Goal: Task Accomplishment & Management: Use online tool/utility

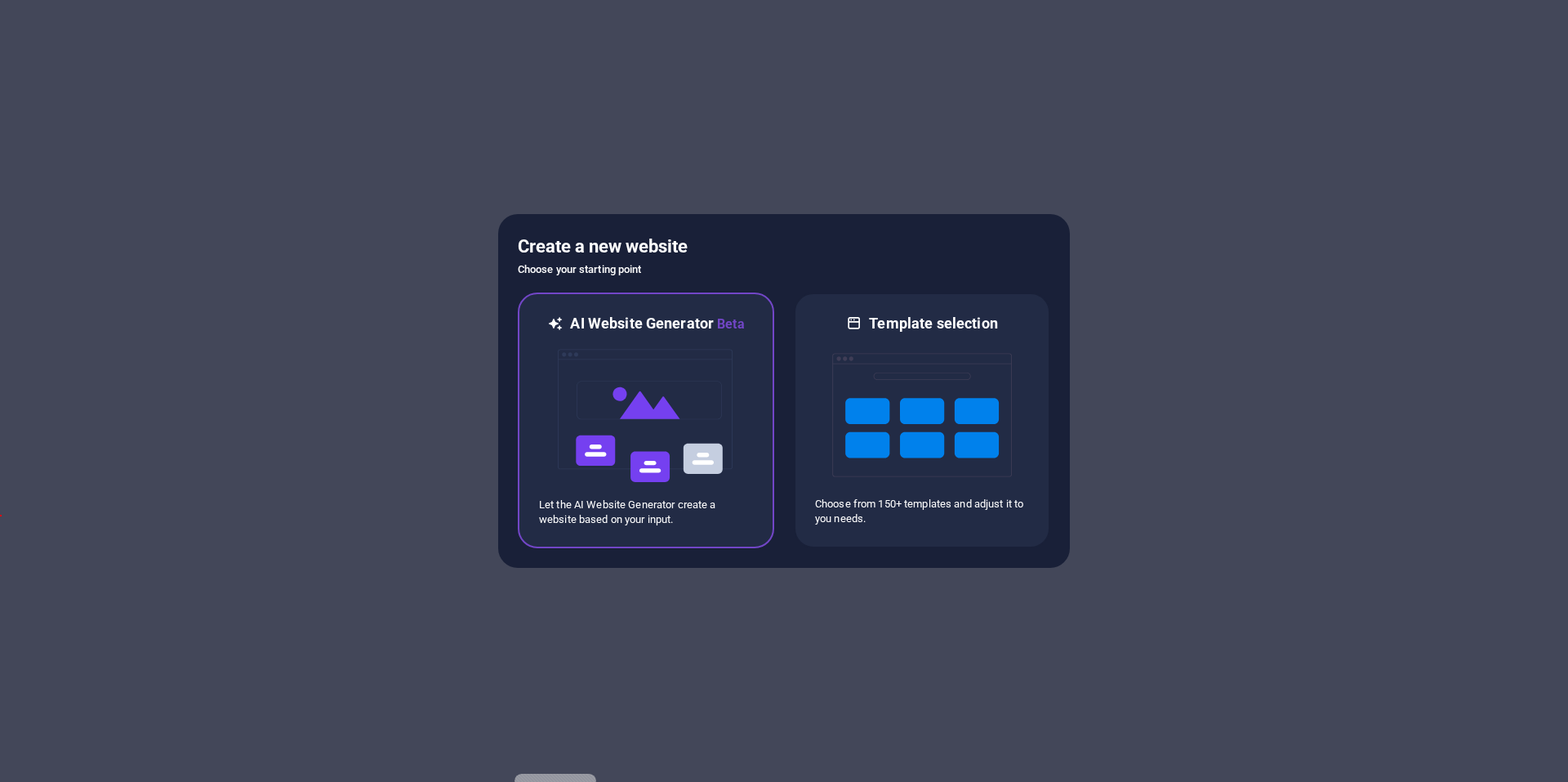
click at [642, 425] on img at bounding box center [646, 415] width 180 height 163
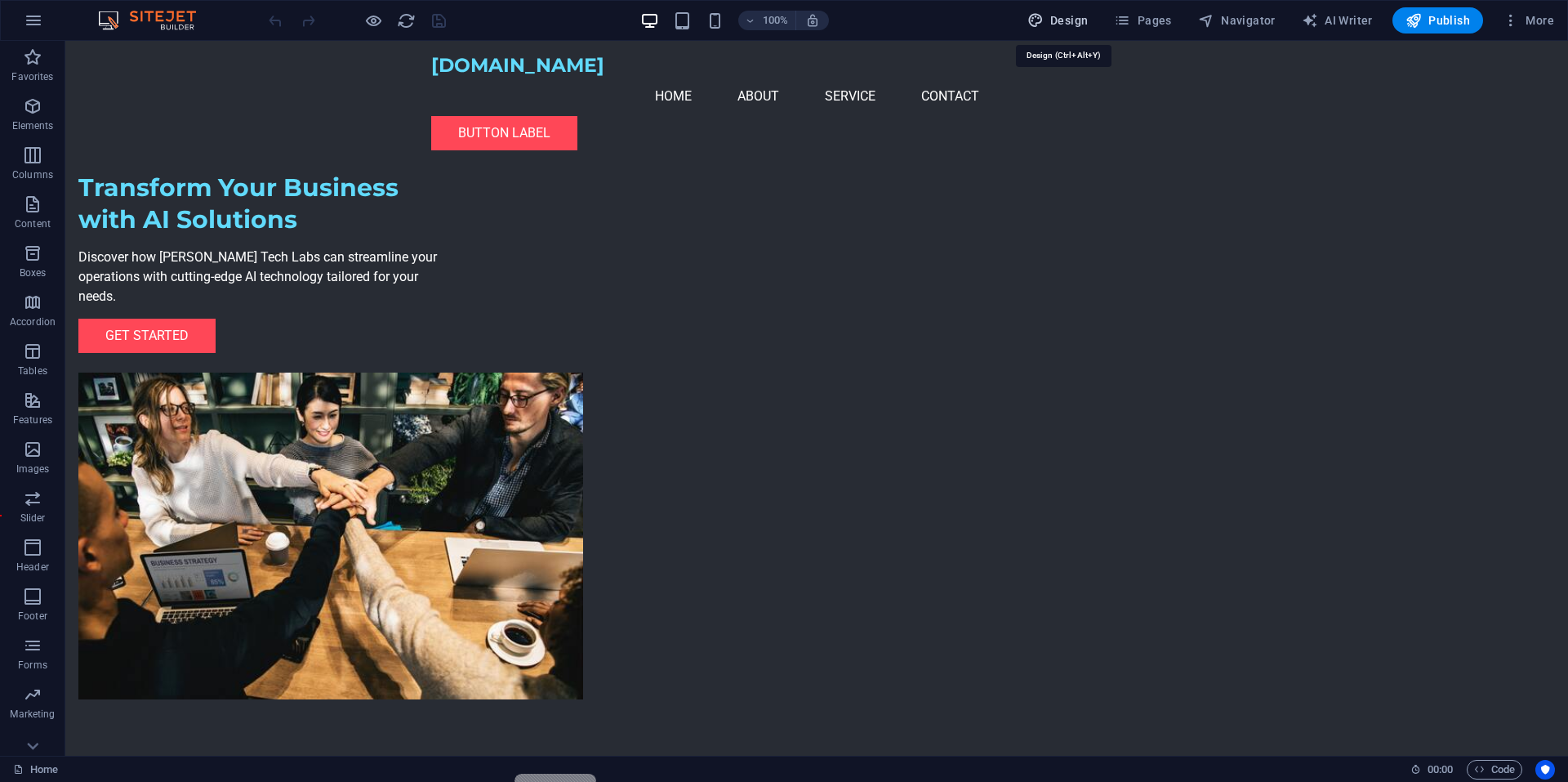
click at [1063, 15] on span "Design" at bounding box center [1058, 21] width 61 height 17
select select "px"
select select "200"
select select "px"
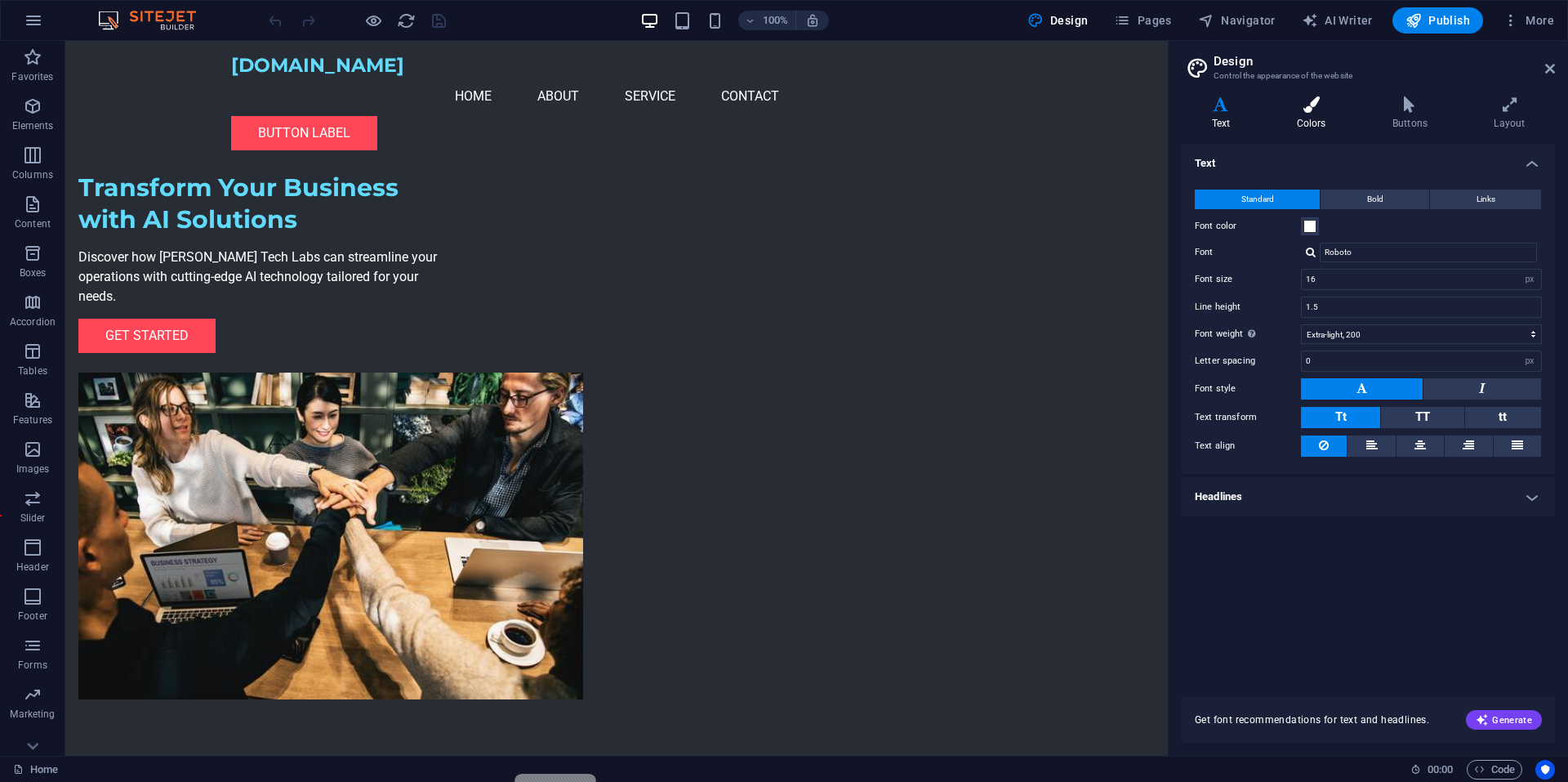
click at [1305, 105] on icon at bounding box center [1311, 104] width 89 height 17
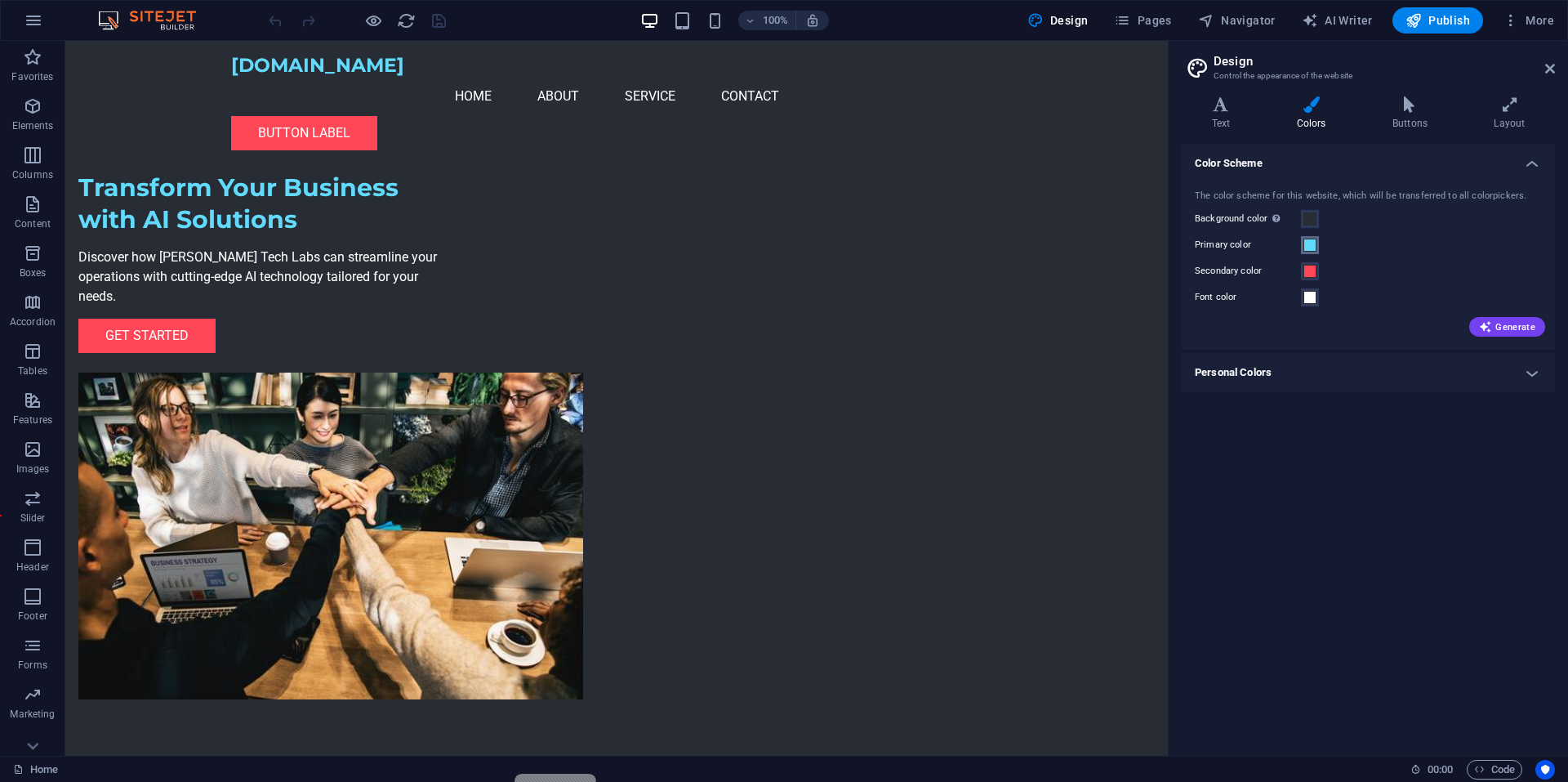
click at [1313, 246] on span at bounding box center [1310, 245] width 13 height 13
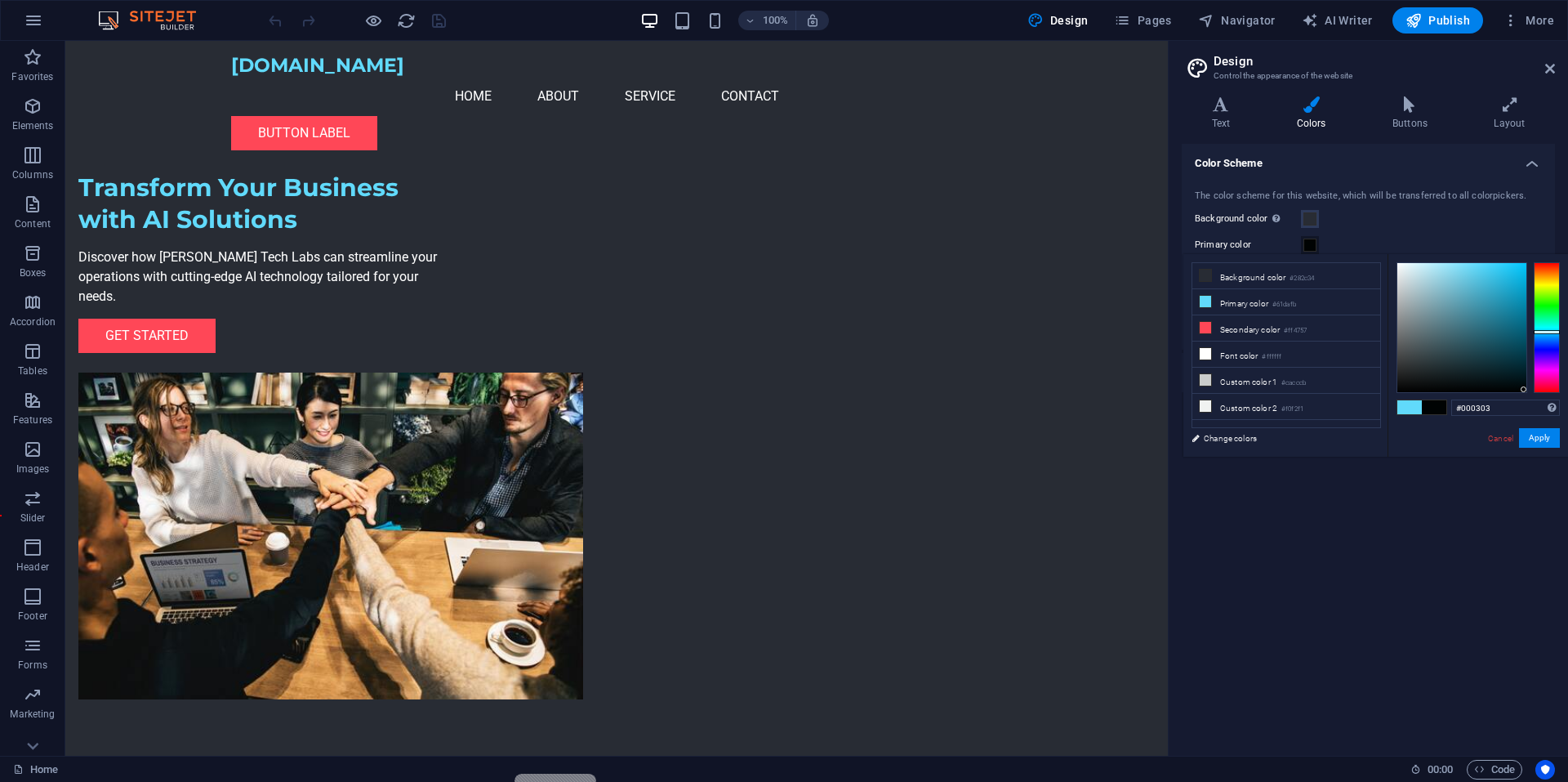
click at [1523, 389] on div at bounding box center [1461, 328] width 129 height 129
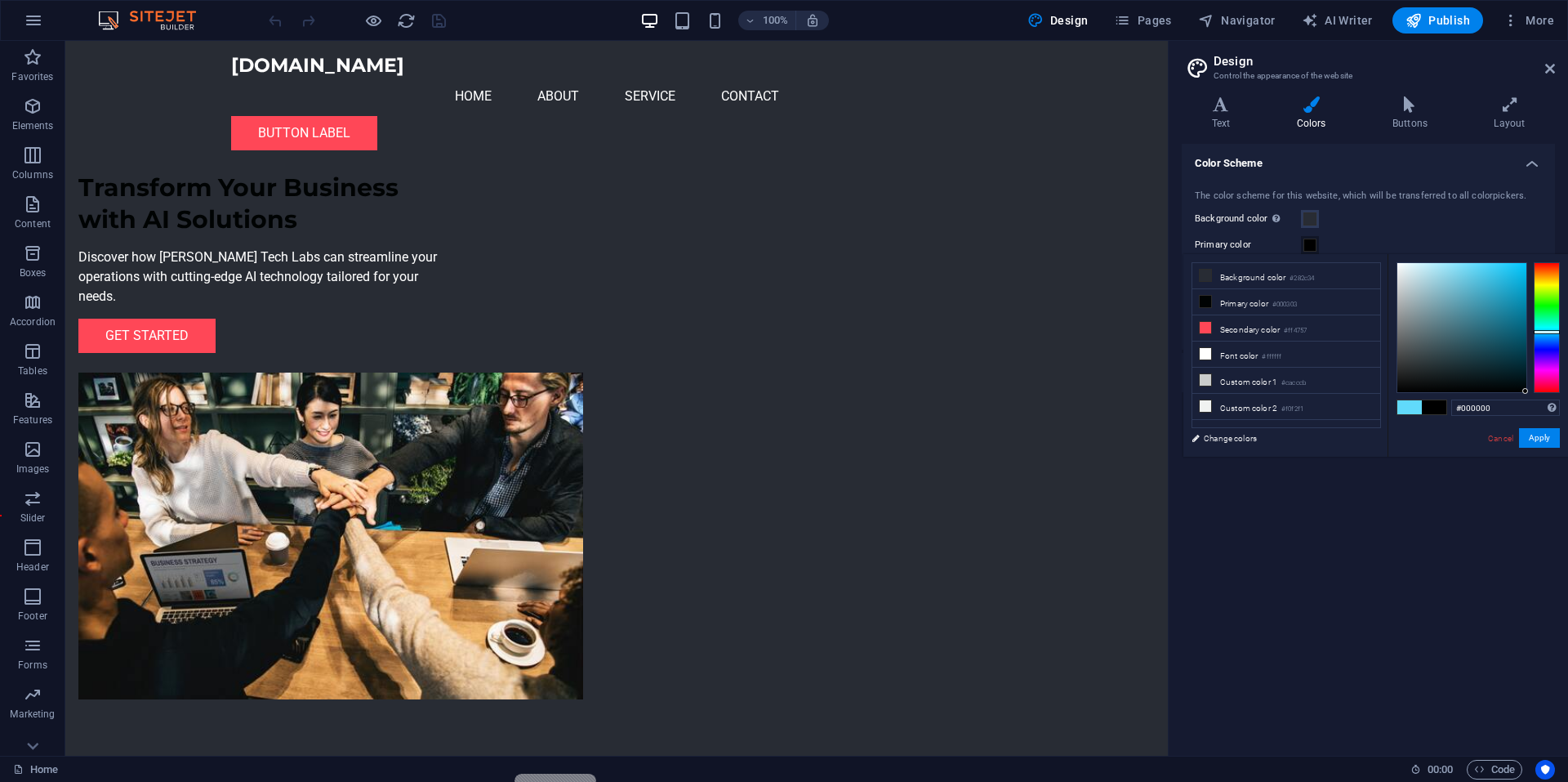
drag, startPoint x: 1522, startPoint y: 389, endPoint x: 1540, endPoint y: 397, distance: 19.7
click at [1540, 397] on div "#000000 Supported formats #0852ed rgb(8, 82, 237) rgba(8, 82, 237, 90%) hsv(221…" at bounding box center [1478, 474] width 180 height 440
click at [1258, 324] on li "Secondary color #ff4757" at bounding box center [1286, 329] width 188 height 27
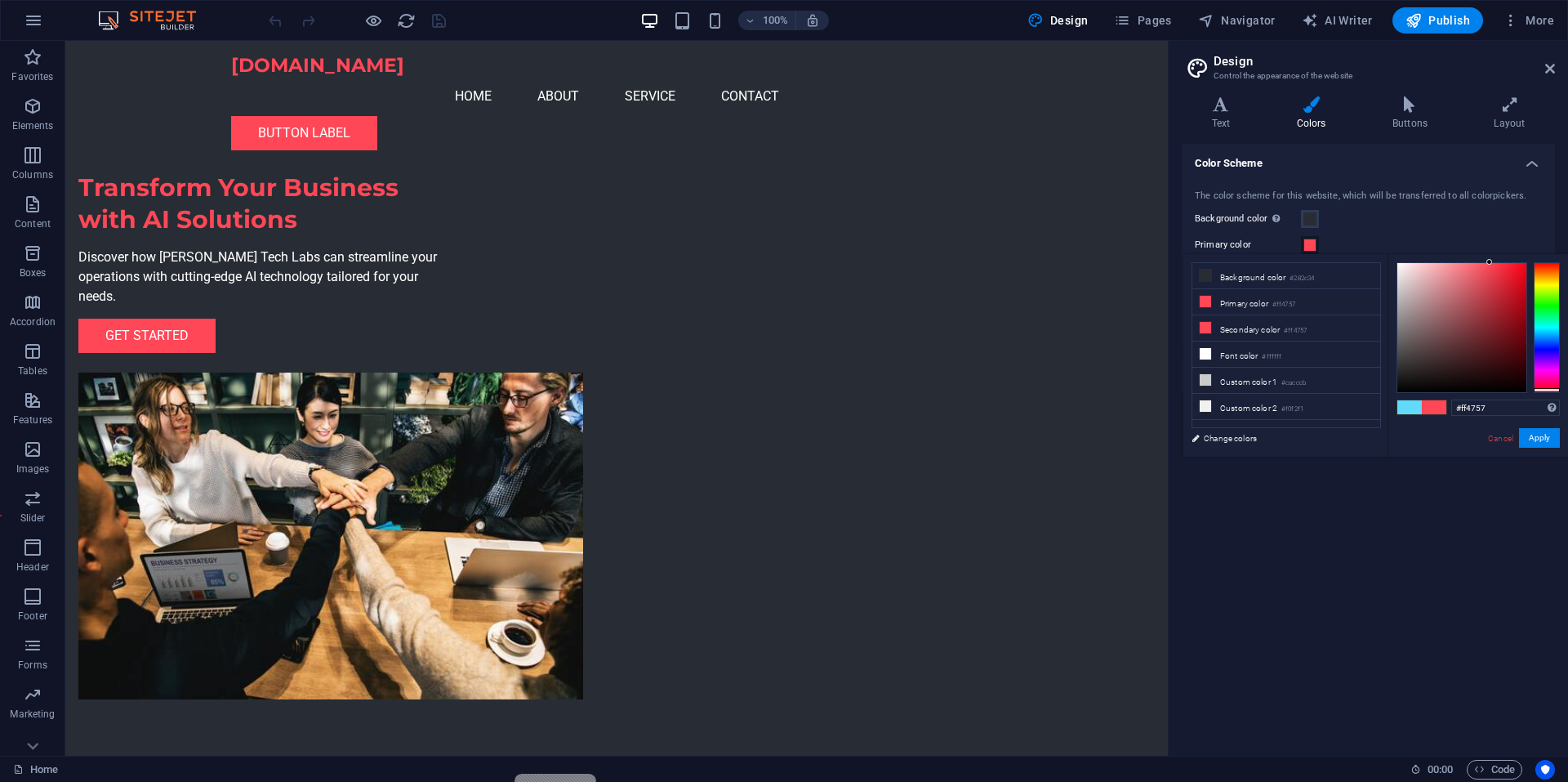
drag, startPoint x: 1489, startPoint y: 263, endPoint x: 1534, endPoint y: 250, distance: 46.8
click at [1534, 250] on body "[DOMAIN_NAME] Home Favorites Elements Columns Content Boxes Accordion Tables Fe…" at bounding box center [784, 391] width 1568 height 782
type input "#ff0016"
click at [1540, 434] on button "Apply" at bounding box center [1538, 438] width 41 height 20
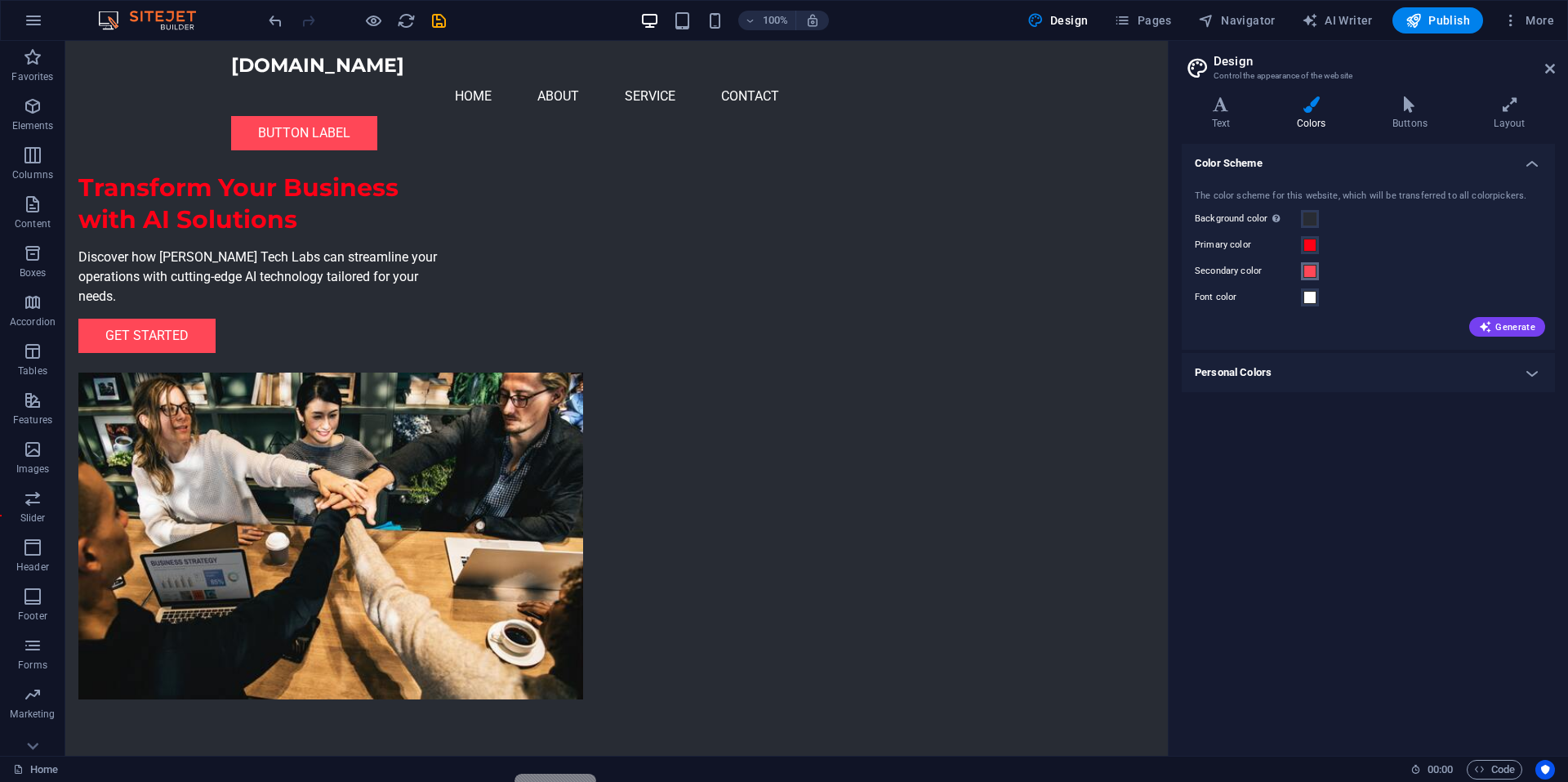
click at [1314, 268] on span at bounding box center [1310, 272] width 13 height 13
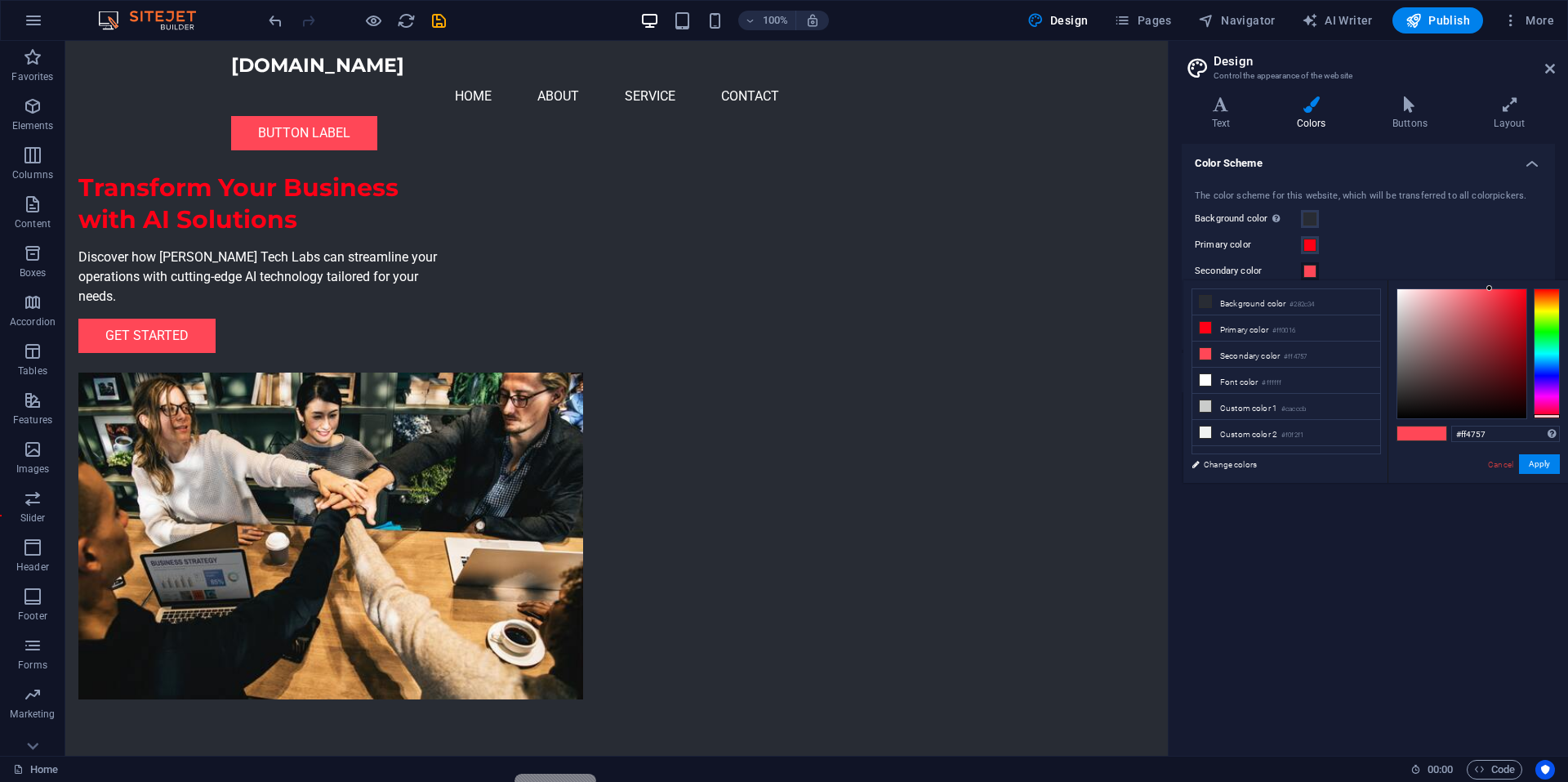
drag, startPoint x: 1488, startPoint y: 283, endPoint x: 1322, endPoint y: 288, distance: 166.1
click at [1322, 288] on div "less Background color #282c34 Primary color #ff0016 Secondary color #ff4757 Fon…" at bounding box center [1375, 381] width 385 height 203
type input "#f9f9f9"
drag, startPoint x: 1489, startPoint y: 288, endPoint x: 1379, endPoint y: 292, distance: 110.1
click at [1379, 292] on div "less Background color #282c34 Primary color #ff0016 Secondary color #ff4757 Fon…" at bounding box center [1375, 381] width 385 height 203
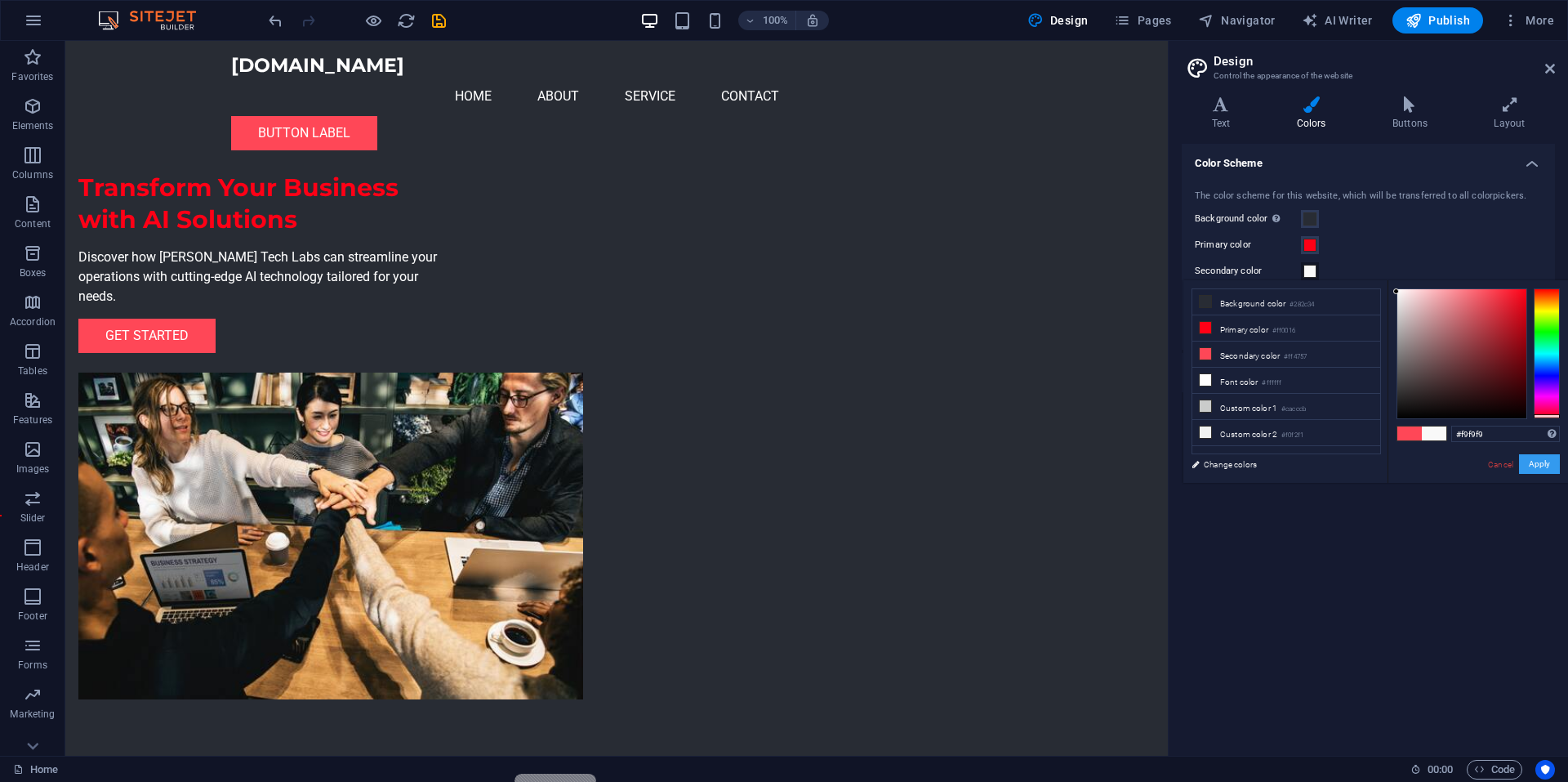
click at [1532, 464] on button "Apply" at bounding box center [1538, 464] width 41 height 20
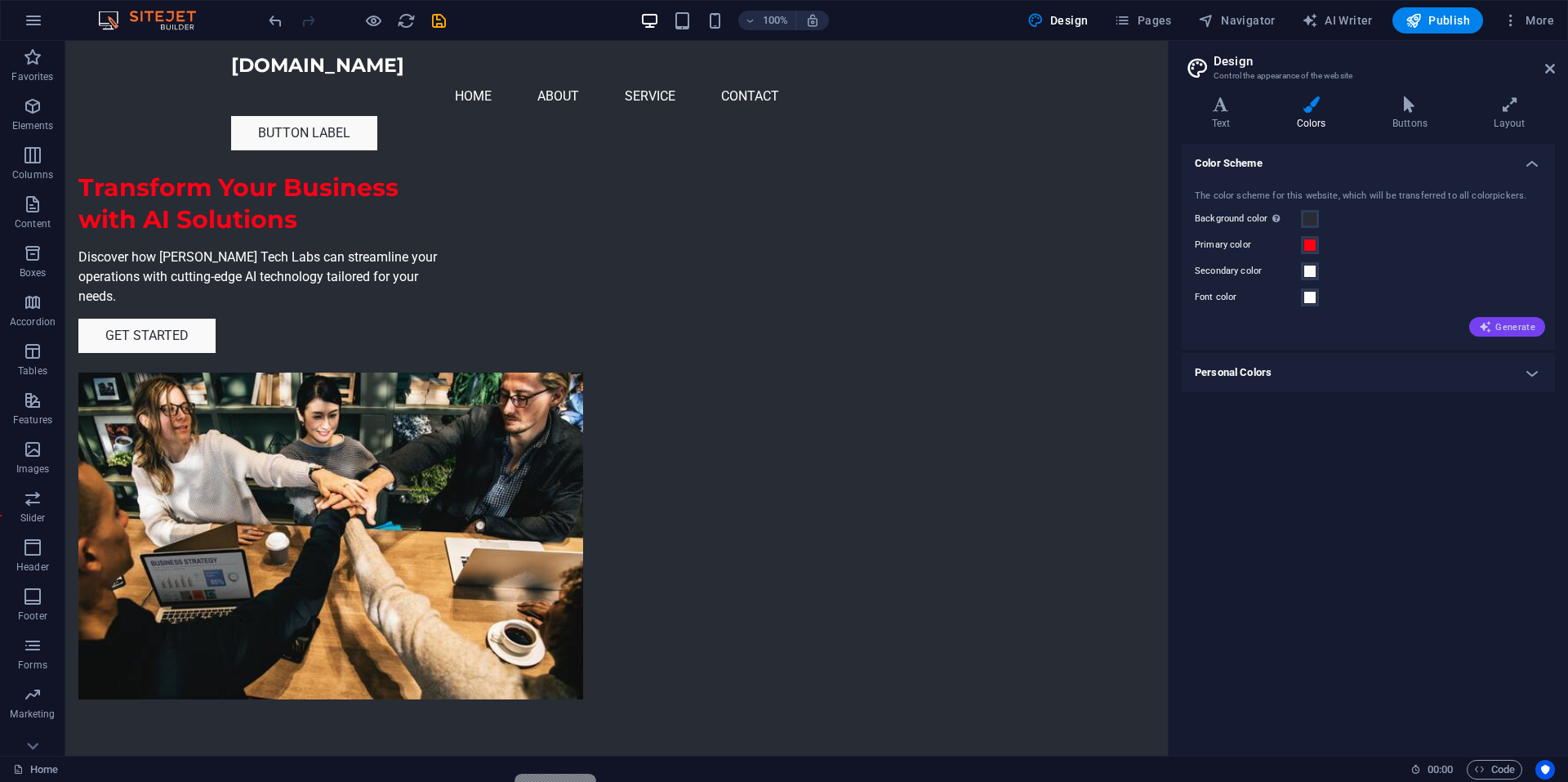
click at [1493, 330] on span "Generate" at bounding box center [1507, 327] width 56 height 13
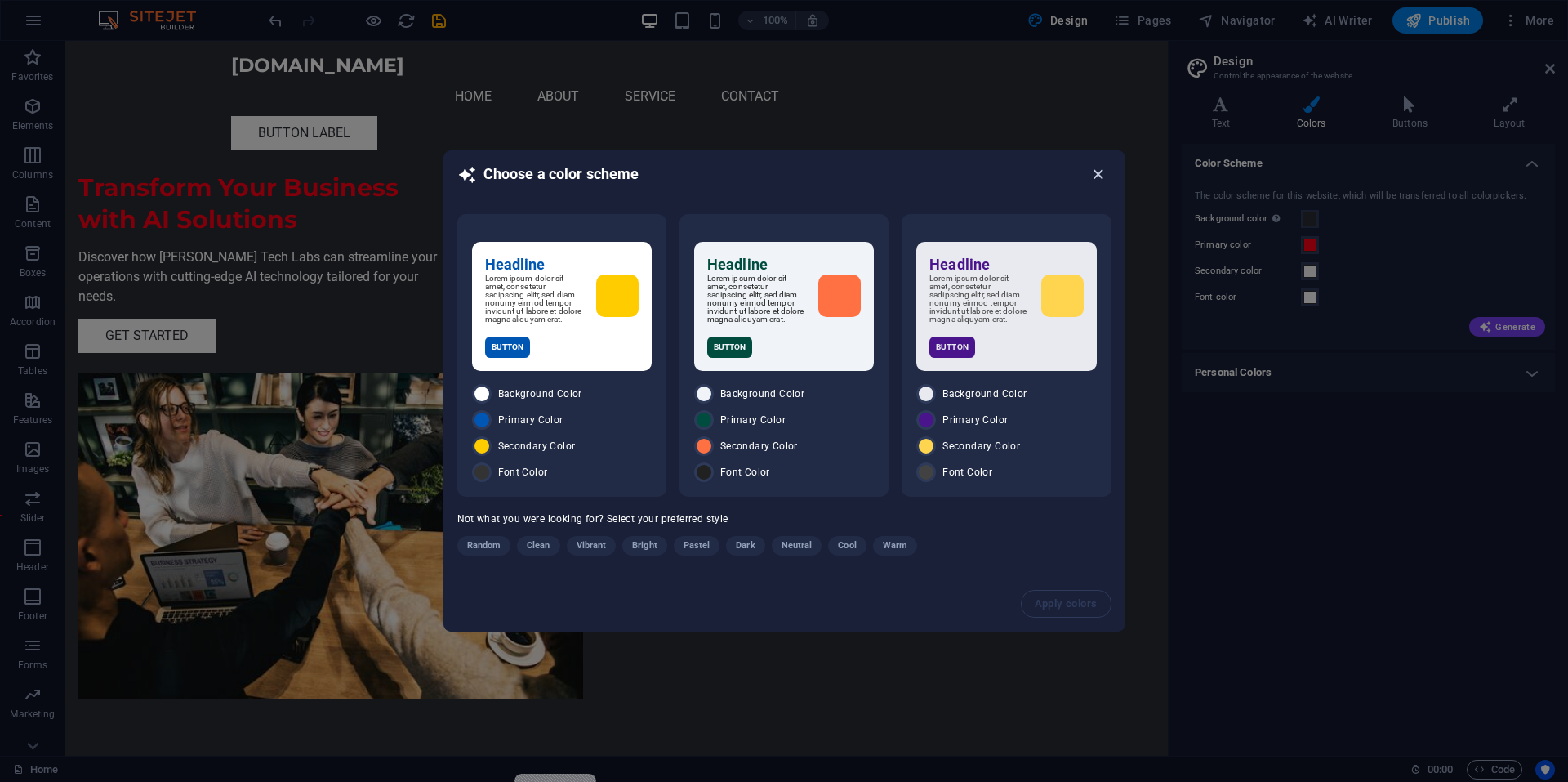
click at [1096, 167] on icon "button" at bounding box center [1098, 174] width 19 height 19
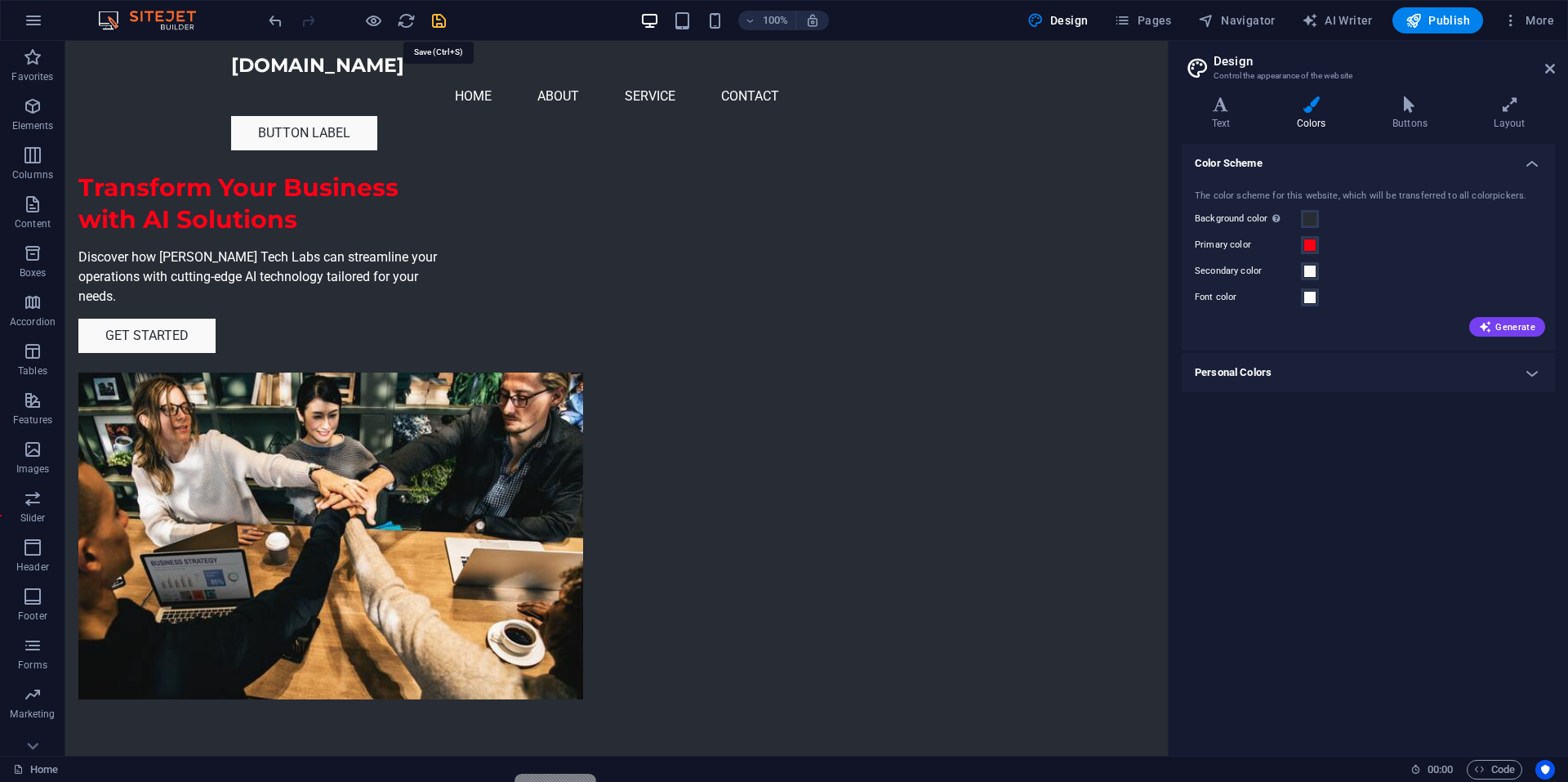
click at [442, 21] on icon "save" at bounding box center [439, 21] width 19 height 19
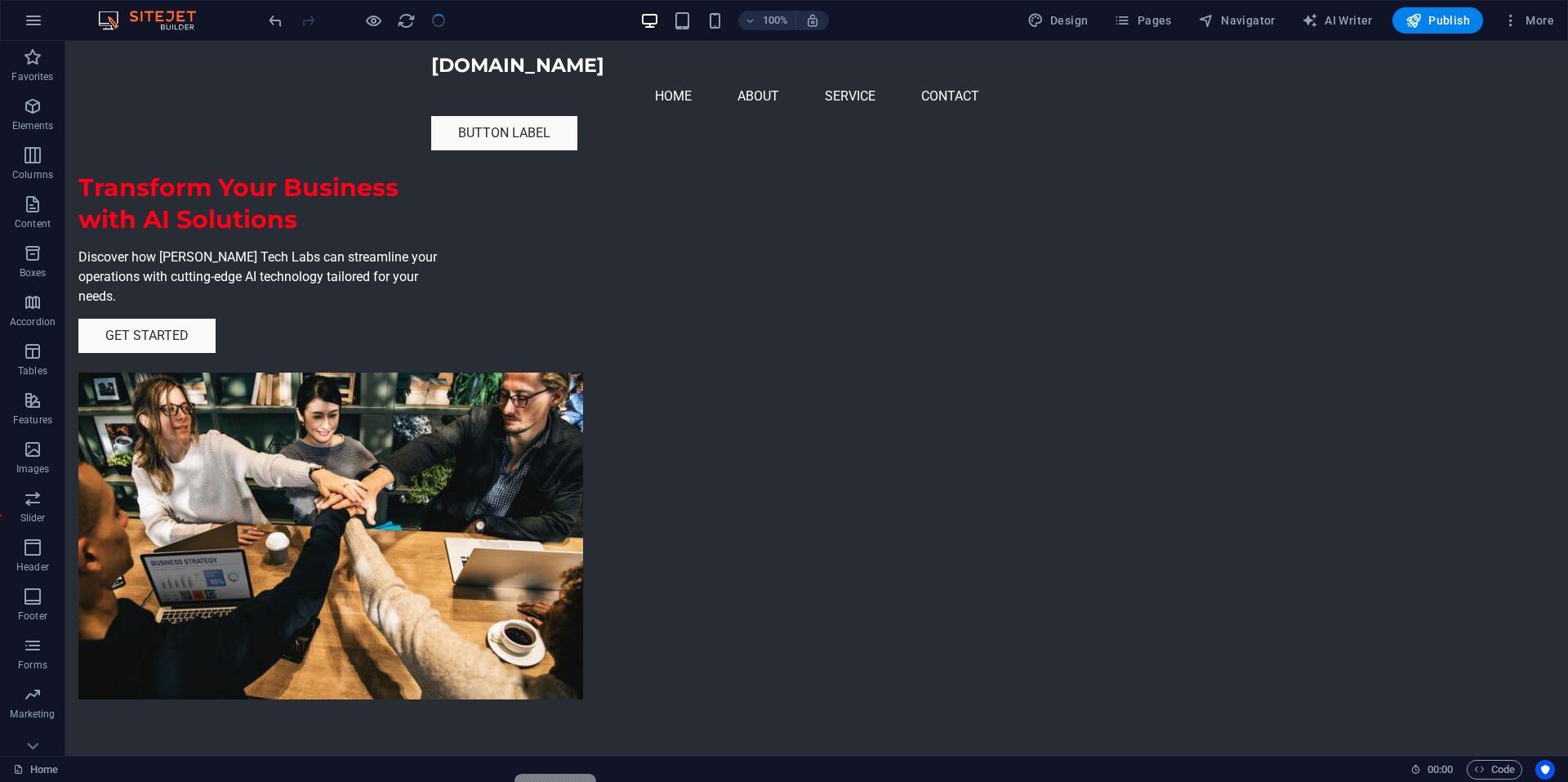
checkbox input "false"
click at [924, 158] on icon at bounding box center [927, 162] width 9 height 17
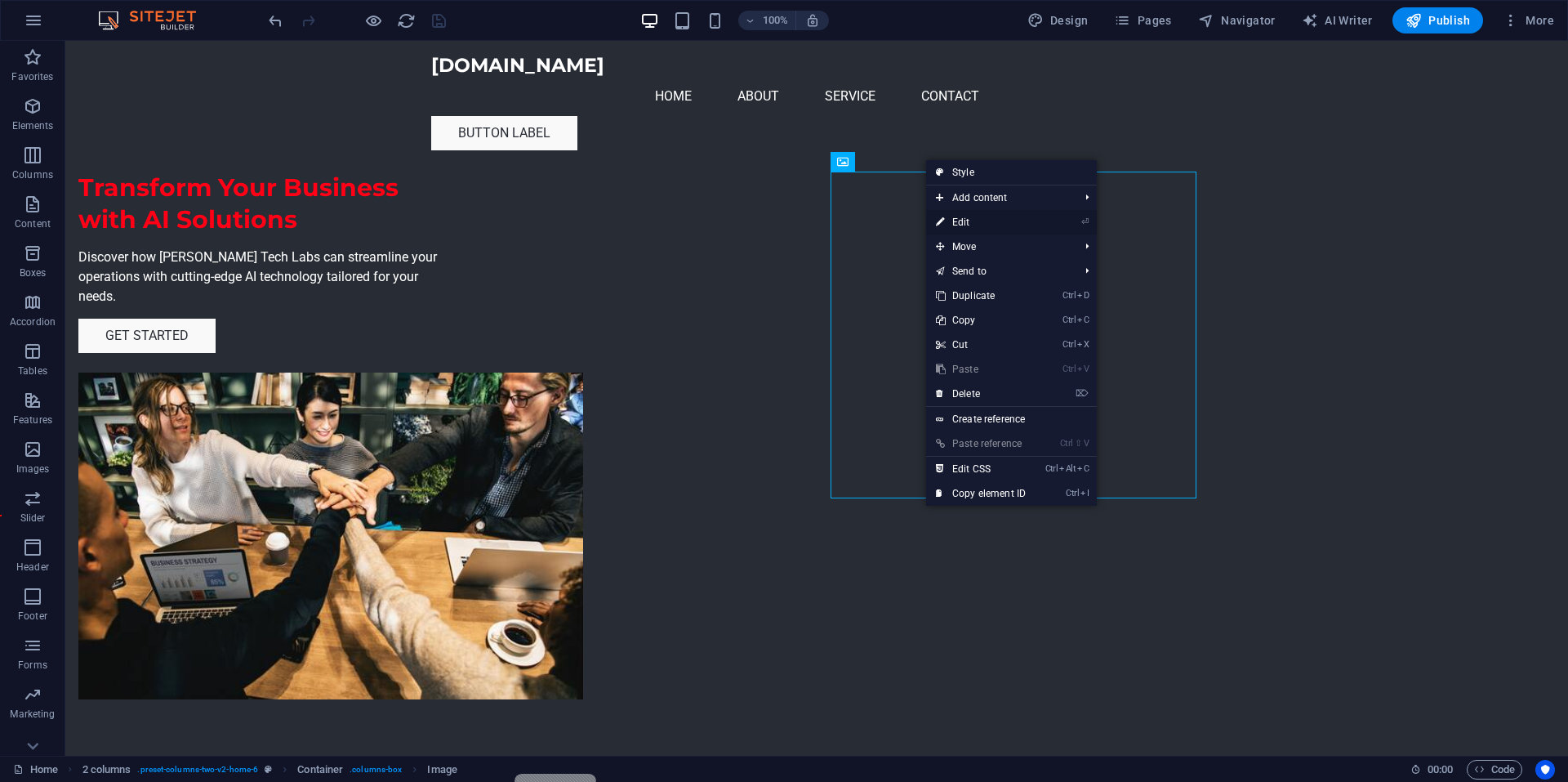
click at [973, 220] on link "⏎ Edit" at bounding box center [980, 222] width 109 height 25
select select "px"
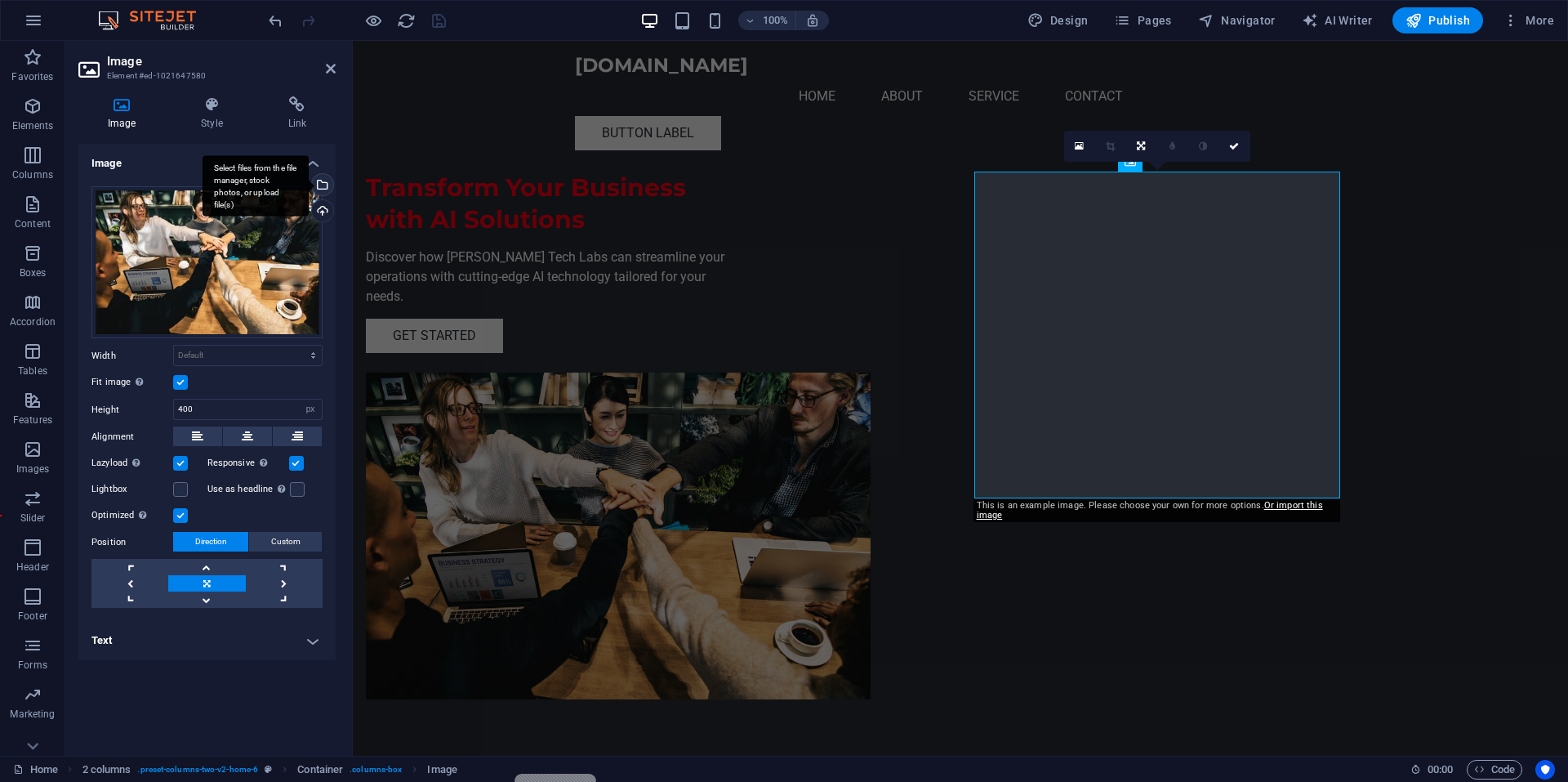
click at [326, 186] on div "Select files from the file manager, stock photos, or upload file(s)" at bounding box center [321, 186] width 25 height 25
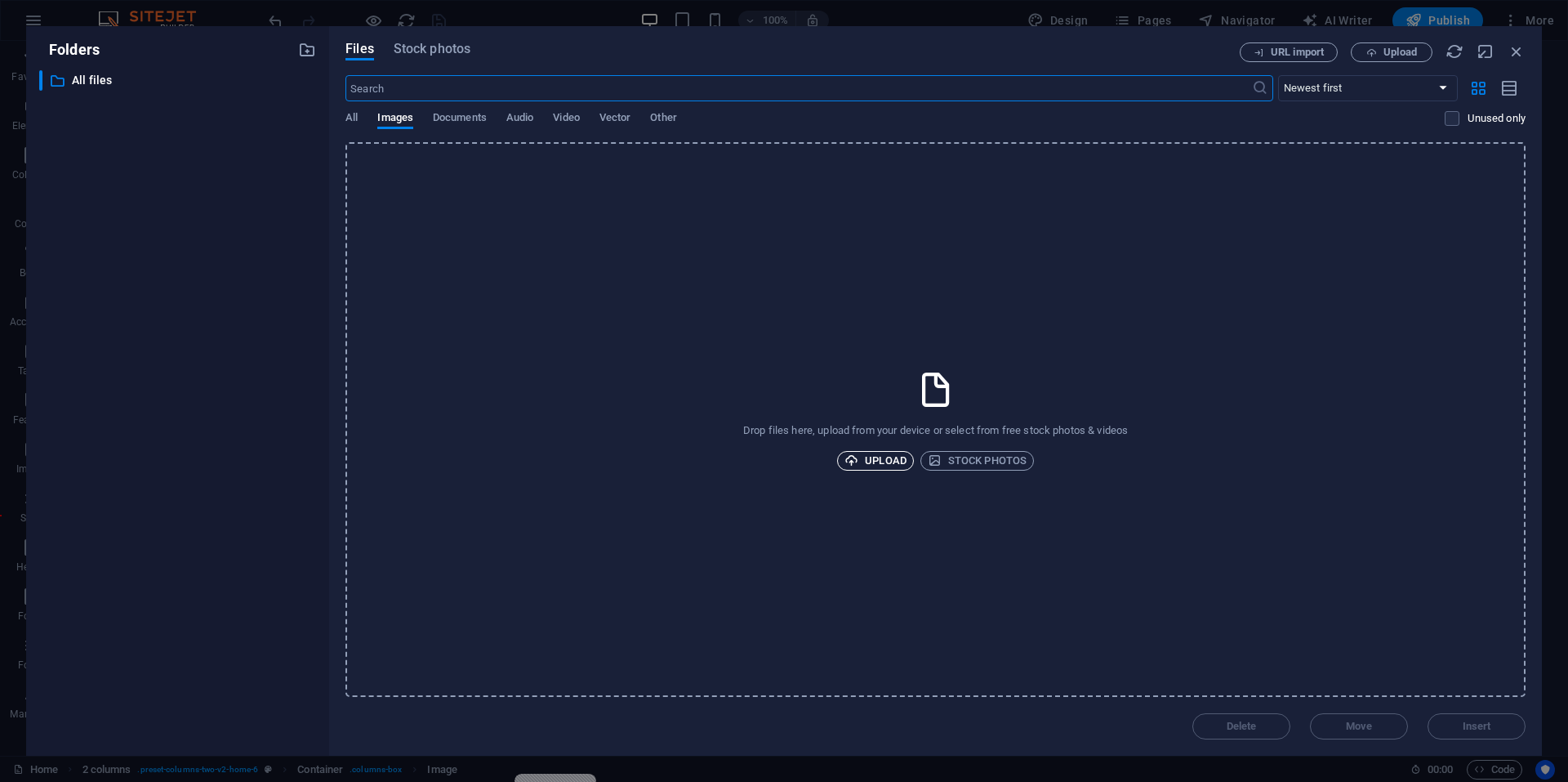
click at [871, 456] on span "Upload" at bounding box center [875, 461] width 62 height 20
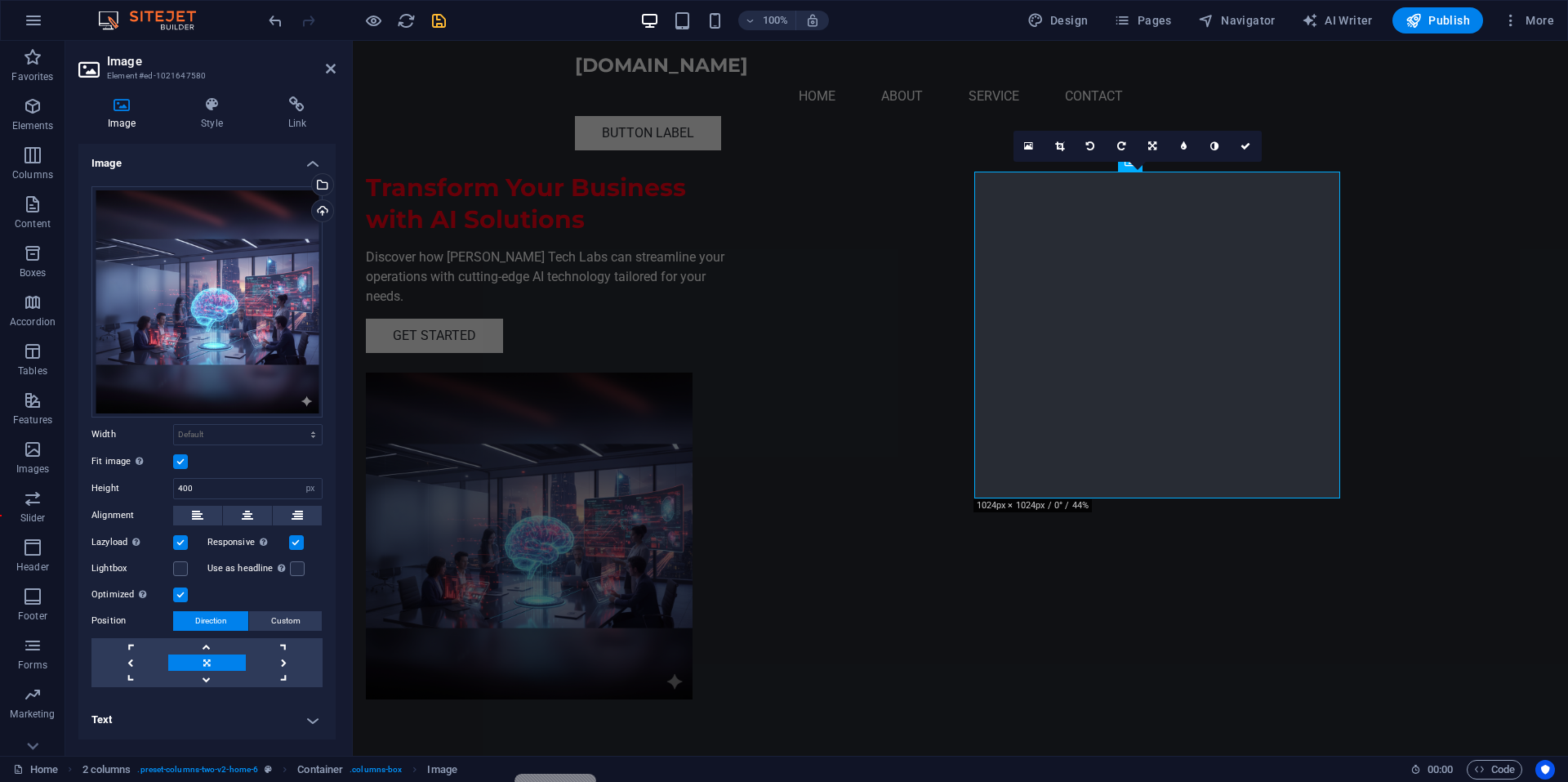
click at [336, 65] on aside "Image Element #ed-1021647580 Image Style Link Image Drag files here, click to c…" at bounding box center [209, 398] width 287 height 715
drag, startPoint x: 329, startPoint y: 69, endPoint x: 294, endPoint y: 28, distance: 53.9
click at [329, 69] on icon at bounding box center [330, 69] width 10 height 13
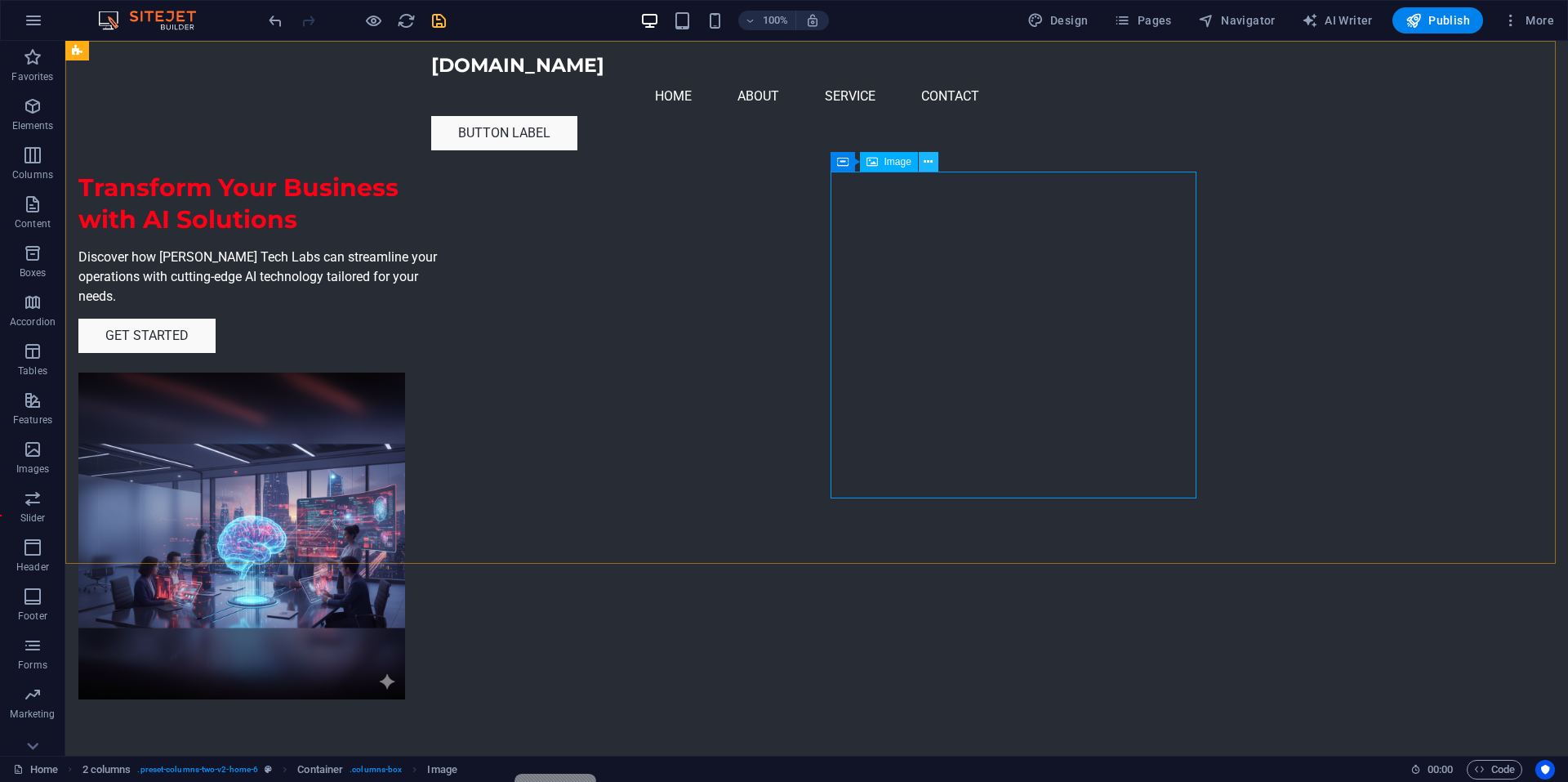
click at [927, 163] on icon at bounding box center [927, 162] width 9 height 17
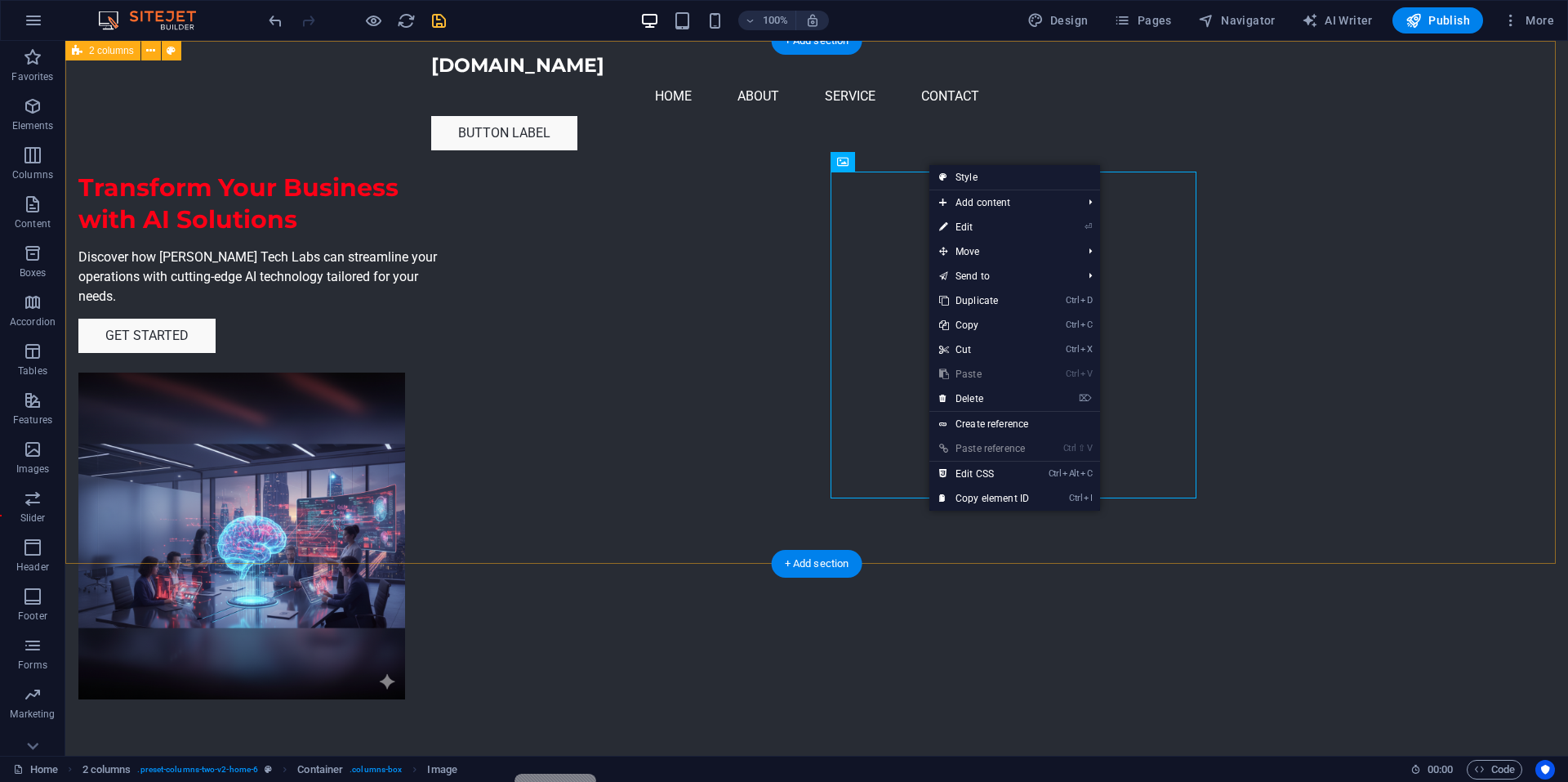
click at [1256, 239] on div "Transform Your Business with AI Solutions Discover how [PERSON_NAME] Tech Labs …" at bounding box center [816, 403] width 1503 height 724
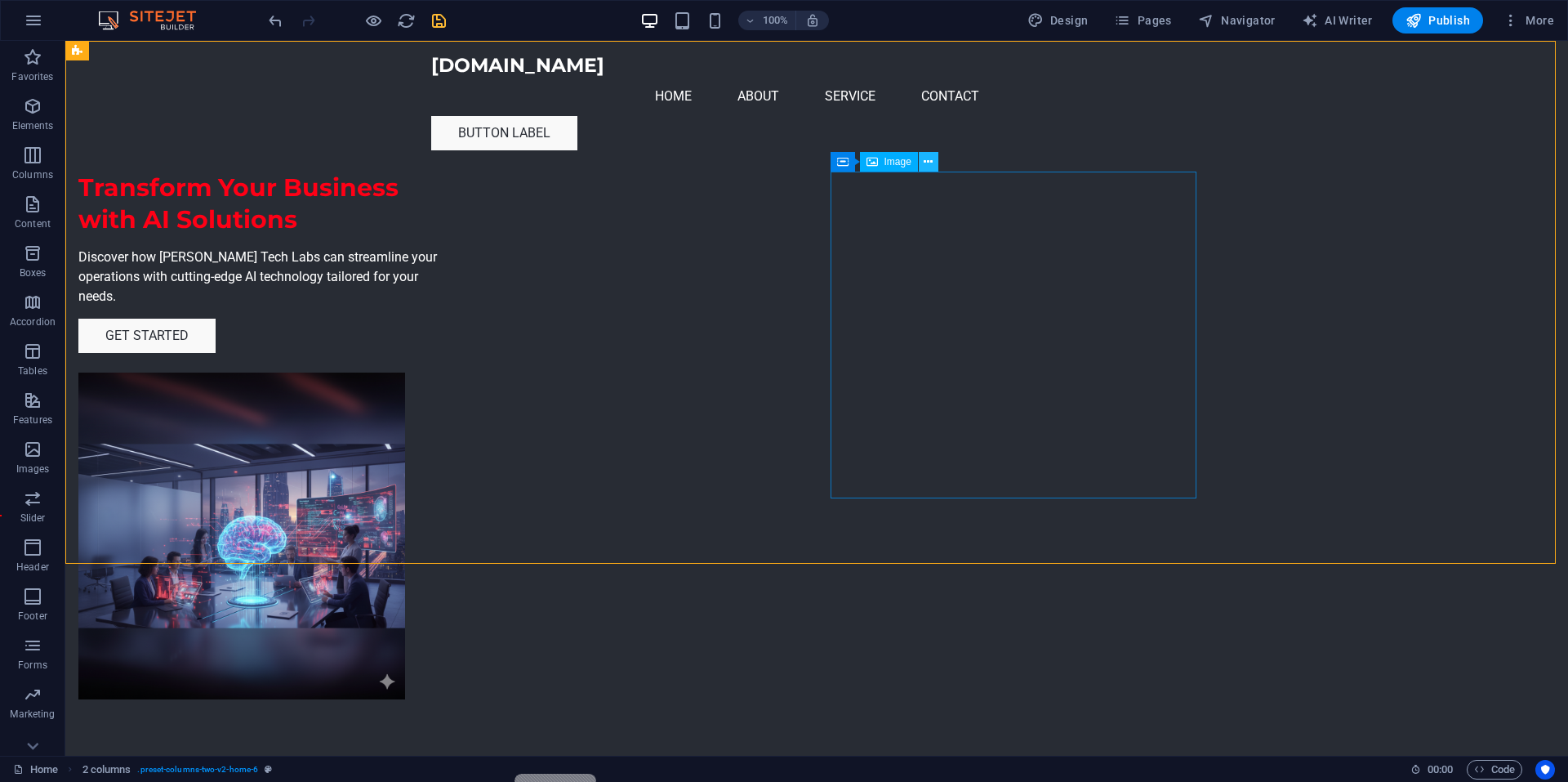
click at [928, 162] on icon at bounding box center [927, 162] width 9 height 17
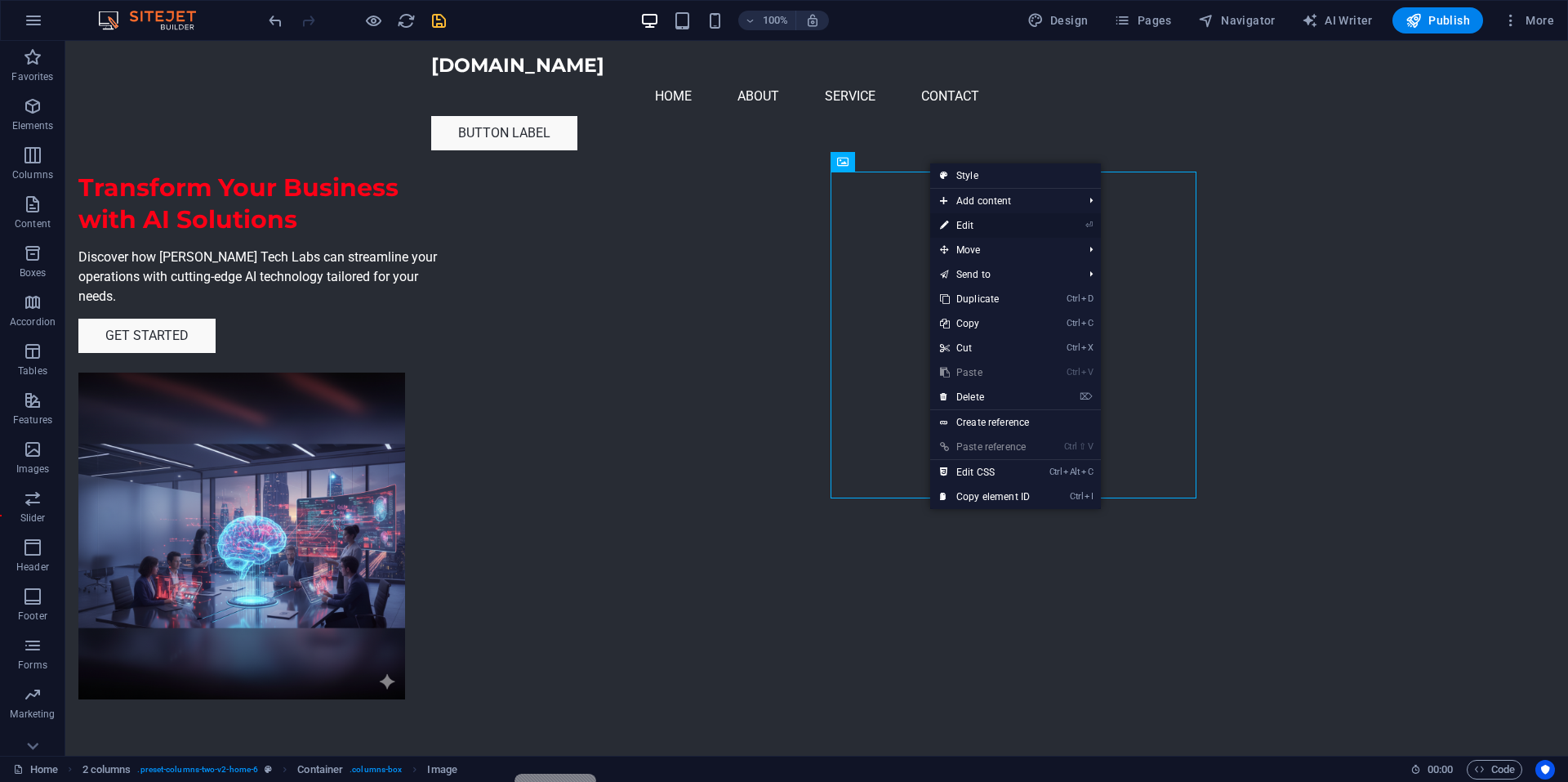
click at [940, 222] on icon at bounding box center [944, 225] width 8 height 25
select select "px"
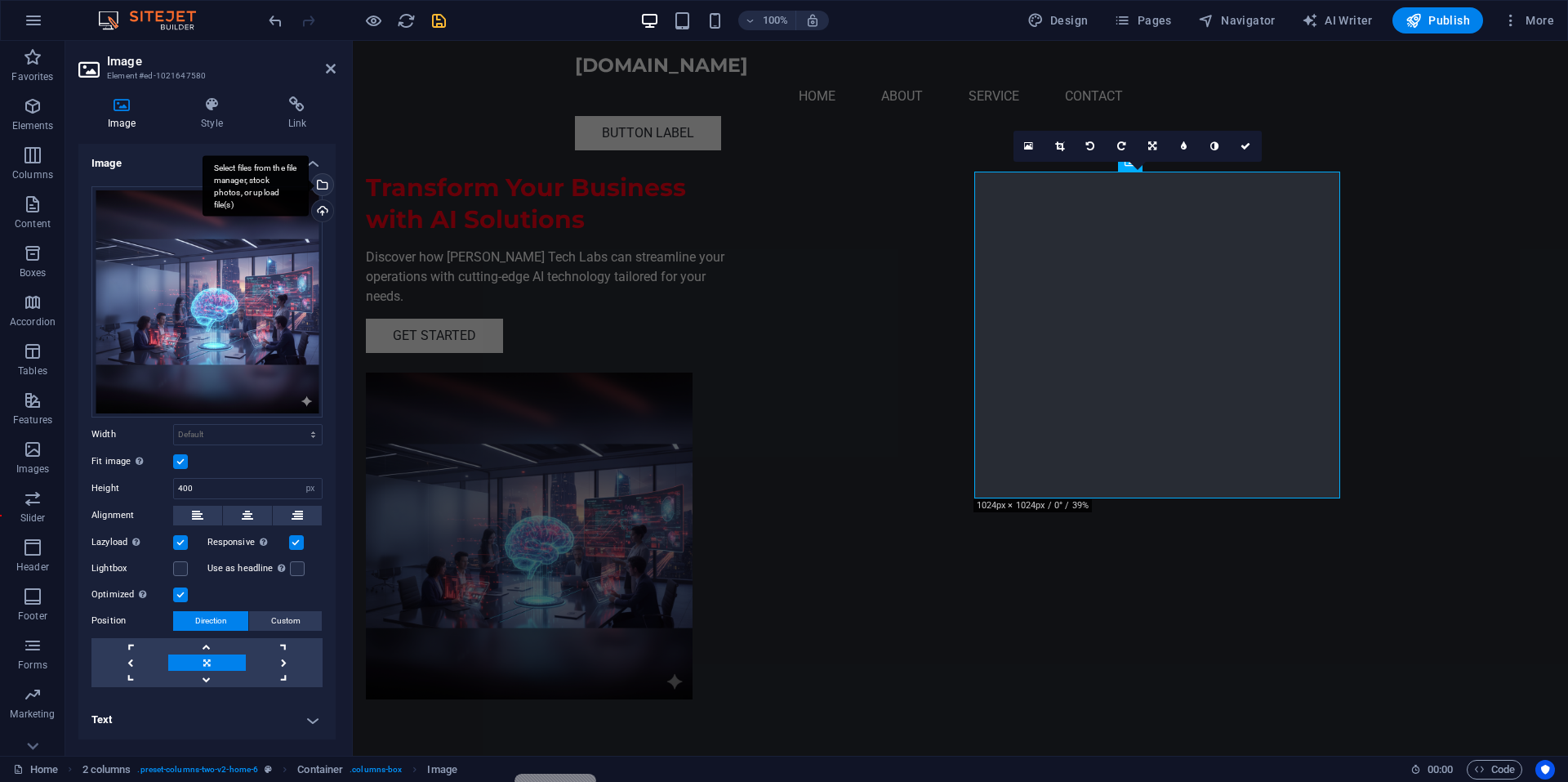
click at [323, 185] on div "Select files from the file manager, stock photos, or upload file(s)" at bounding box center [321, 186] width 25 height 25
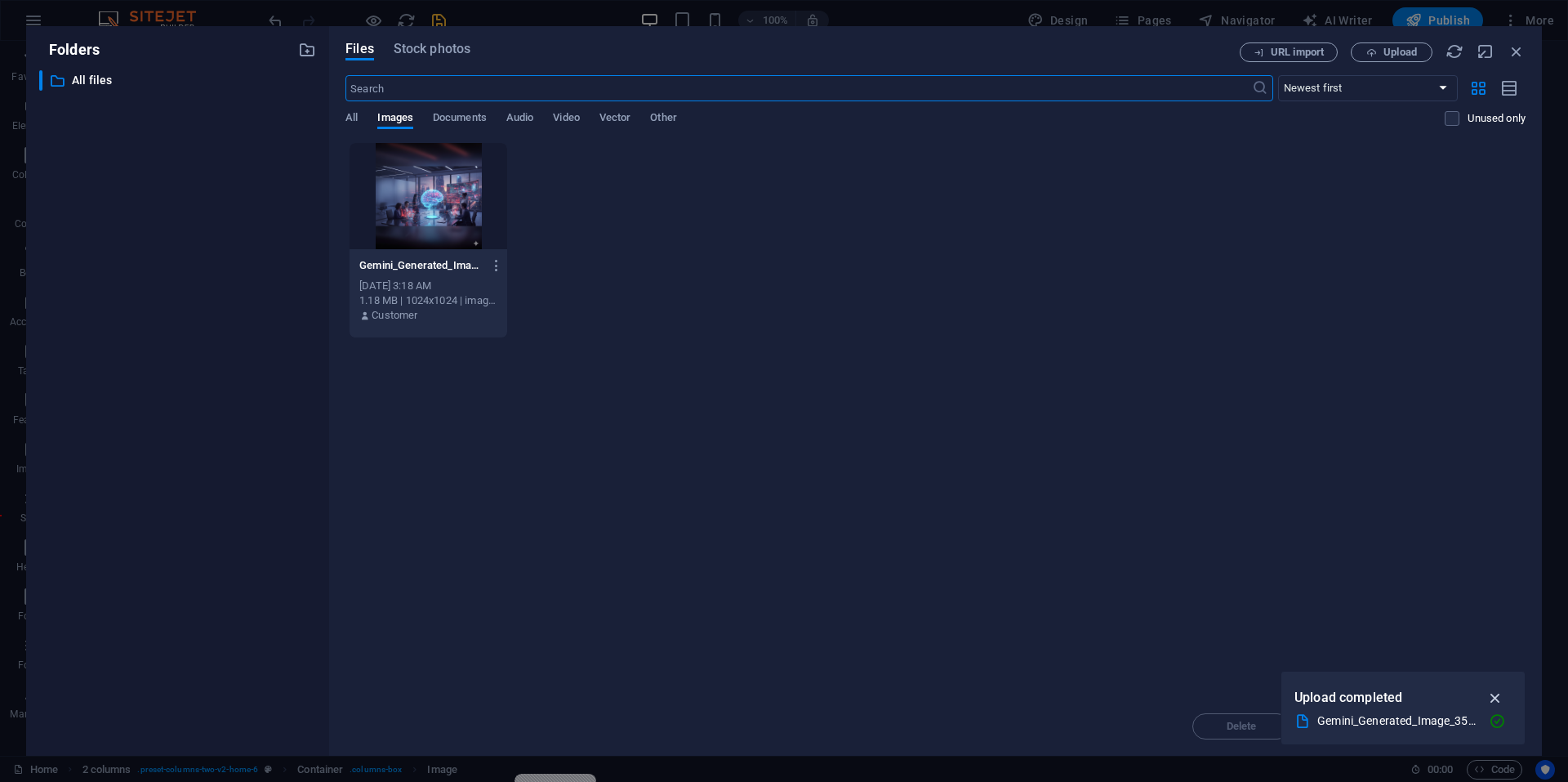
click at [1494, 698] on icon "button" at bounding box center [1495, 698] width 19 height 18
click at [569, 161] on div "Gemini_Generated_Image_35a4ij35a4ij35a4-D213wIO7tzEBF4qtqCslCg.png Gemini_Gener…" at bounding box center [935, 240] width 1180 height 196
click at [493, 167] on div at bounding box center [428, 196] width 157 height 106
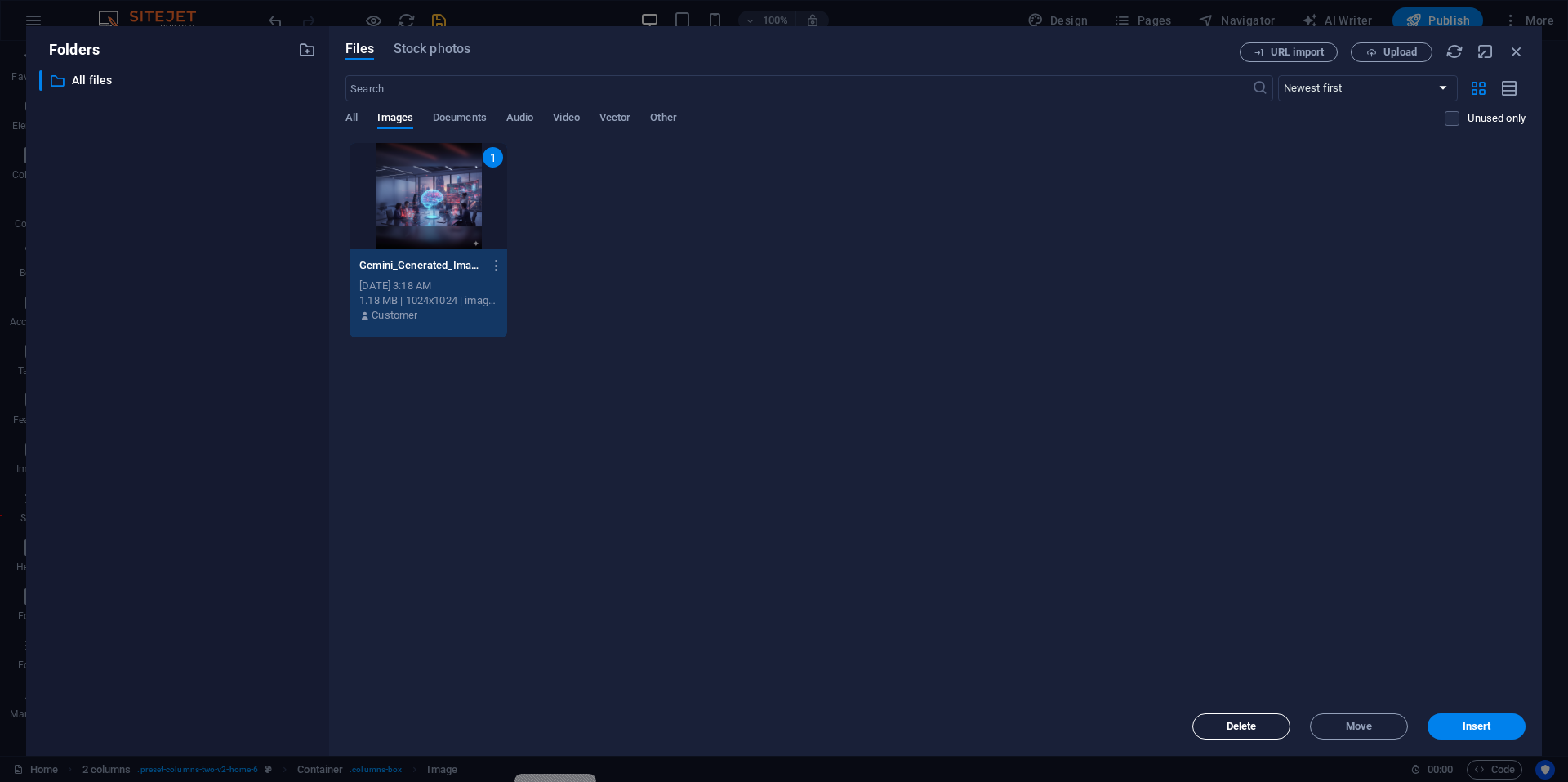
click at [1263, 723] on span "Delete" at bounding box center [1241, 726] width 84 height 10
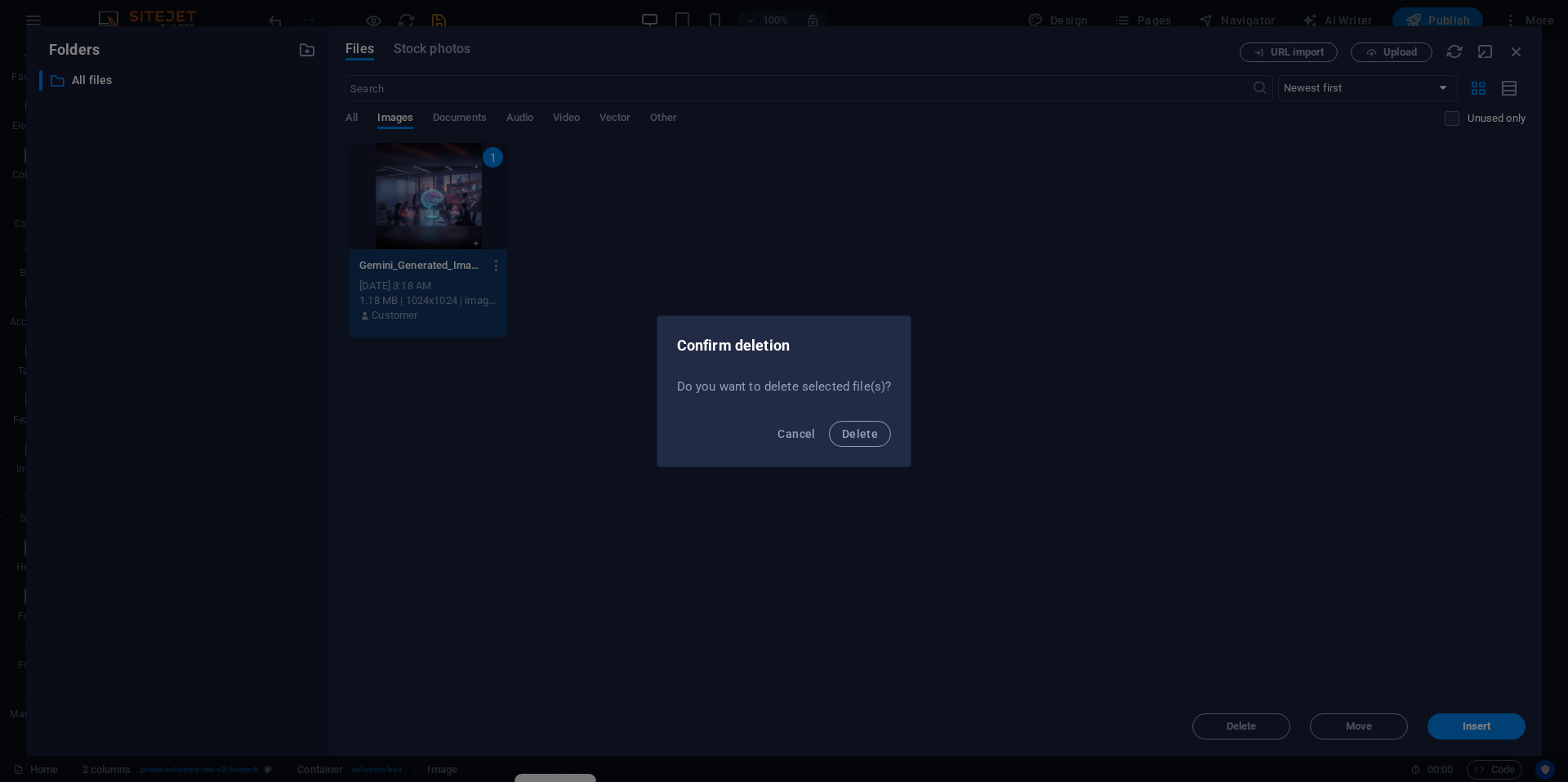
drag, startPoint x: 851, startPoint y: 432, endPoint x: 917, endPoint y: 471, distance: 76.7
click at [853, 432] on span "Delete" at bounding box center [859, 434] width 36 height 13
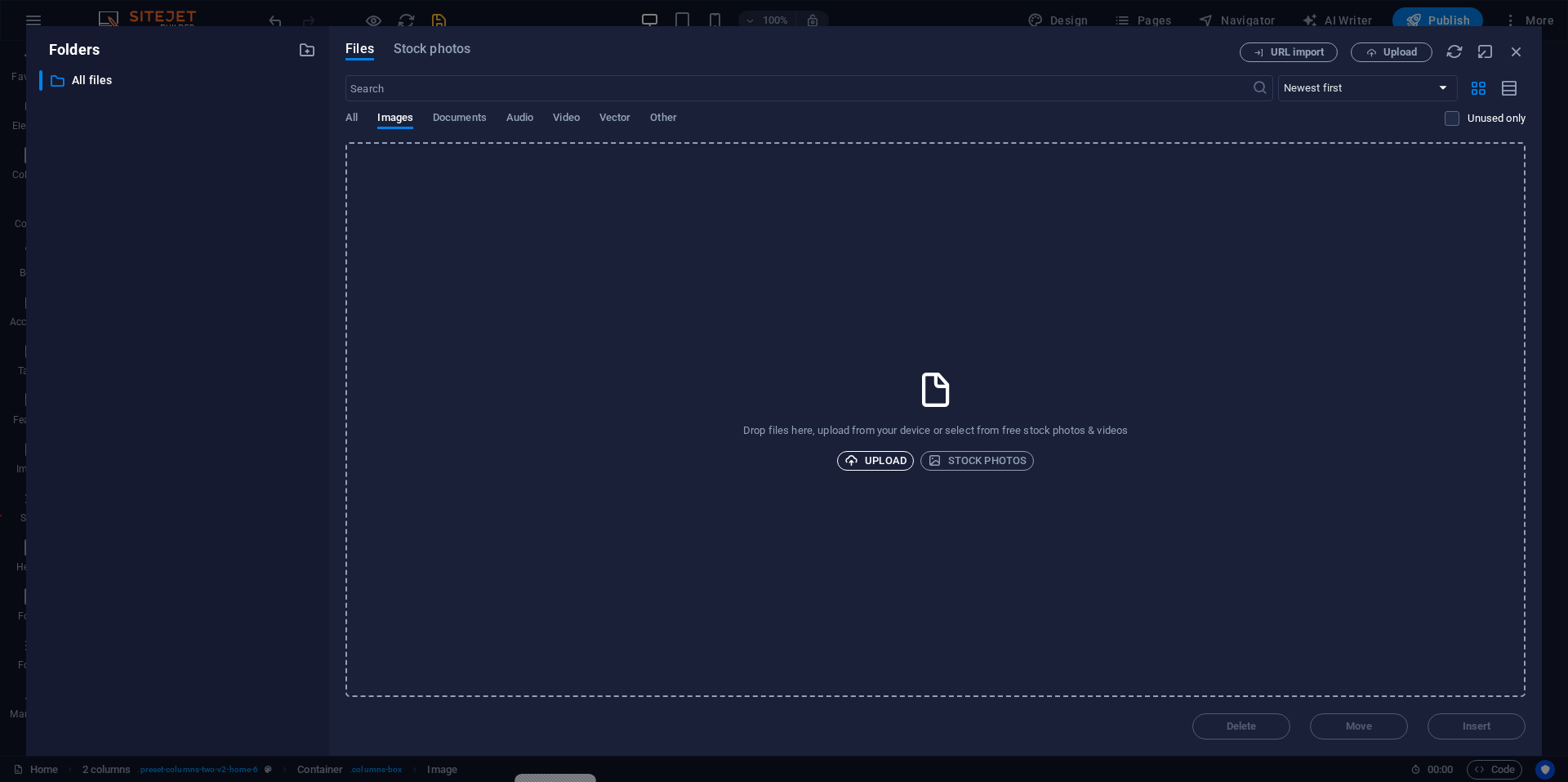
click at [902, 456] on span "Upload" at bounding box center [875, 461] width 62 height 20
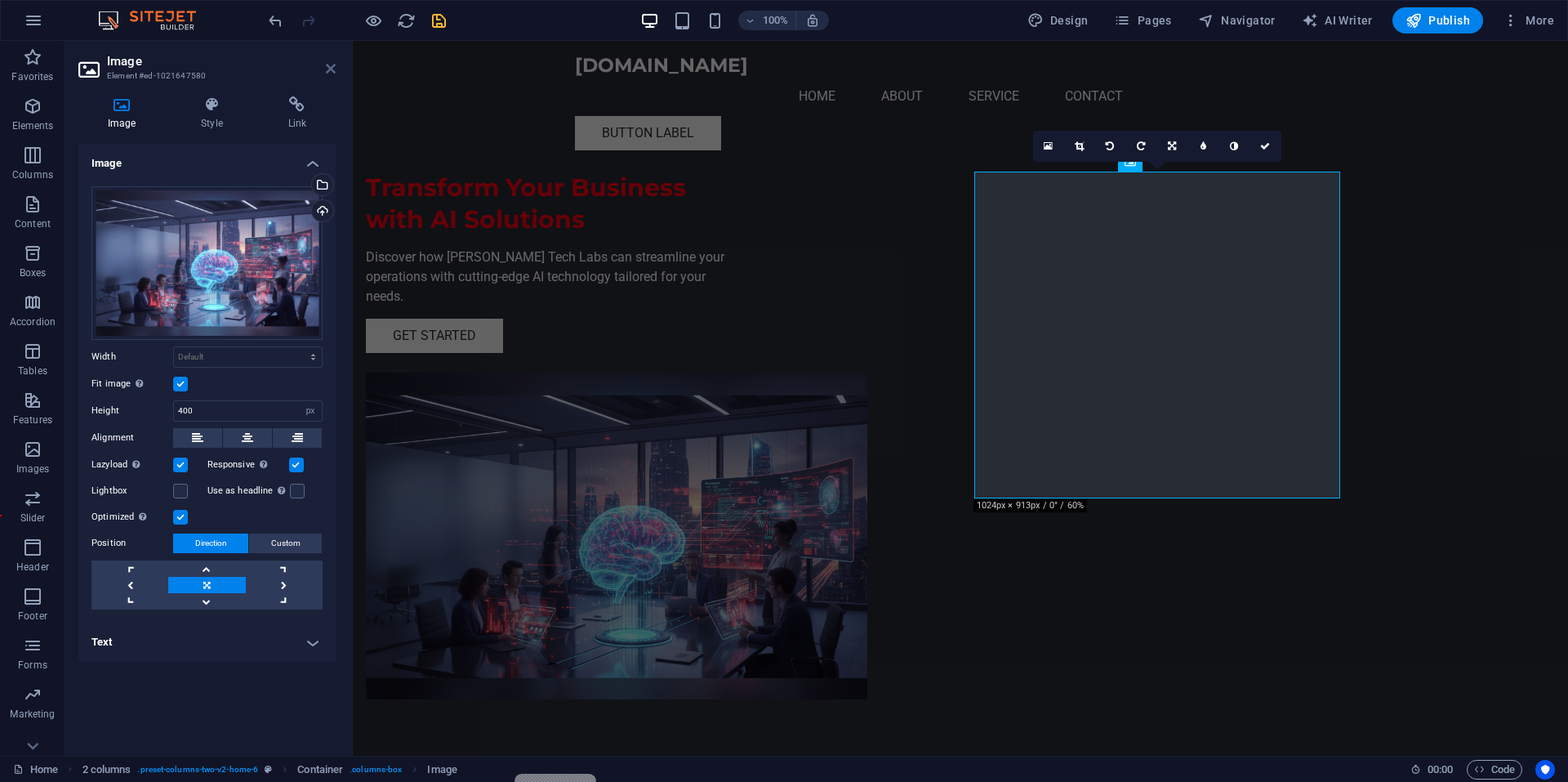
click at [334, 70] on icon at bounding box center [330, 69] width 10 height 13
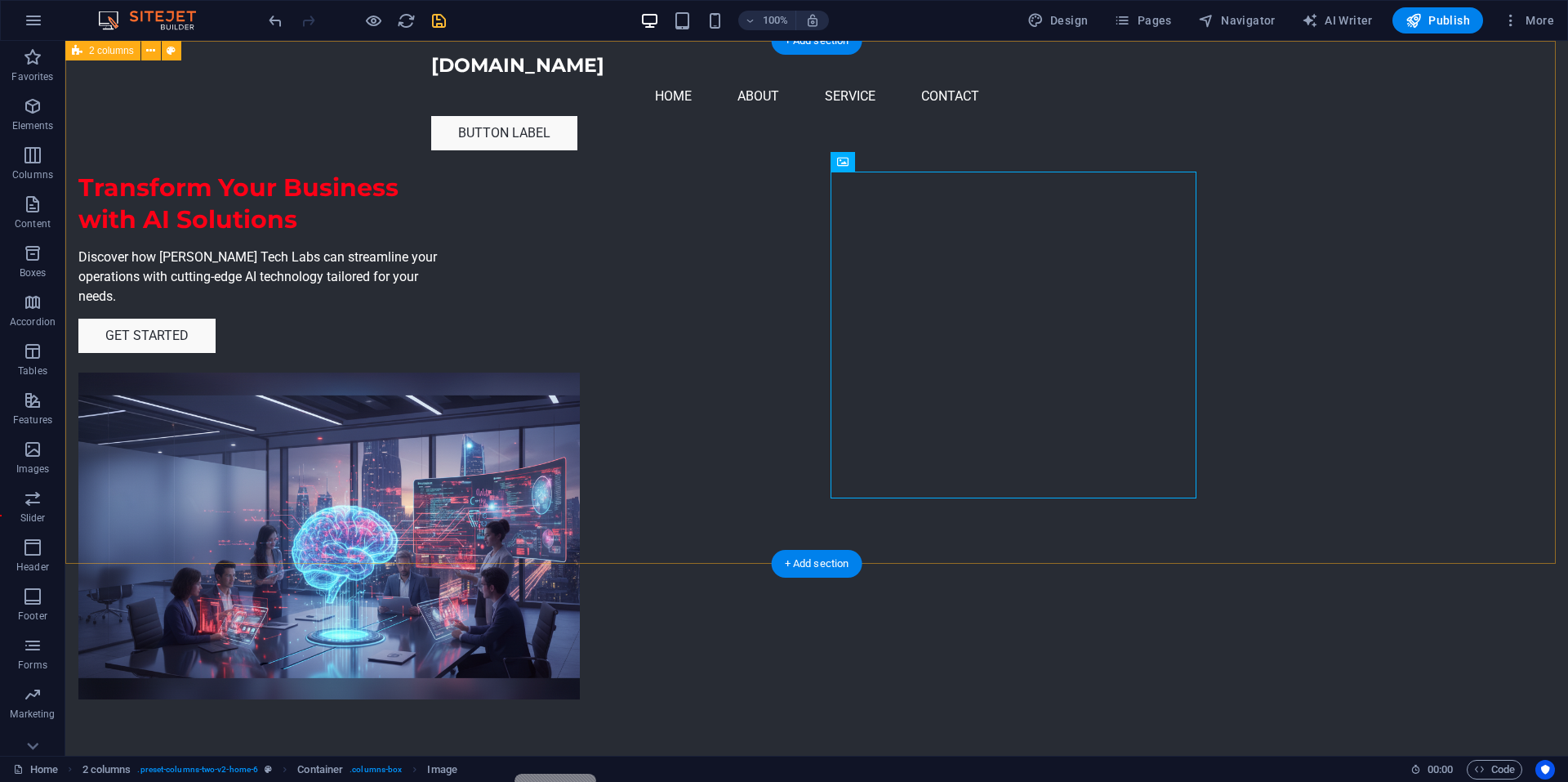
click at [1374, 504] on div "Transform Your Business with AI Solutions Discover how [PERSON_NAME] Tech Labs …" at bounding box center [816, 403] width 1503 height 724
click at [927, 165] on icon at bounding box center [927, 162] width 9 height 17
click at [930, 162] on icon at bounding box center [927, 162] width 9 height 17
click at [435, 22] on icon "save" at bounding box center [439, 21] width 19 height 19
checkbox input "false"
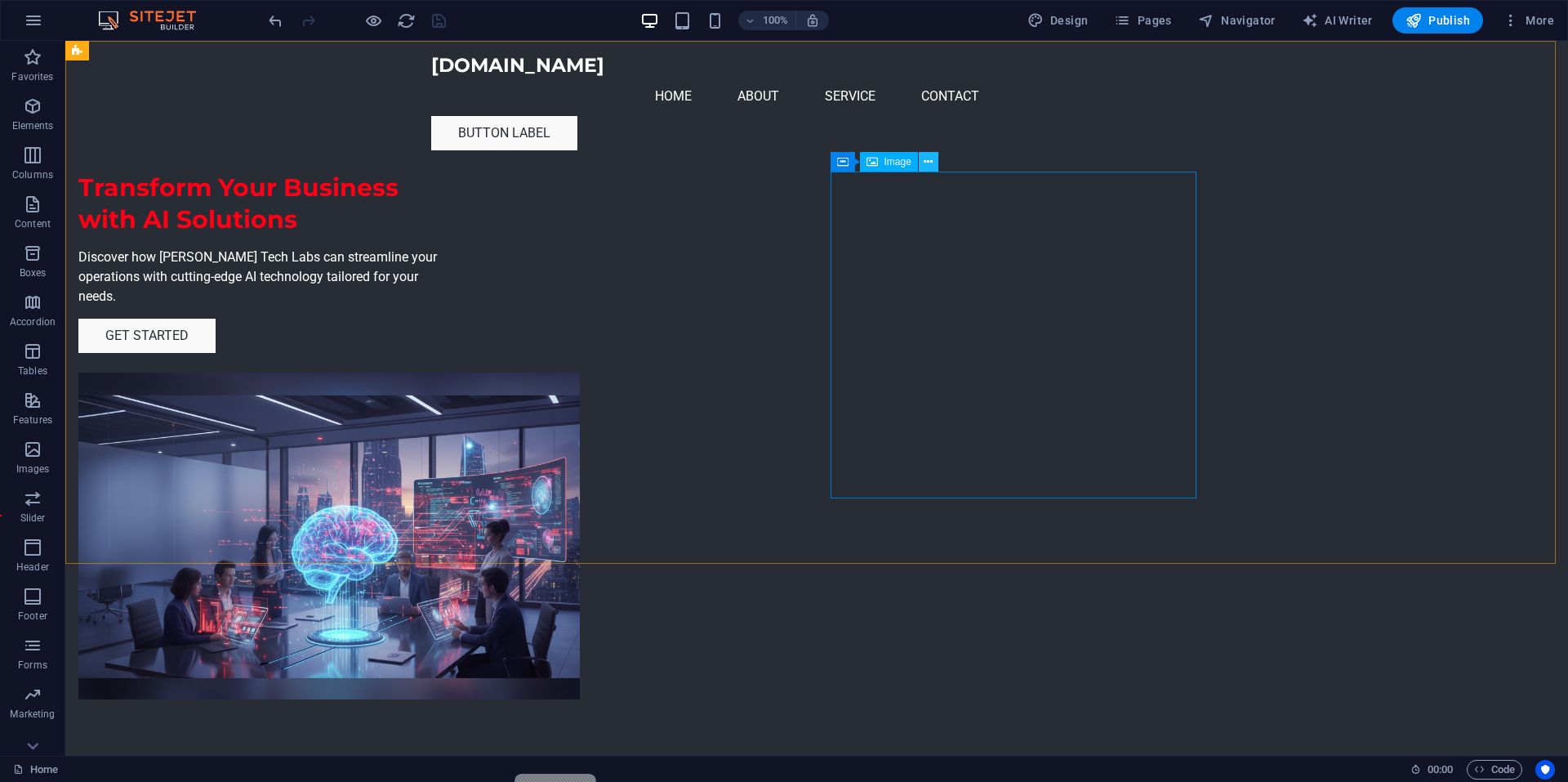
click at [925, 160] on icon at bounding box center [927, 162] width 9 height 17
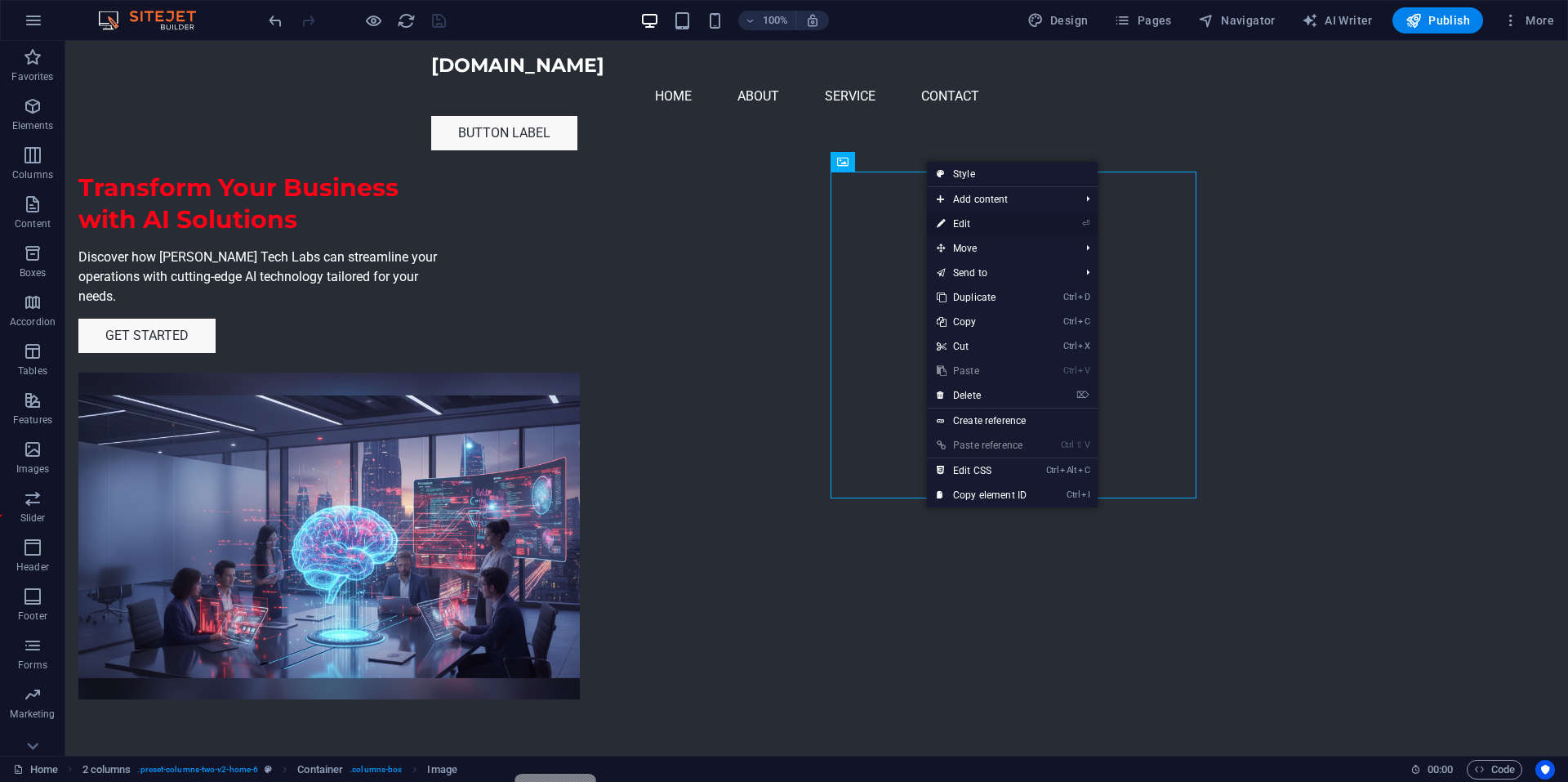
click at [972, 224] on link "⏎ Edit" at bounding box center [981, 224] width 109 height 25
select select "px"
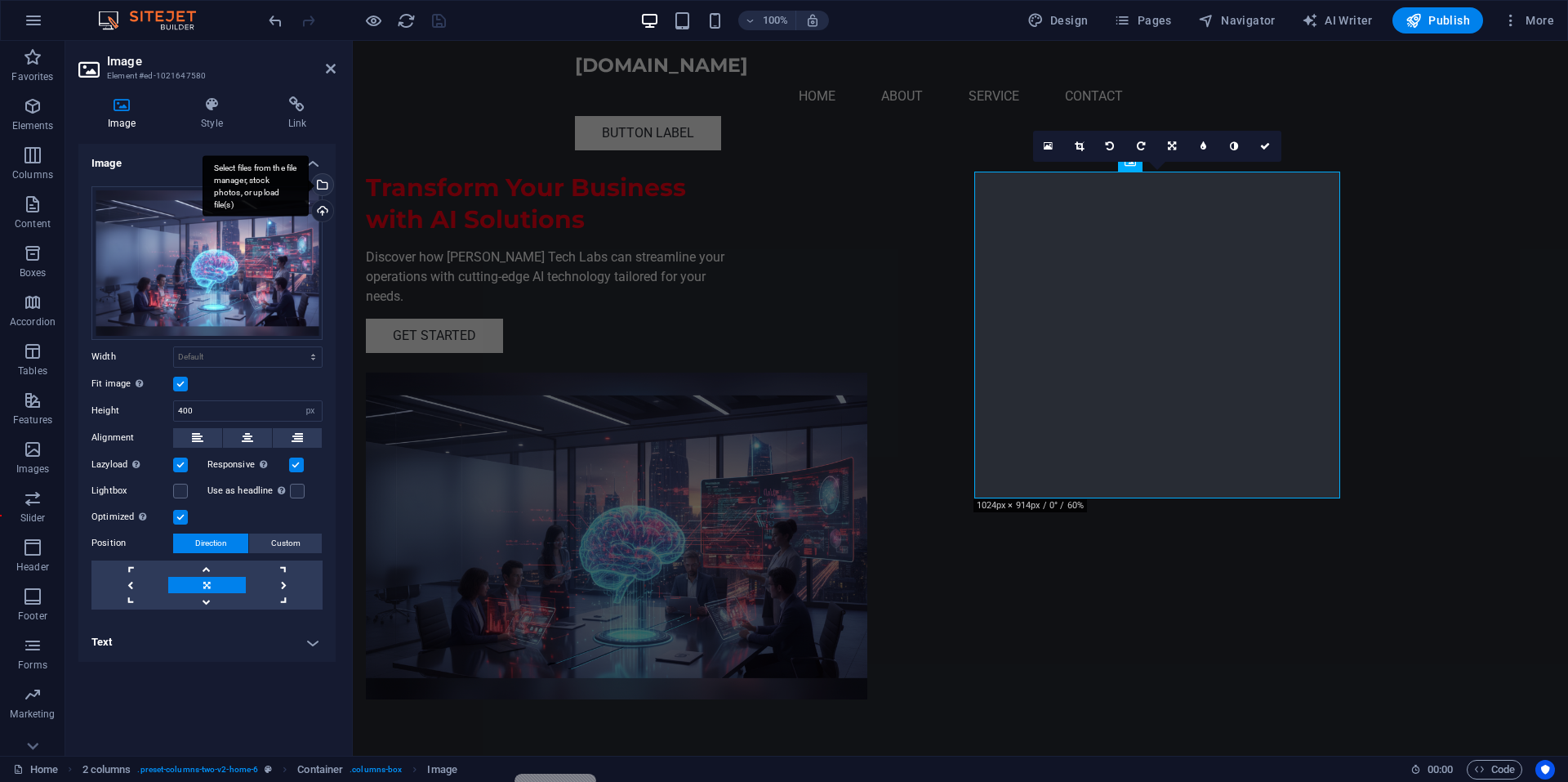
click at [325, 183] on div "Select files from the file manager, stock photos, or upload file(s)" at bounding box center [321, 186] width 25 height 25
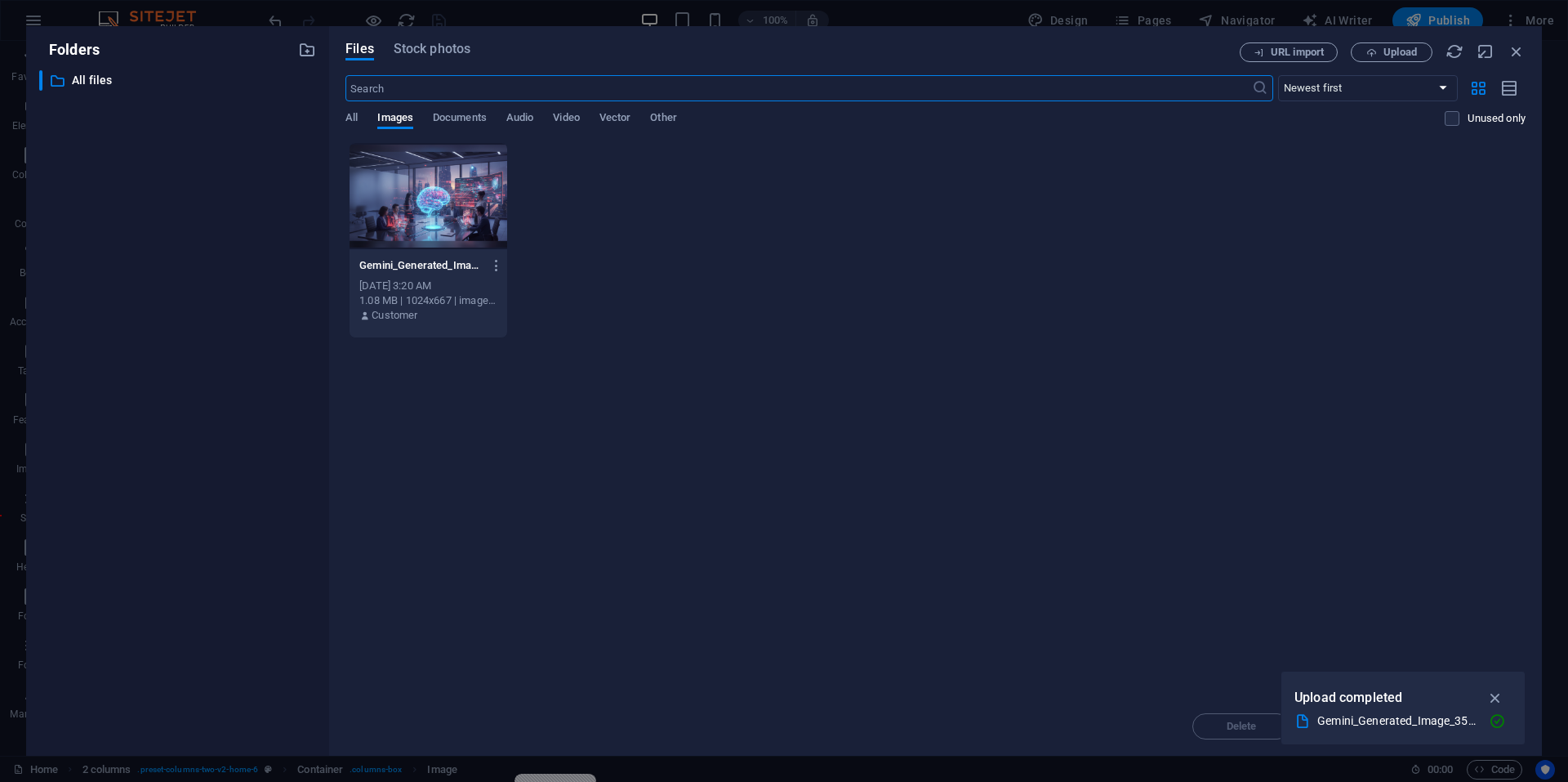
drag, startPoint x: 1493, startPoint y: 691, endPoint x: 1484, endPoint y: 696, distance: 10.3
click at [1493, 692] on icon "button" at bounding box center [1495, 698] width 19 height 18
click at [1214, 590] on div "Drop files here to upload them instantly Gemini_Generated_Image_35a4ij35a4ij35a…" at bounding box center [935, 420] width 1180 height 555
click at [1342, 720] on div "Delete Move Insert" at bounding box center [935, 717] width 1180 height 42
click at [762, 282] on div "Gemini_Generated_Image_35a4ij35a4ij35a4-q1Dt51kc5VzRzkuI_R9viQ.png Gemini_Gener…" at bounding box center [935, 240] width 1180 height 196
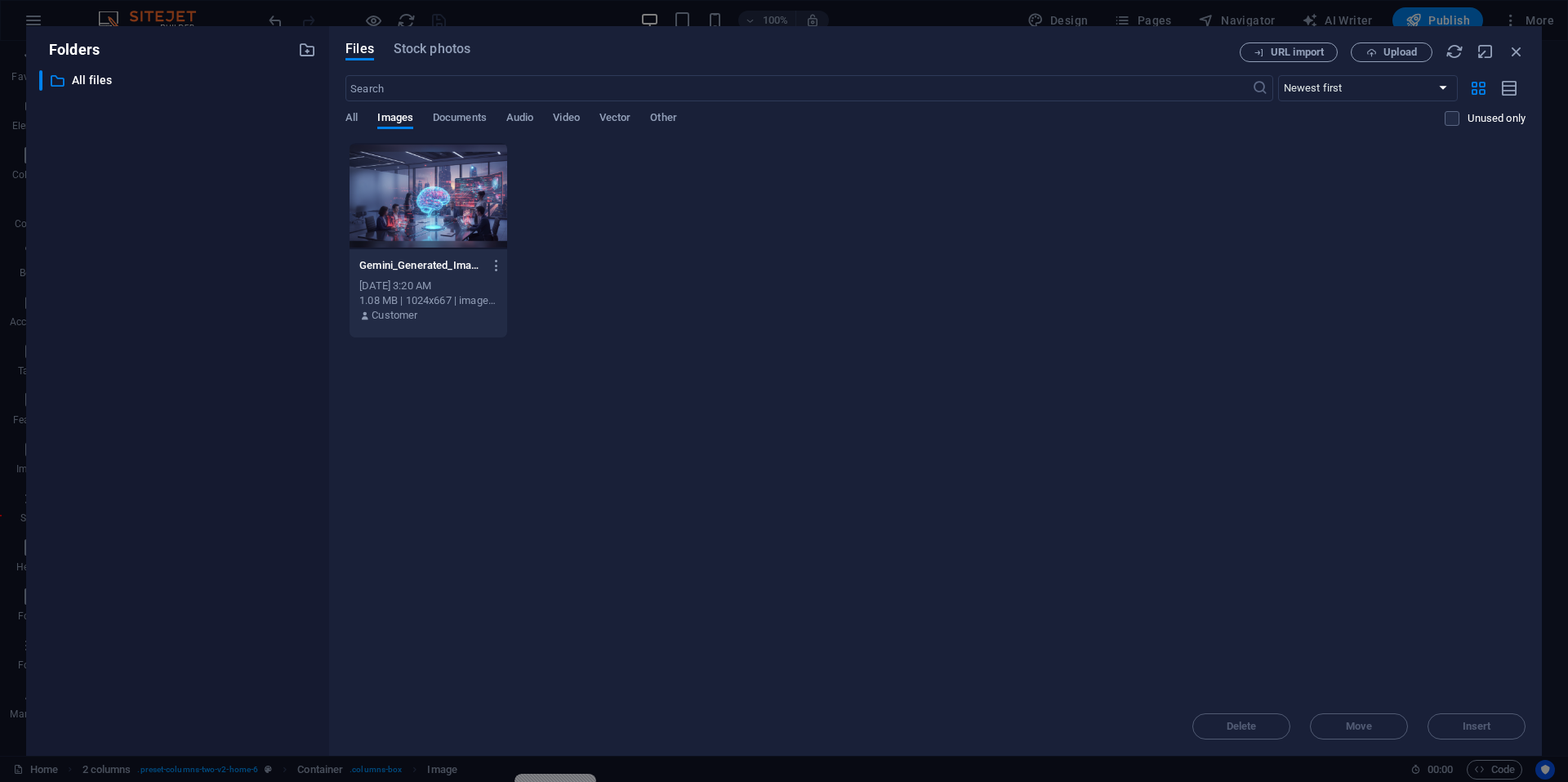
click at [1335, 729] on div "Delete Move Insert" at bounding box center [935, 717] width 1180 height 42
click at [1254, 726] on div "Delete Move Insert" at bounding box center [935, 717] width 1180 height 42
click at [1457, 730] on div "Delete Move Insert" at bounding box center [935, 717] width 1180 height 42
click at [619, 267] on div "Gemini_Generated_Image_35a4ij35a4ij35a4-q1Dt51kc5VzRzkuI_R9viQ.png Gemini_Gener…" at bounding box center [935, 240] width 1180 height 196
click at [1376, 55] on icon "button" at bounding box center [1371, 52] width 11 height 11
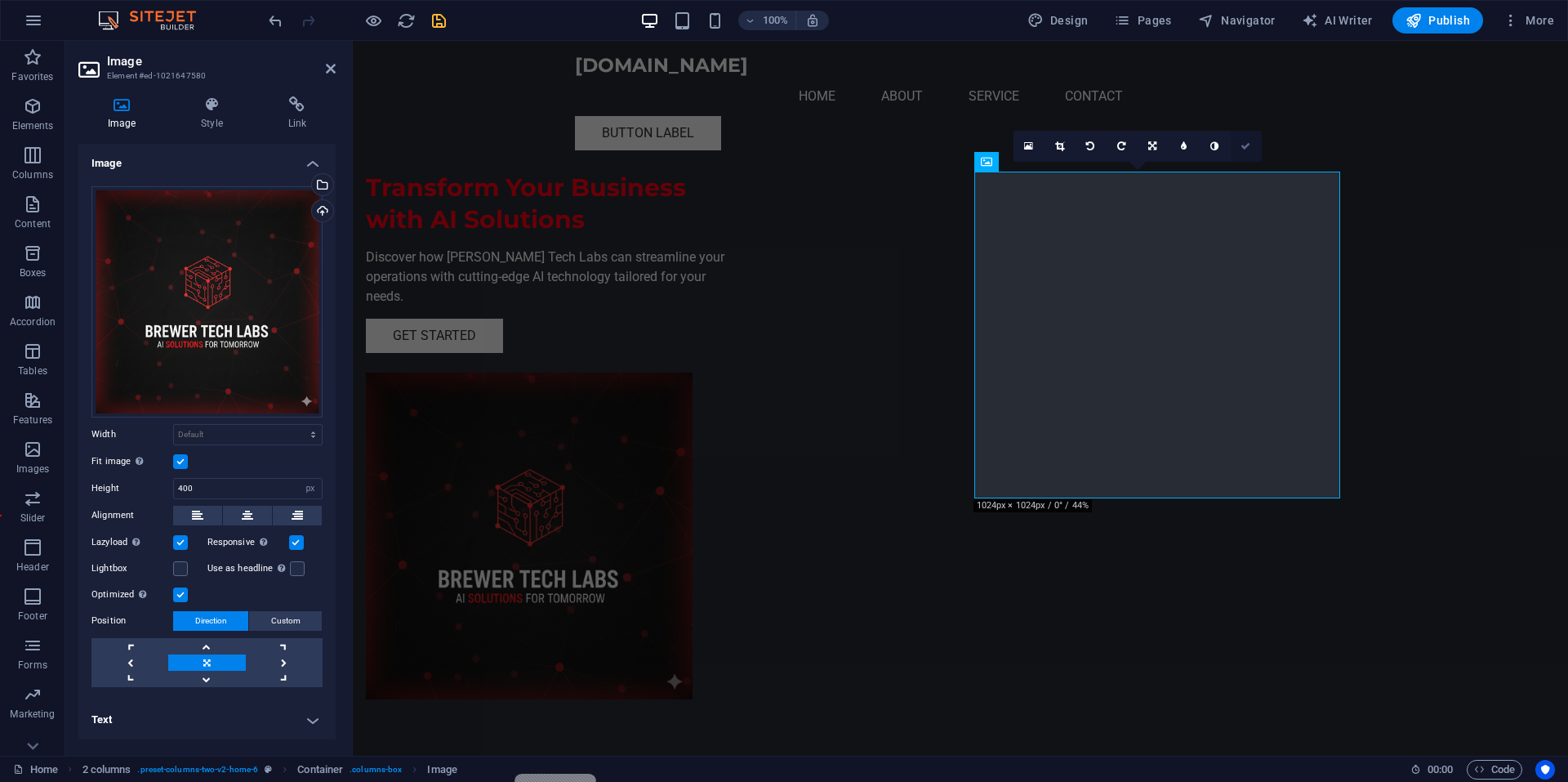
click at [1238, 151] on link at bounding box center [1245, 146] width 31 height 31
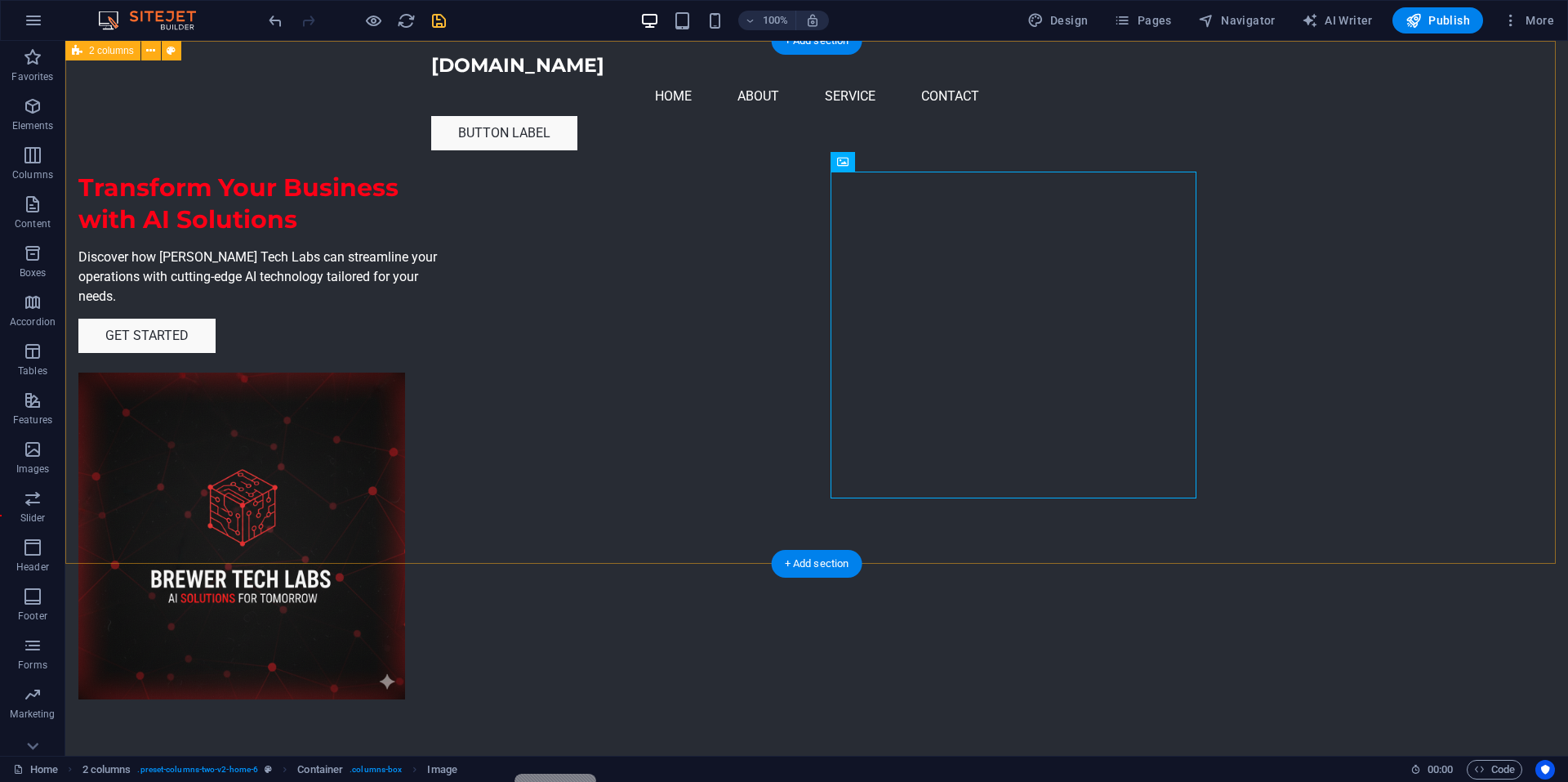
click at [1248, 312] on div "Transform Your Business with AI Solutions Discover how [PERSON_NAME] Tech Labs …" at bounding box center [816, 403] width 1503 height 724
click at [926, 168] on icon at bounding box center [927, 162] width 9 height 17
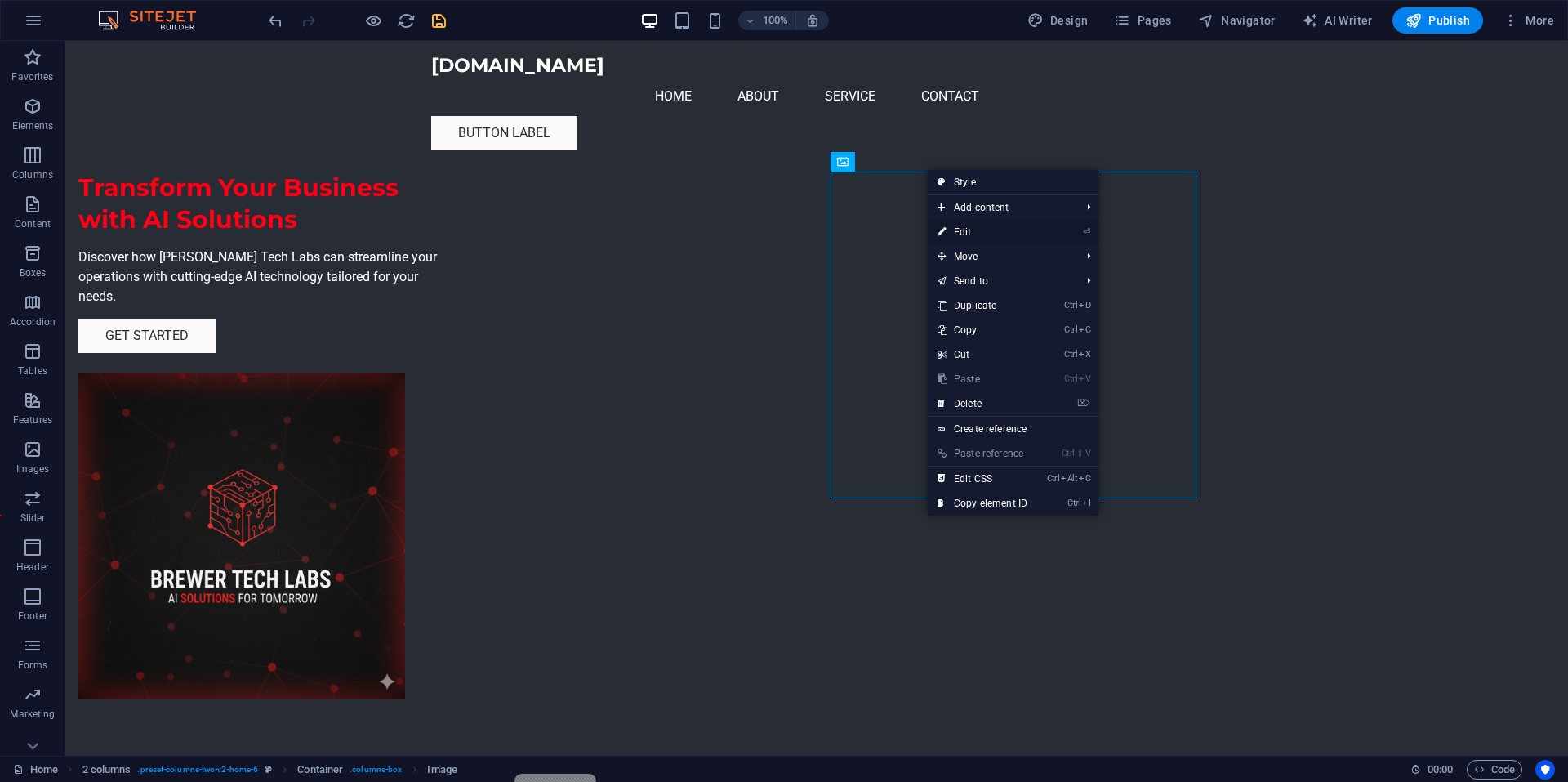
click at [997, 234] on link "⏎ Edit" at bounding box center [982, 232] width 109 height 25
select select "px"
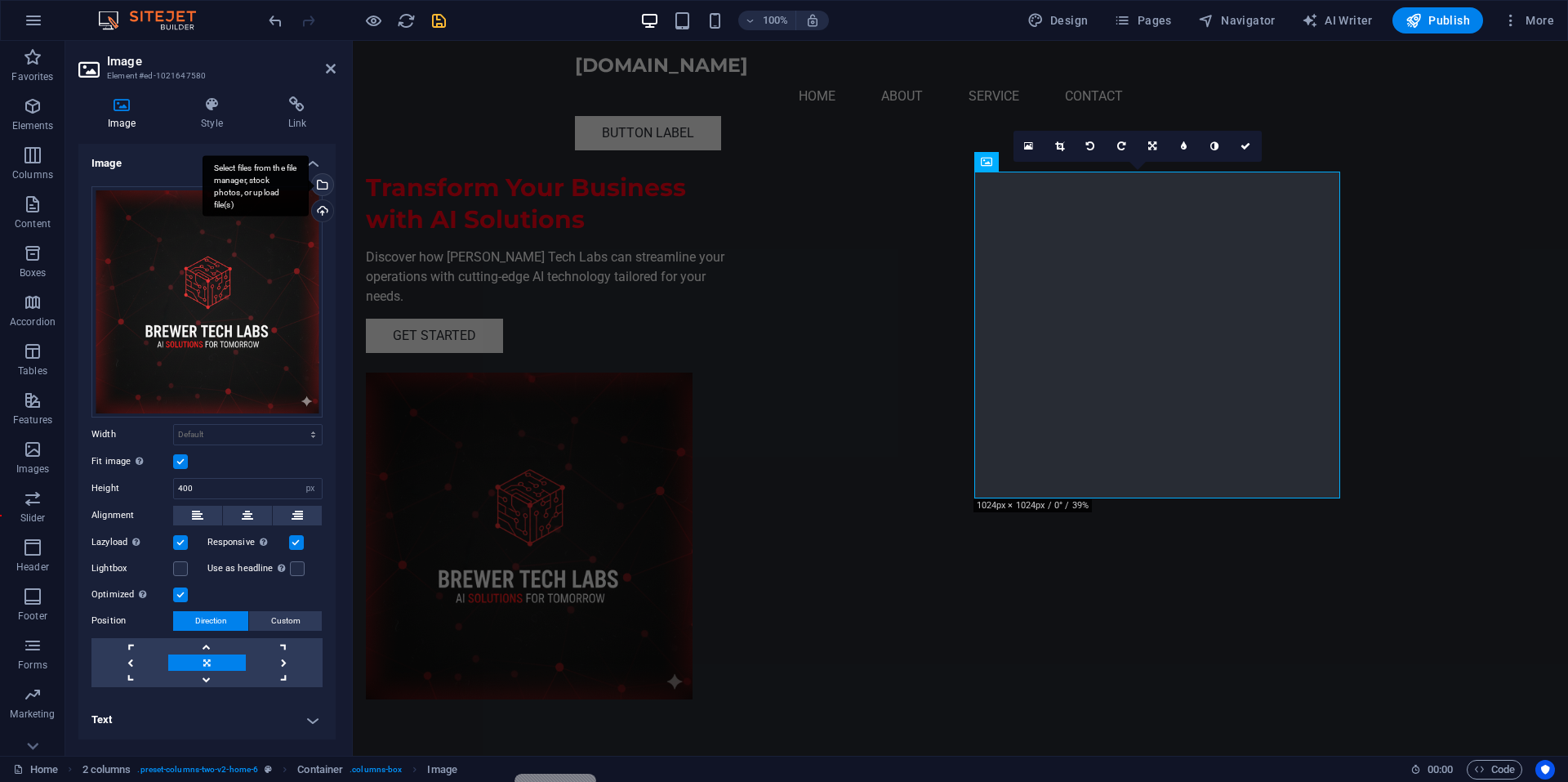
click at [328, 185] on div "Select files from the file manager, stock photos, or upload file(s)" at bounding box center [321, 186] width 25 height 25
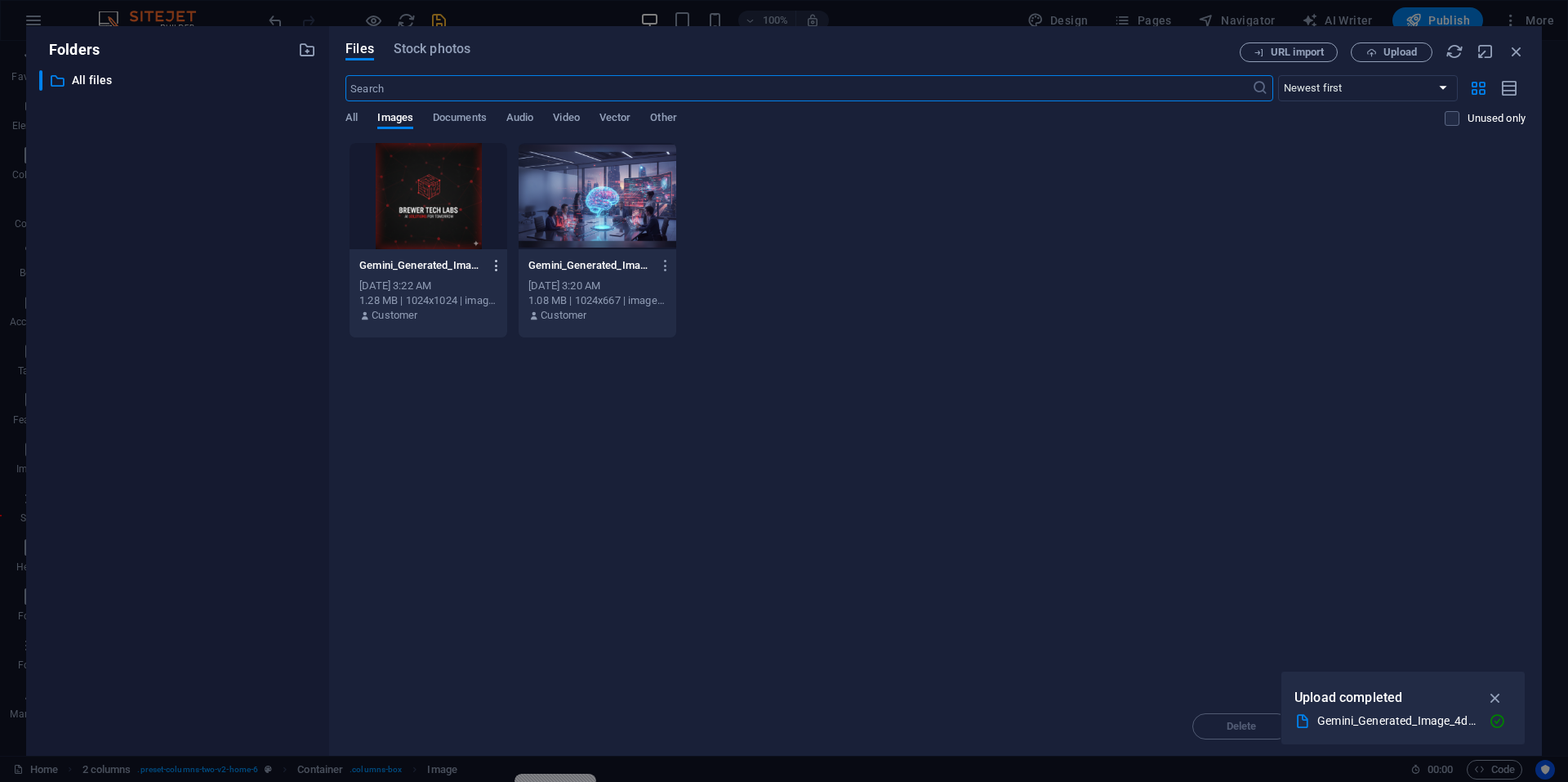
click at [499, 270] on icon "button" at bounding box center [497, 266] width 16 height 15
click at [476, 578] on h6 "Delete" at bounding box center [506, 582] width 70 height 20
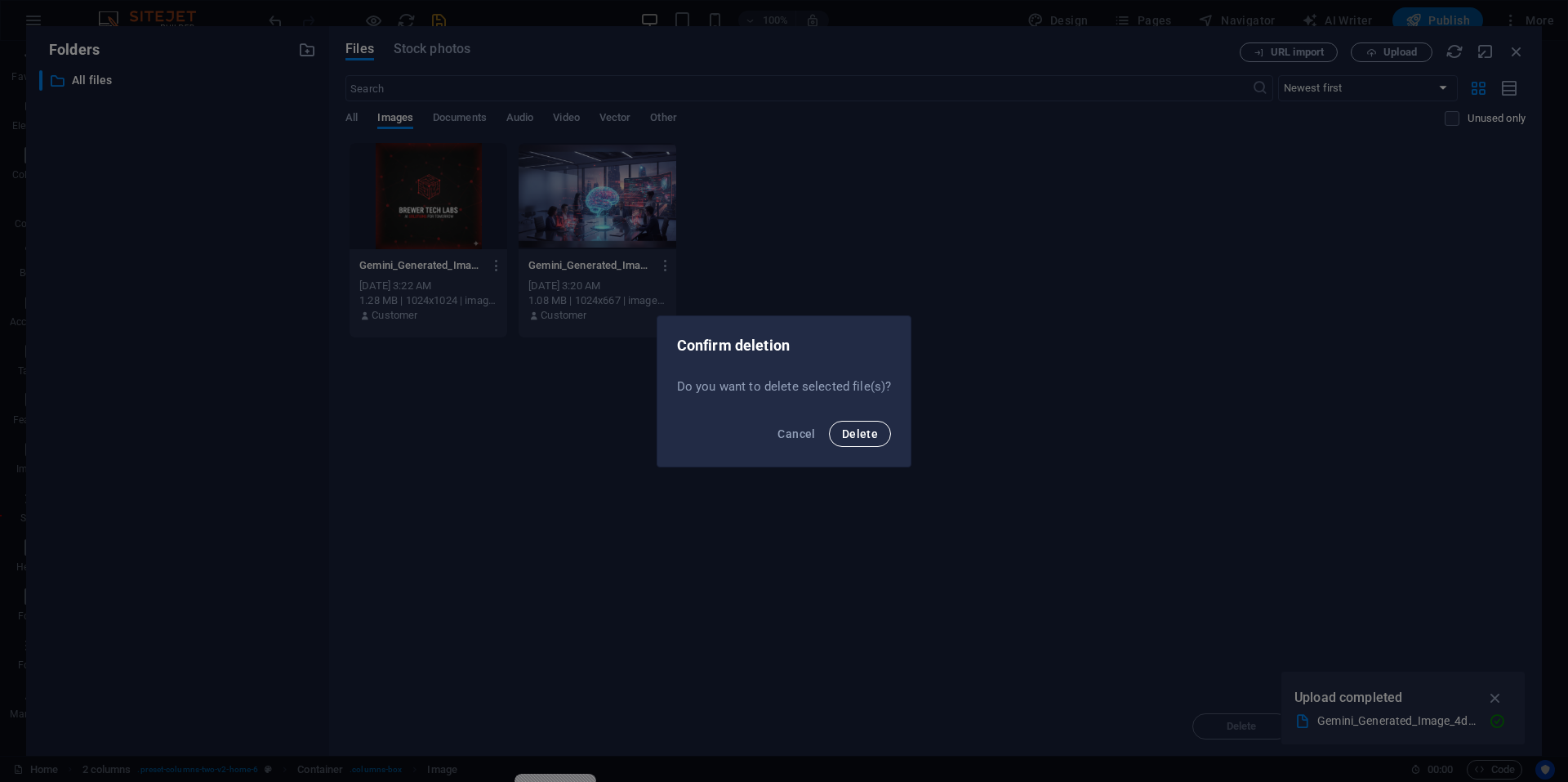
click at [850, 440] on span "Delete" at bounding box center [859, 434] width 36 height 13
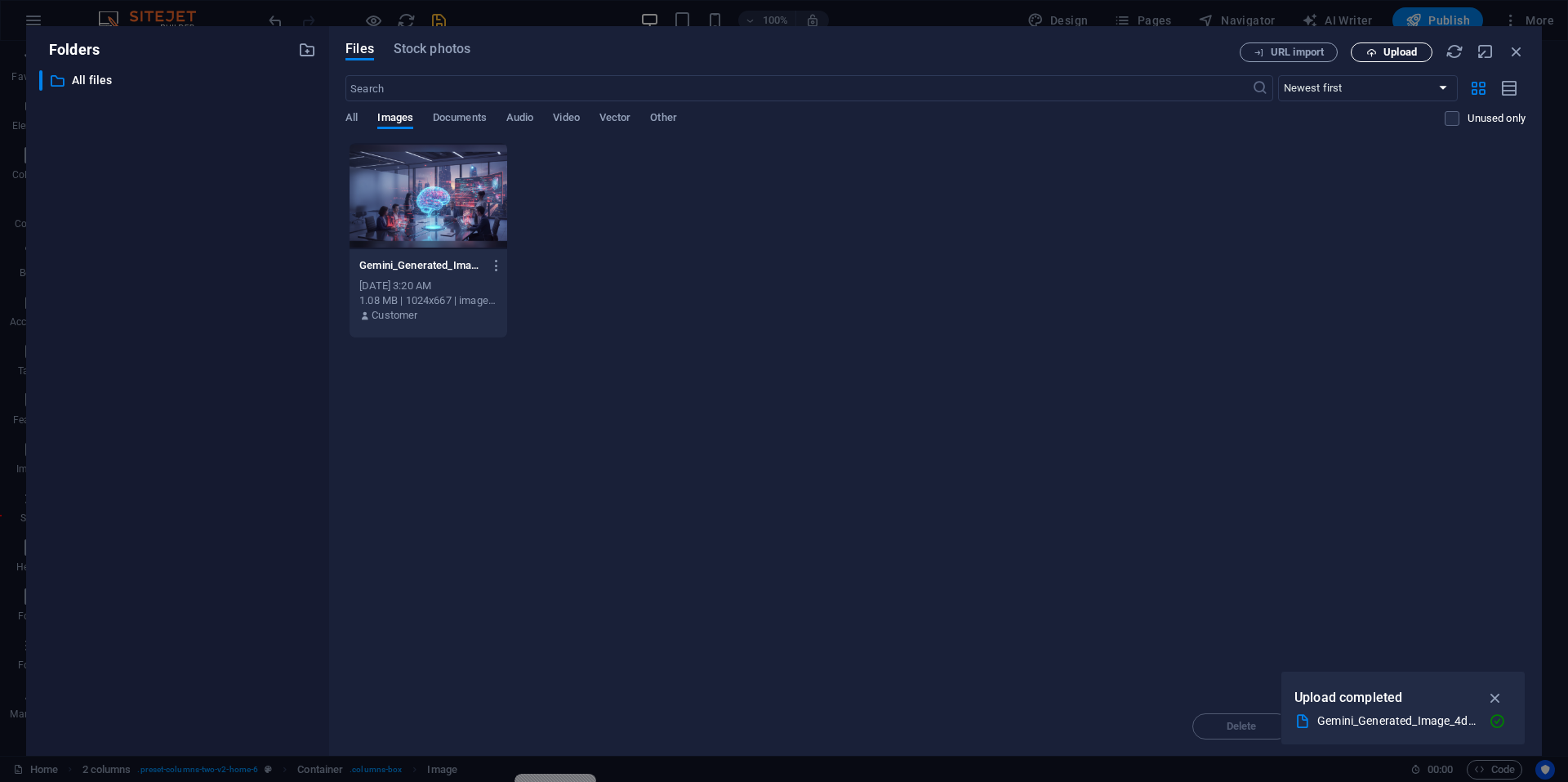
click at [1372, 55] on icon "button" at bounding box center [1371, 52] width 11 height 11
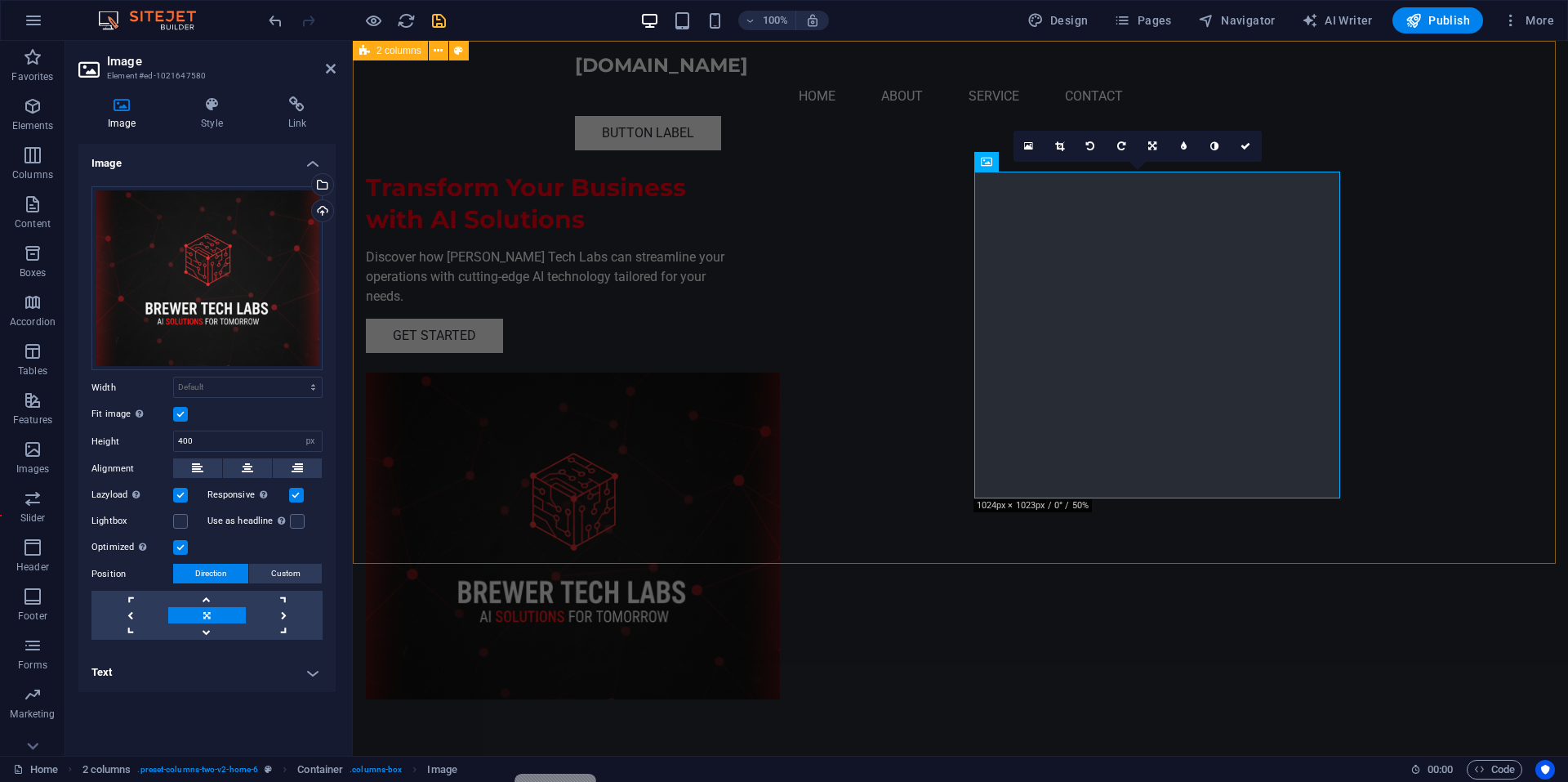
click at [1417, 478] on div "Transform Your Business with AI Solutions Discover how [PERSON_NAME] Tech Labs …" at bounding box center [960, 403] width 1214 height 724
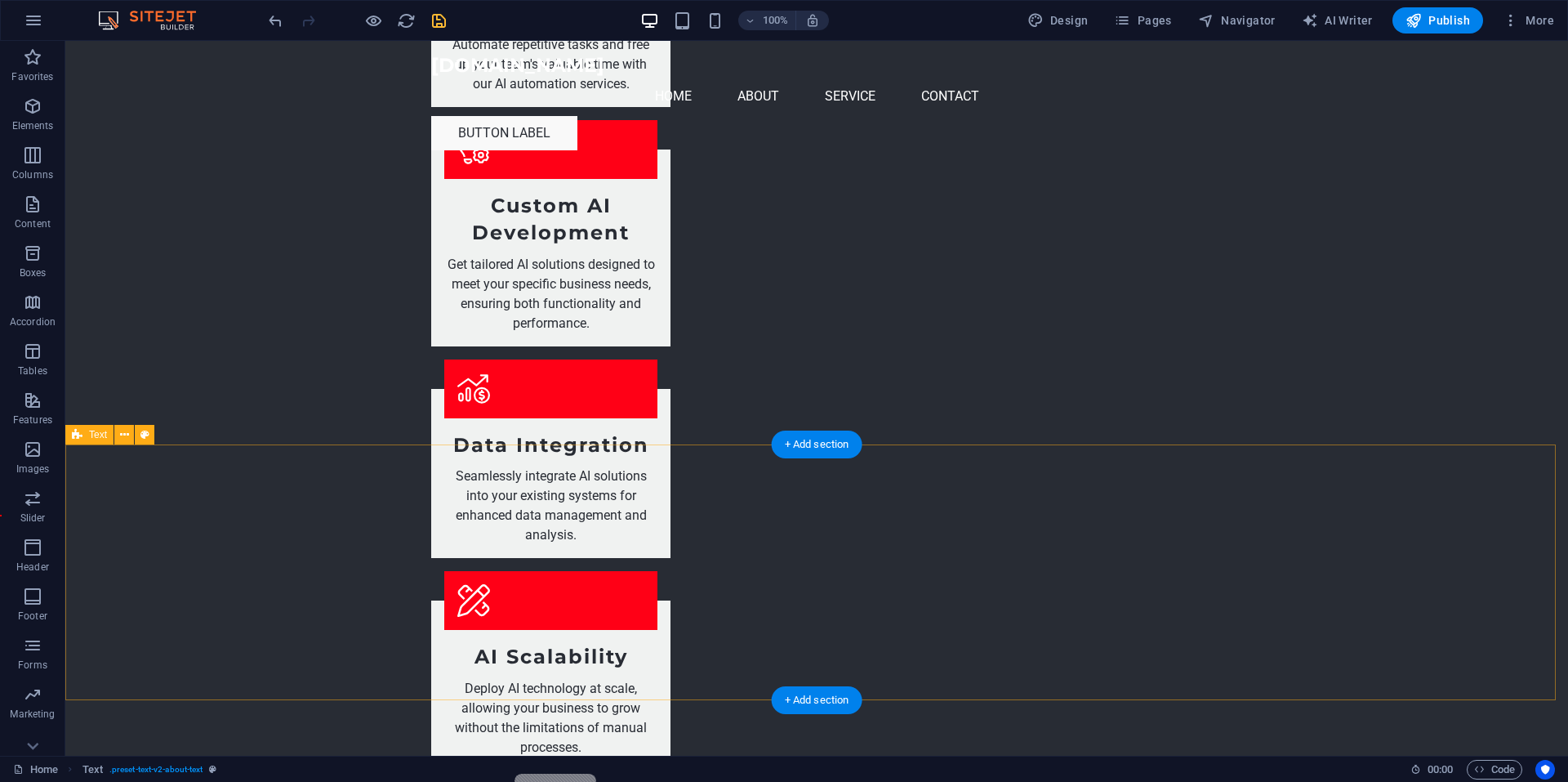
scroll to position [1334, 0]
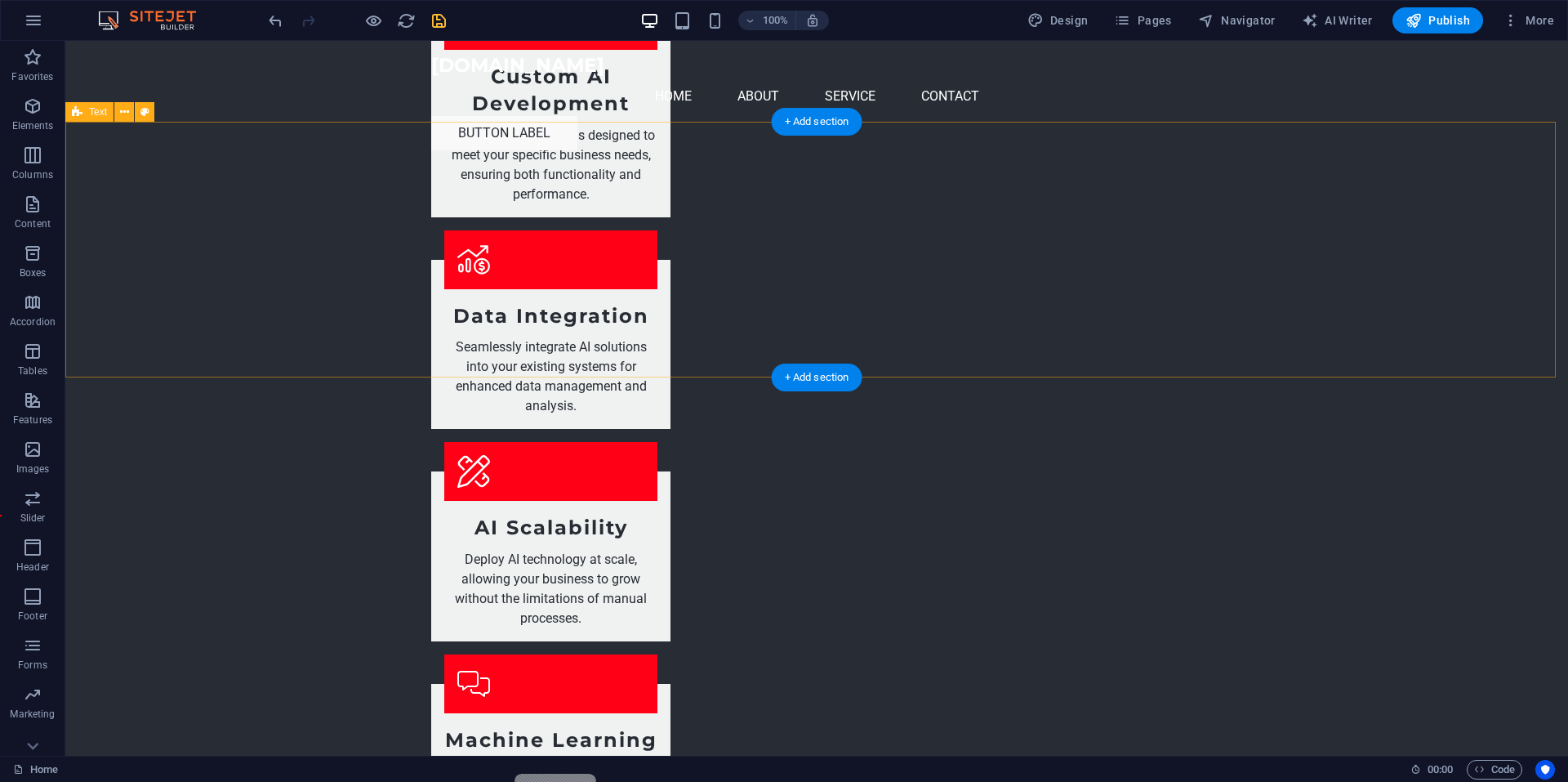
click at [148, 107] on icon at bounding box center [145, 112] width 9 height 17
select select "preset-text-v2-cta-1"
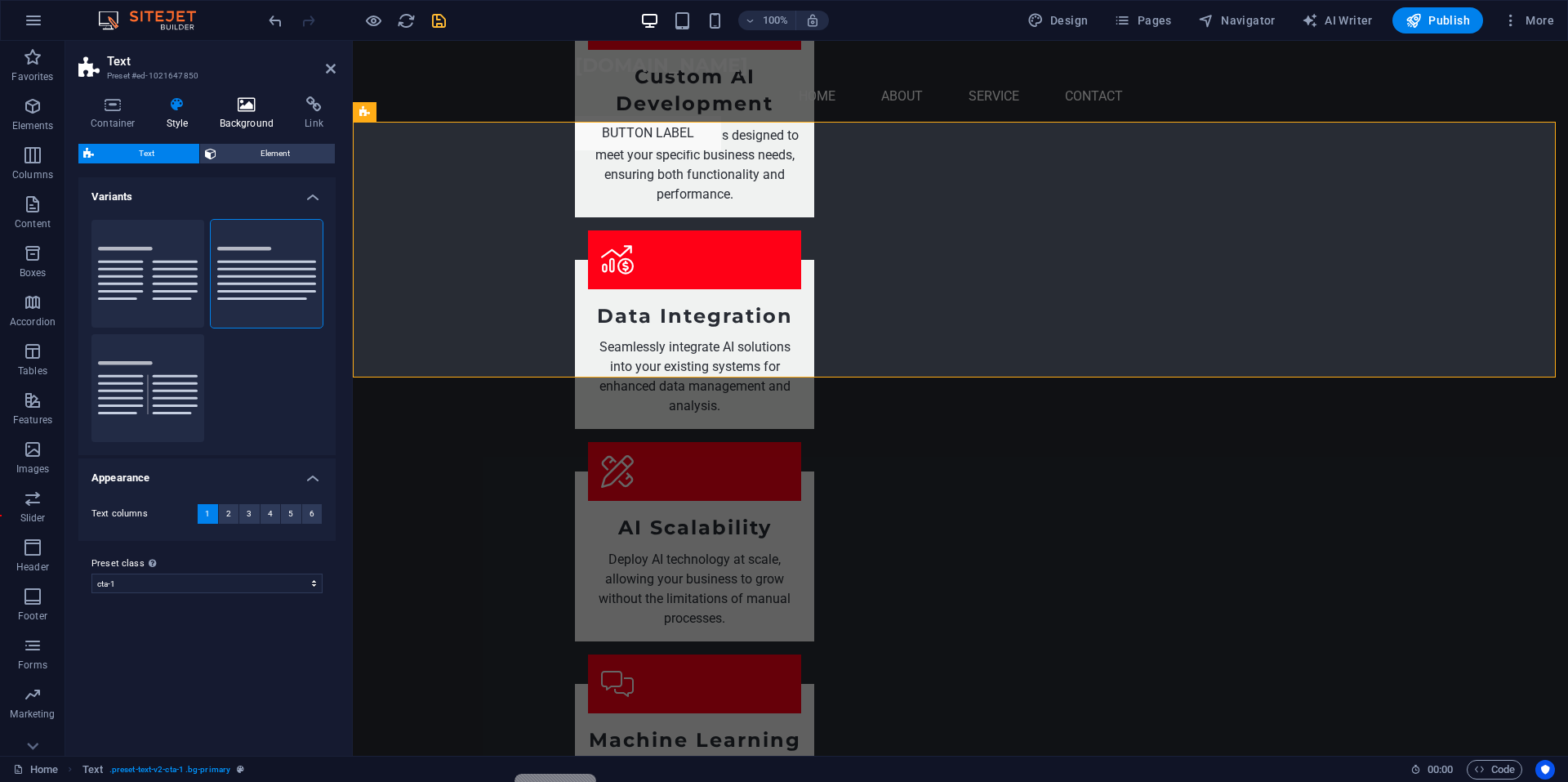
click at [237, 123] on h4 "Background" at bounding box center [250, 113] width 86 height 34
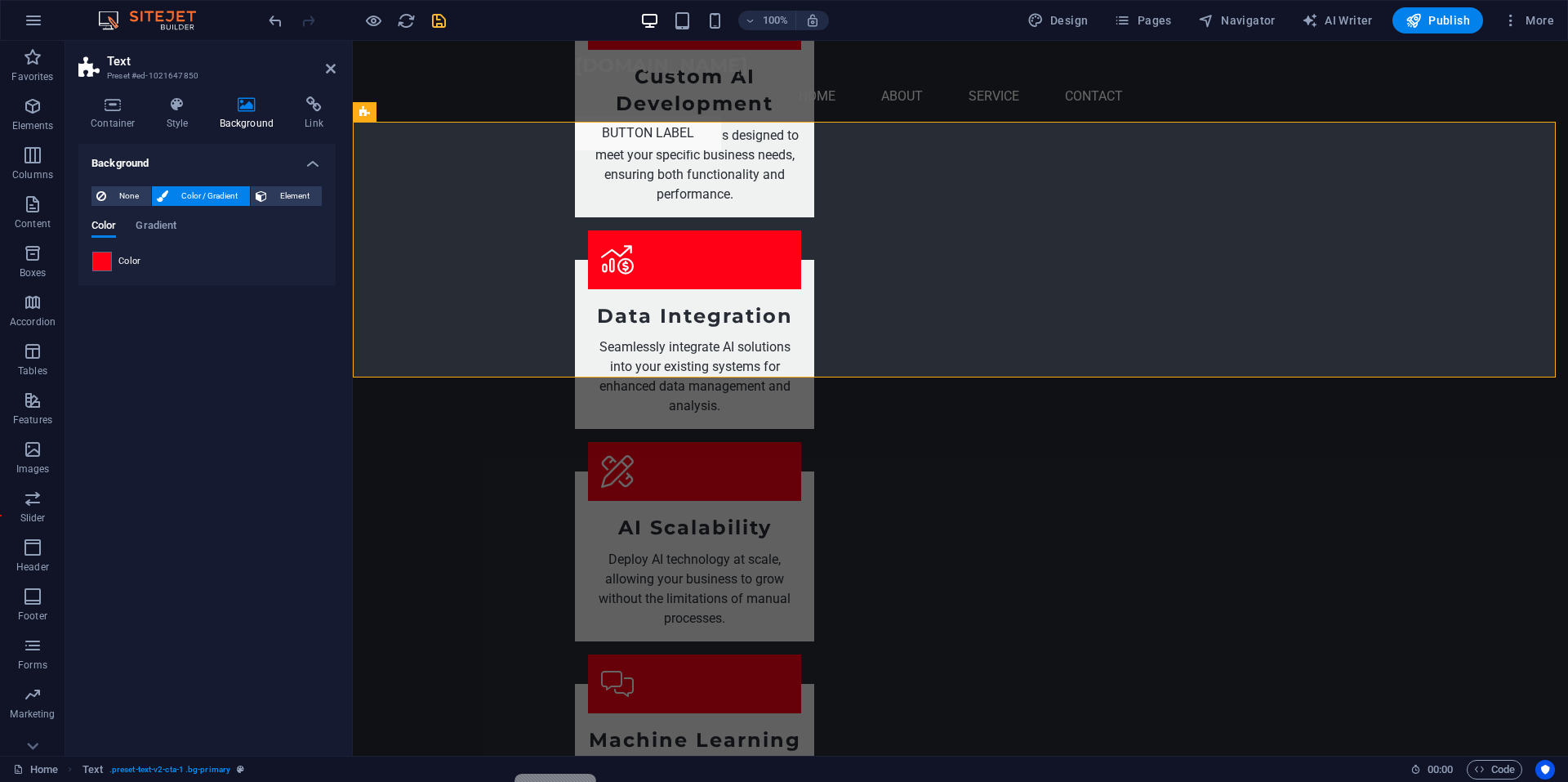
click at [123, 265] on span "Color" at bounding box center [130, 262] width 23 height 13
click at [99, 257] on span at bounding box center [102, 262] width 18 height 18
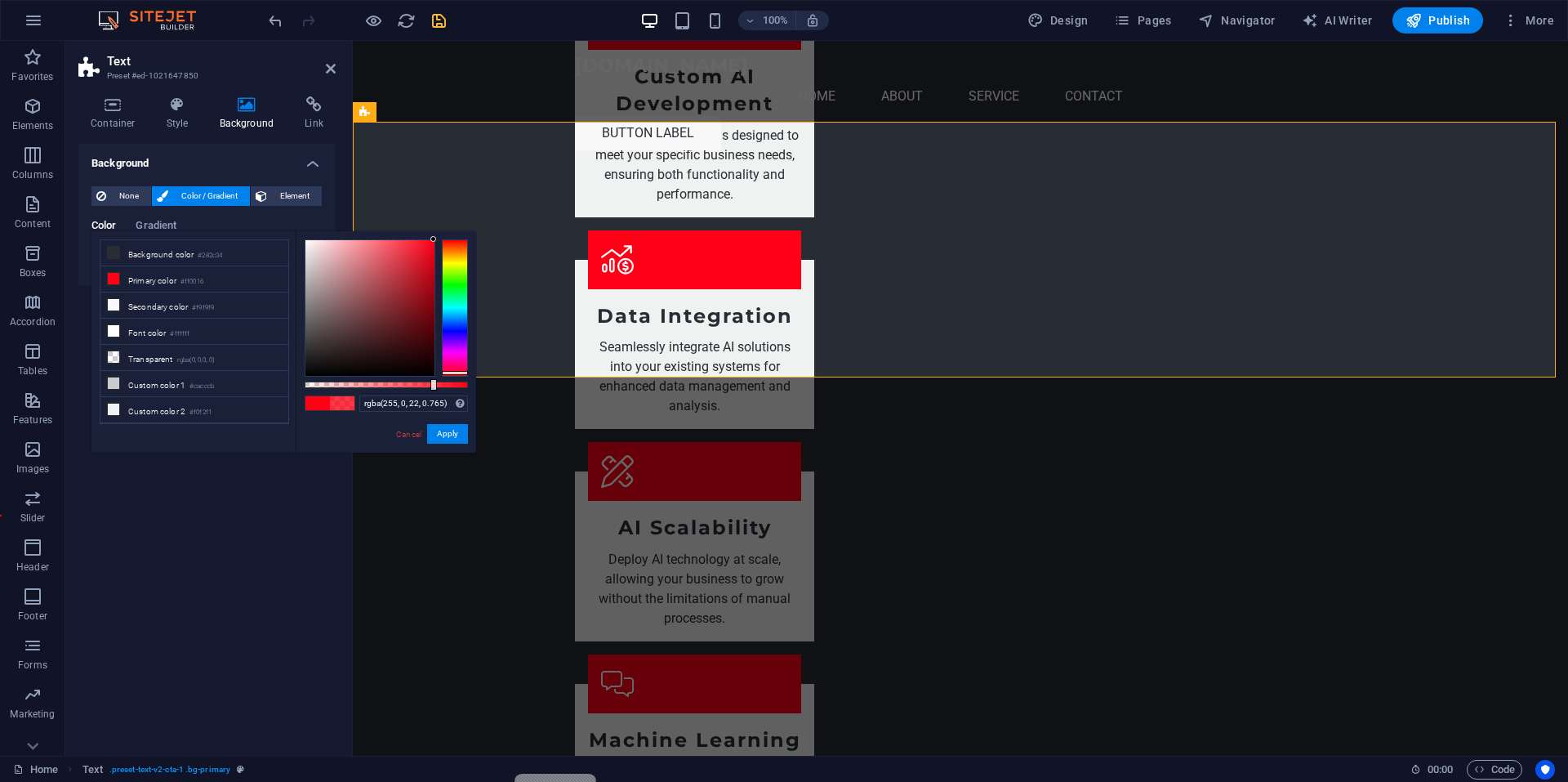
drag, startPoint x: 467, startPoint y: 385, endPoint x: 430, endPoint y: 385, distance: 37.0
click at [430, 385] on div at bounding box center [434, 385] width 7 height 12
drag, startPoint x: 430, startPoint y: 385, endPoint x: 413, endPoint y: 385, distance: 17.0
click at [413, 385] on div at bounding box center [415, 385] width 7 height 12
type input "rgba(255, 0, 22, 0.575)"
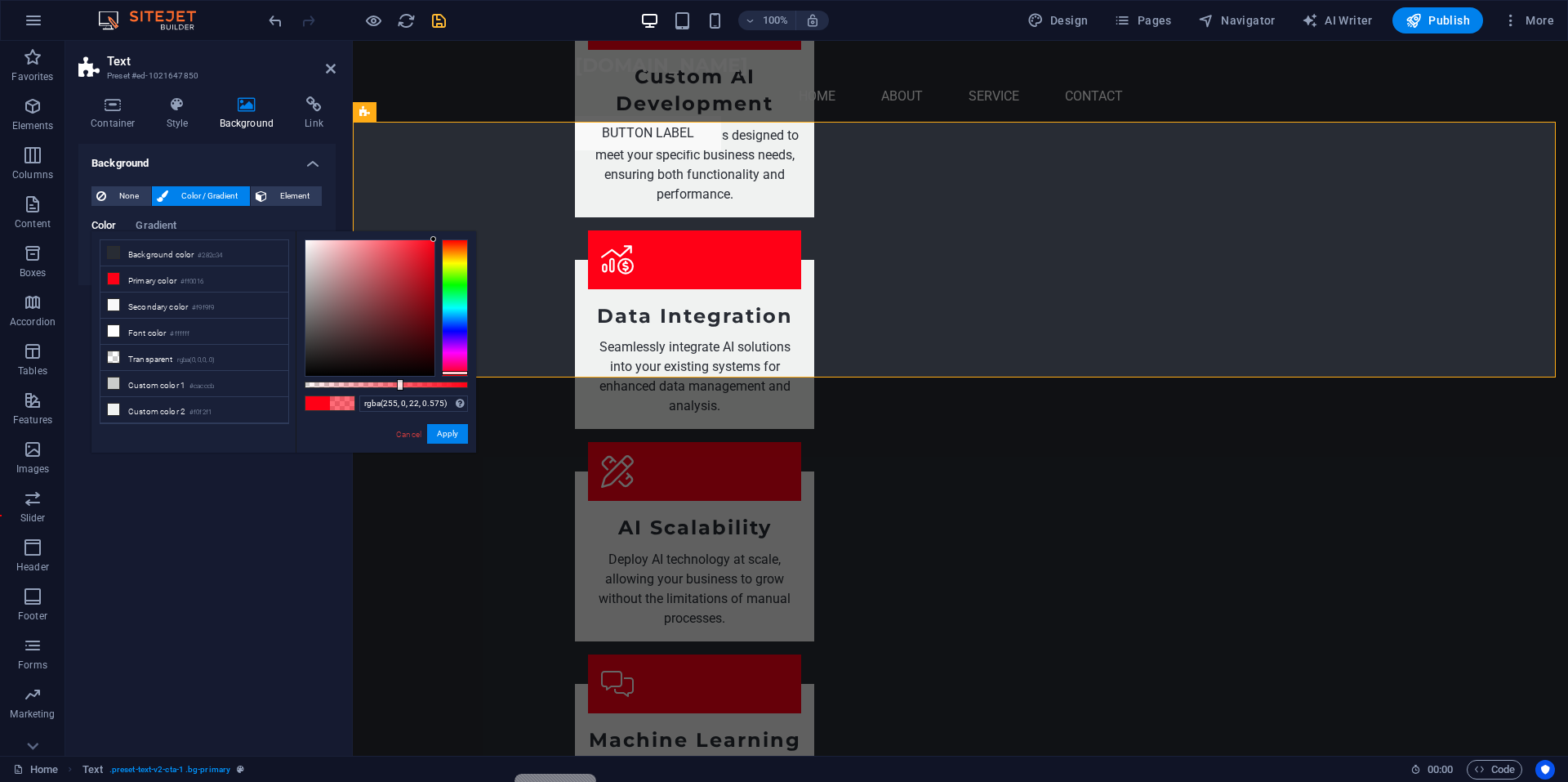
drag, startPoint x: 413, startPoint y: 385, endPoint x: 398, endPoint y: 388, distance: 15.3
click at [398, 388] on div at bounding box center [400, 385] width 7 height 12
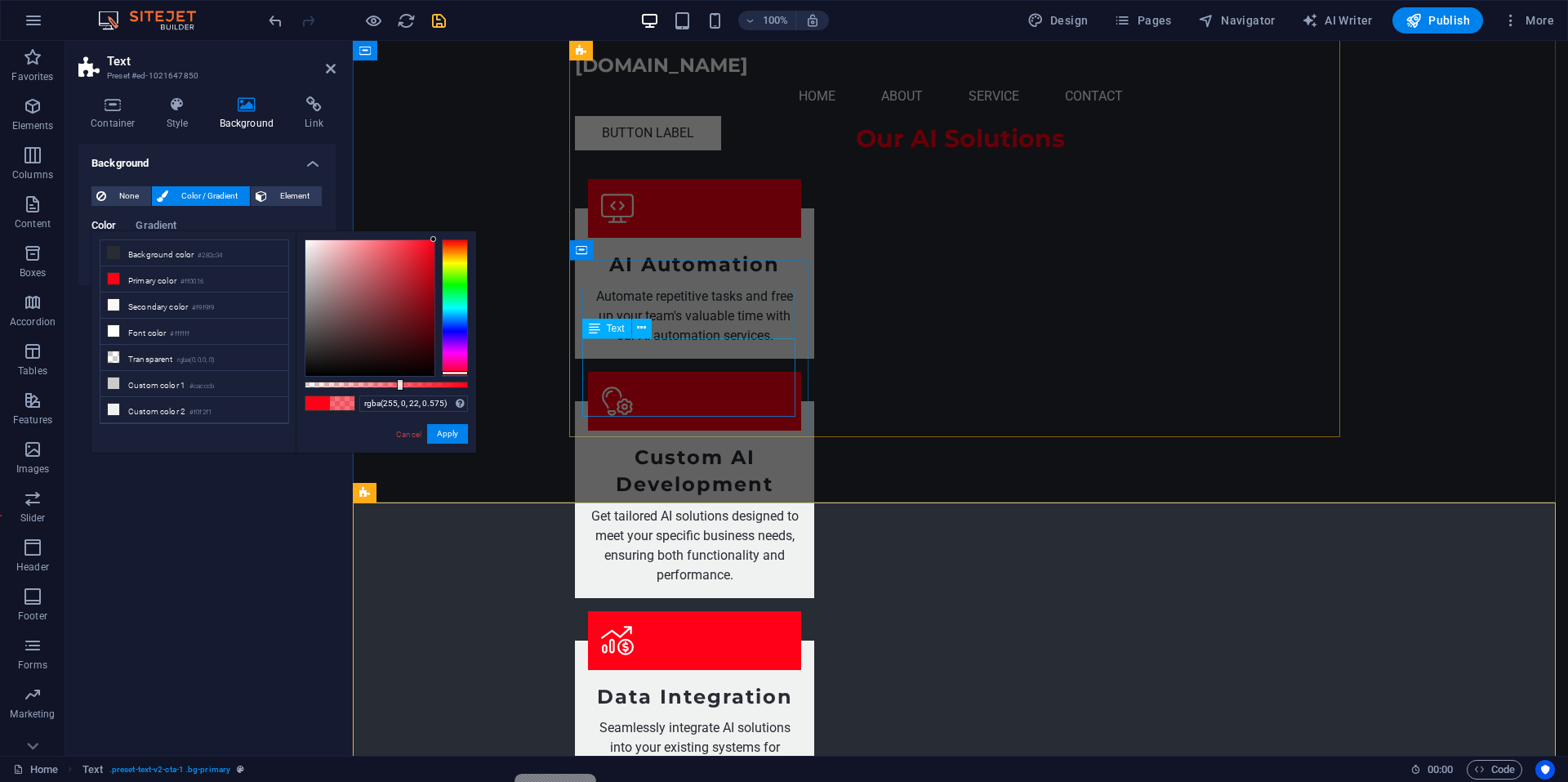
scroll to position [1144, 0]
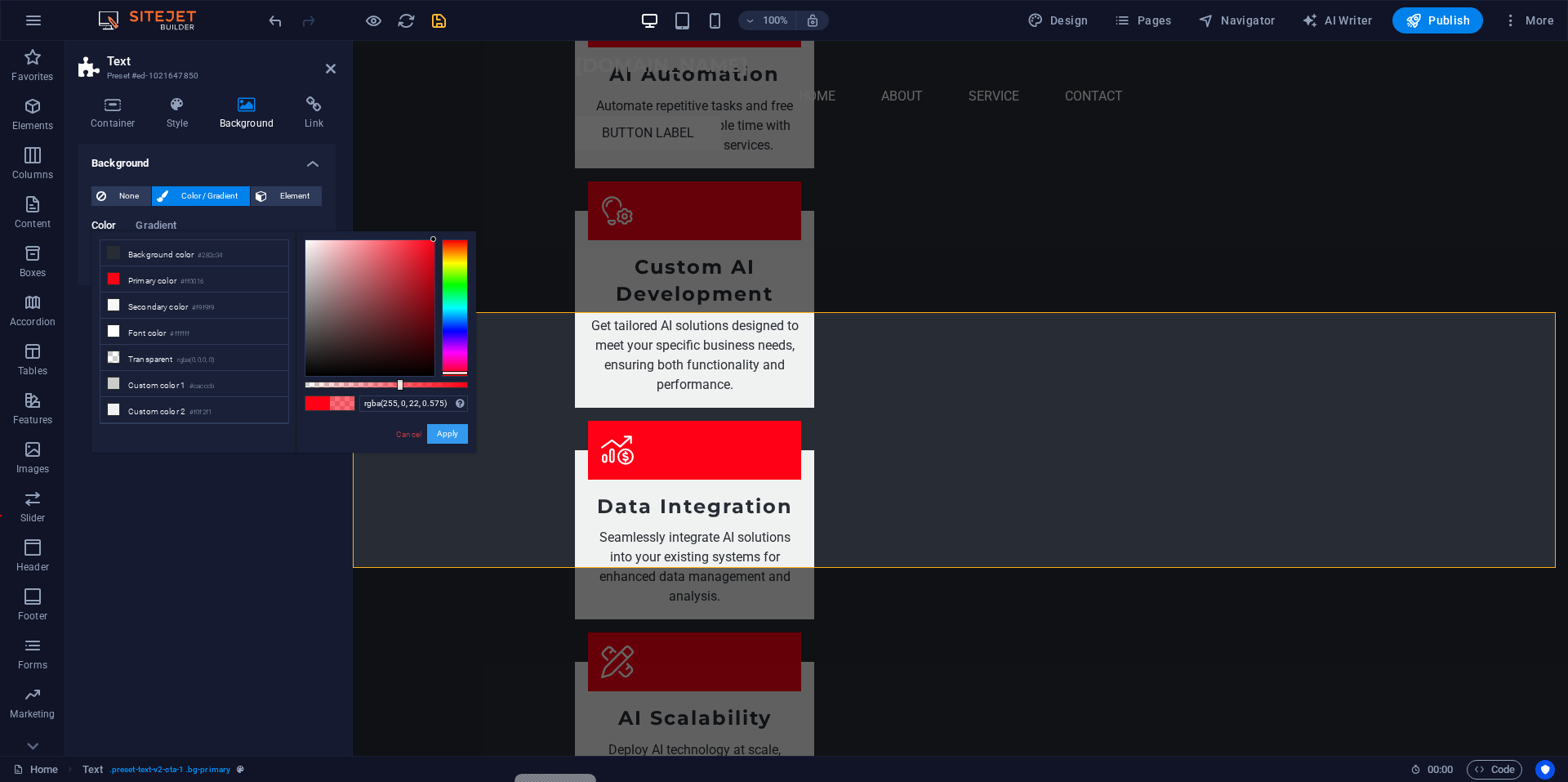
click at [464, 432] on button "Apply" at bounding box center [447, 434] width 41 height 20
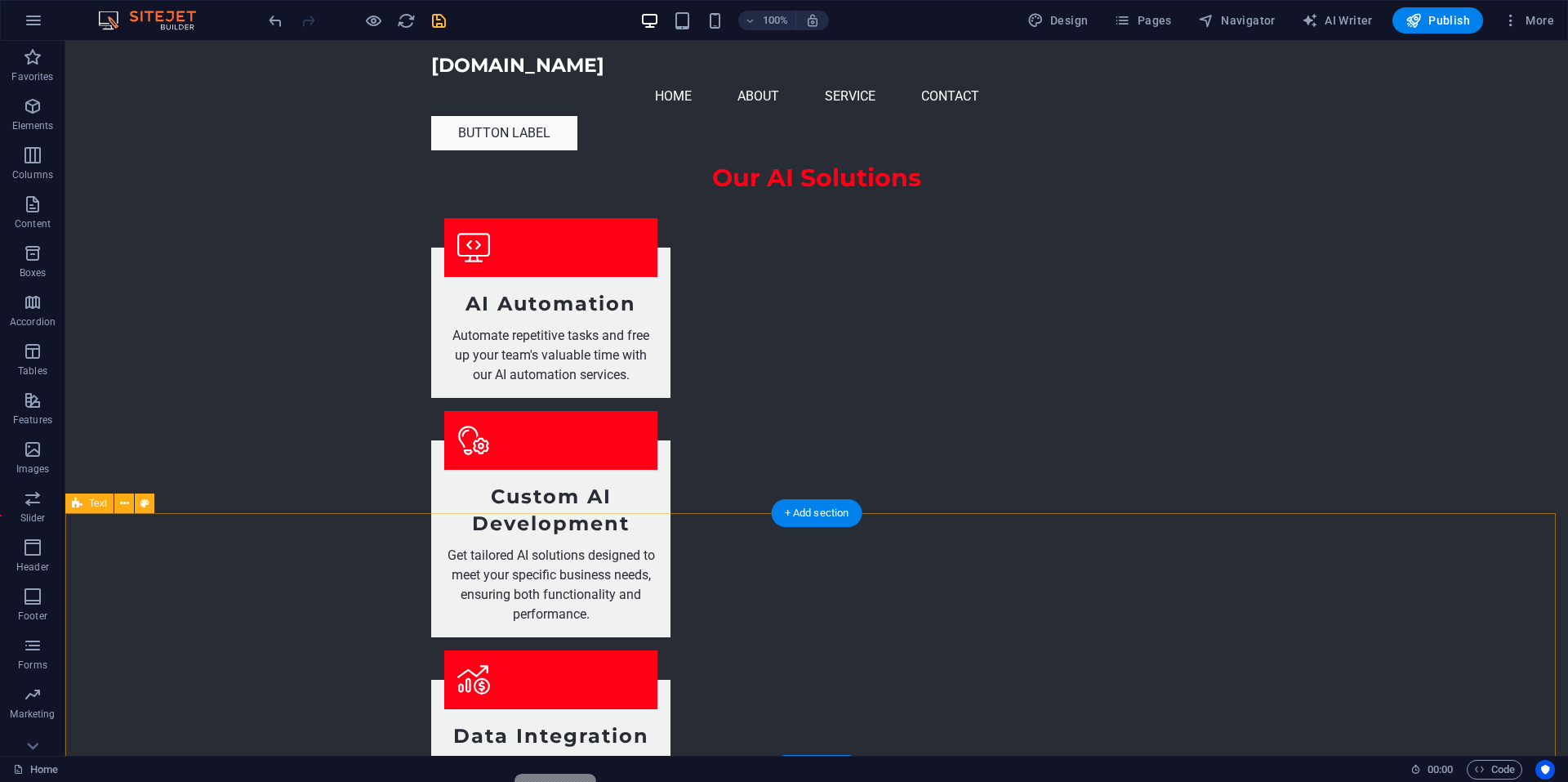
scroll to position [953, 0]
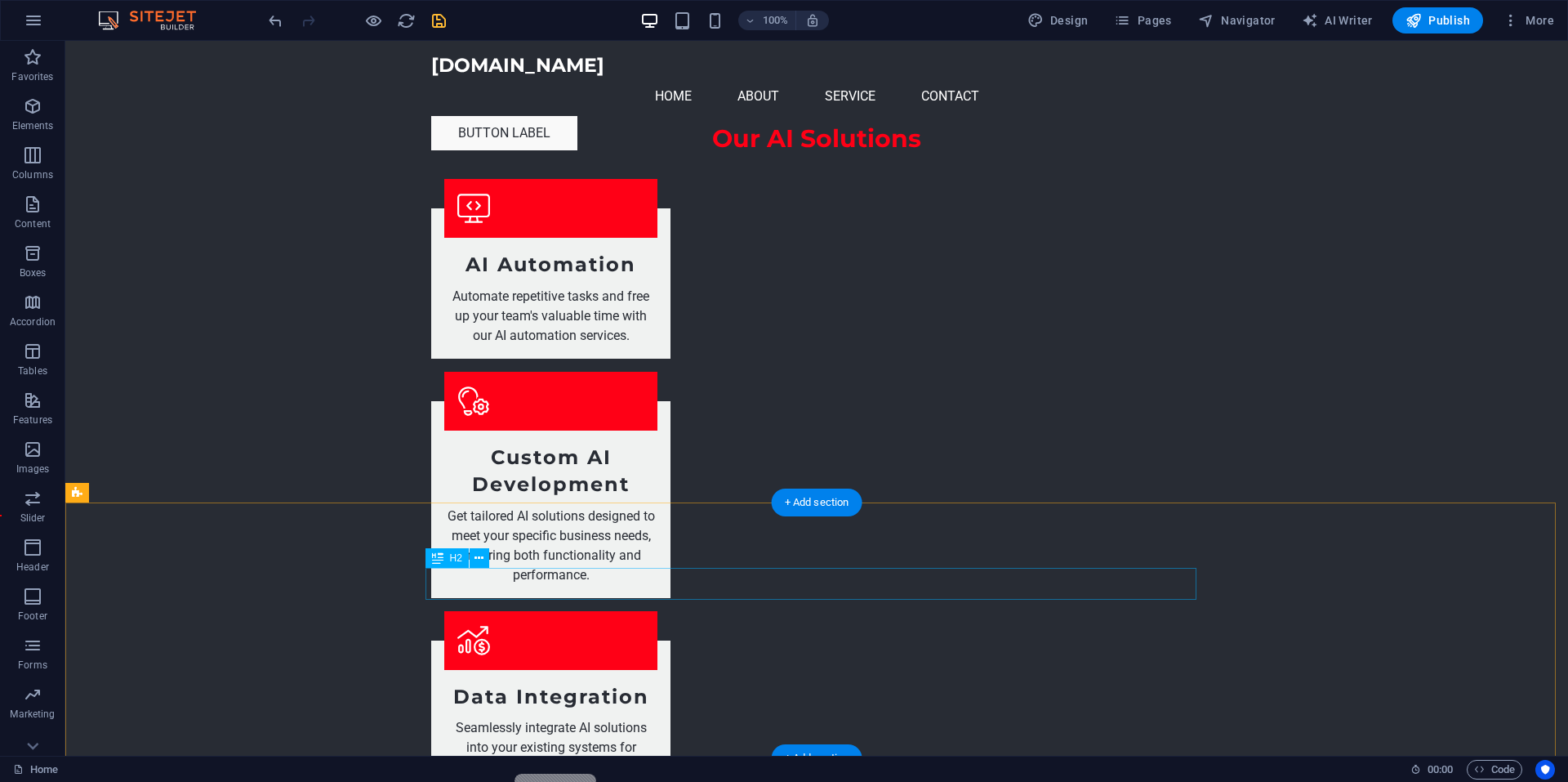
click at [483, 558] on icon at bounding box center [479, 558] width 9 height 17
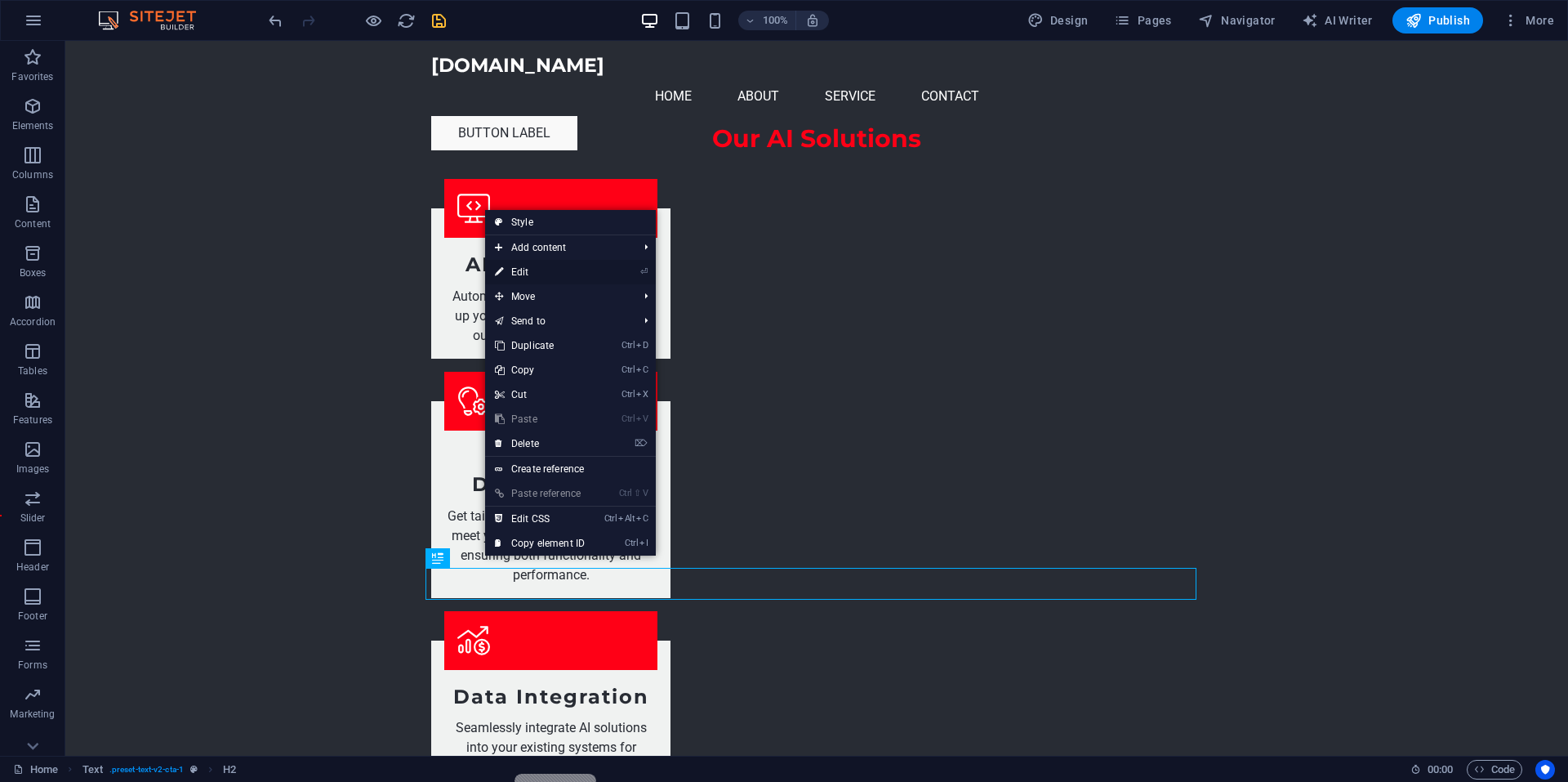
click at [556, 274] on link "⏎ Edit" at bounding box center [540, 273] width 109 height 25
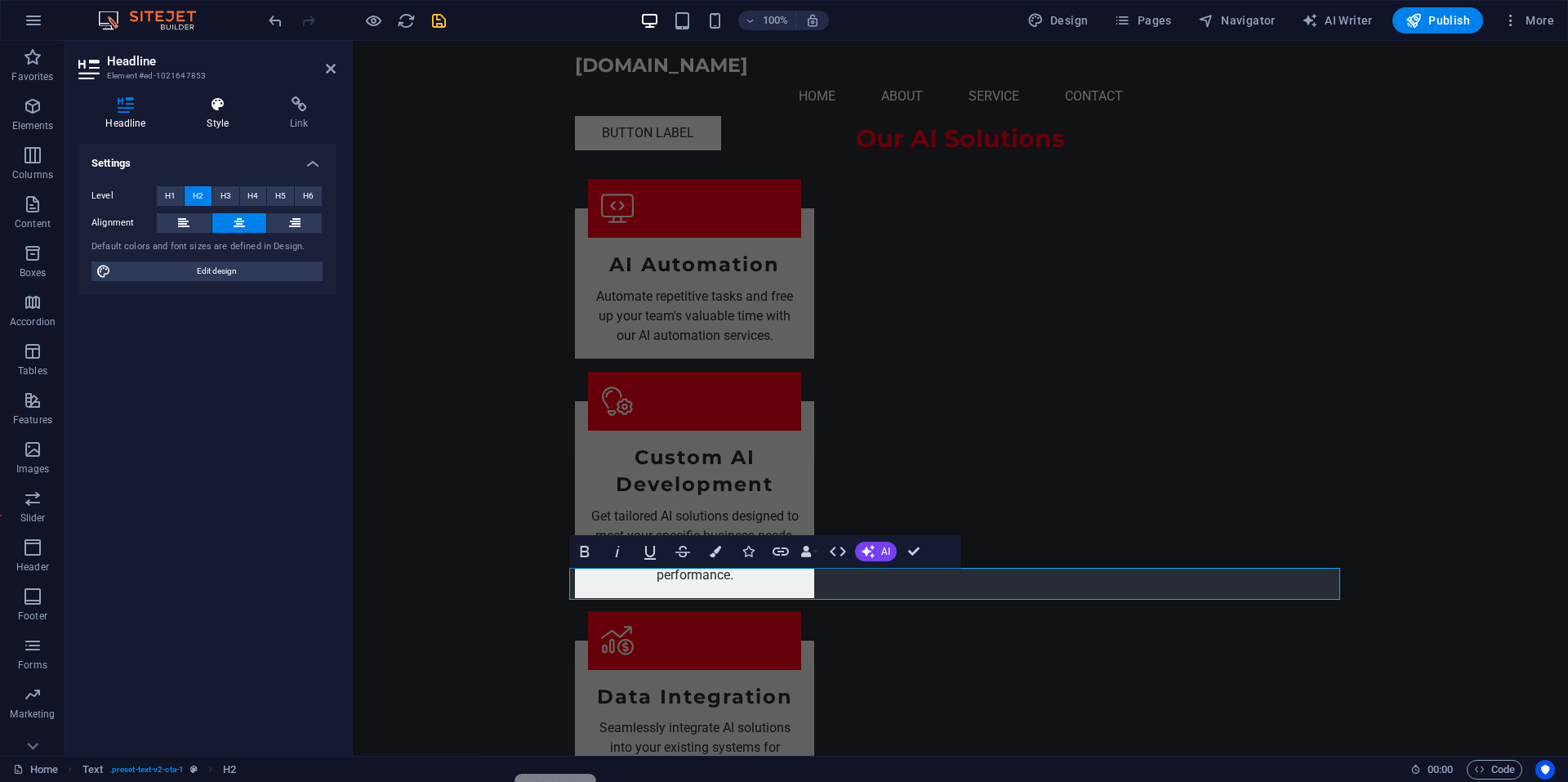
click at [200, 119] on h4 "Style" at bounding box center [221, 113] width 84 height 34
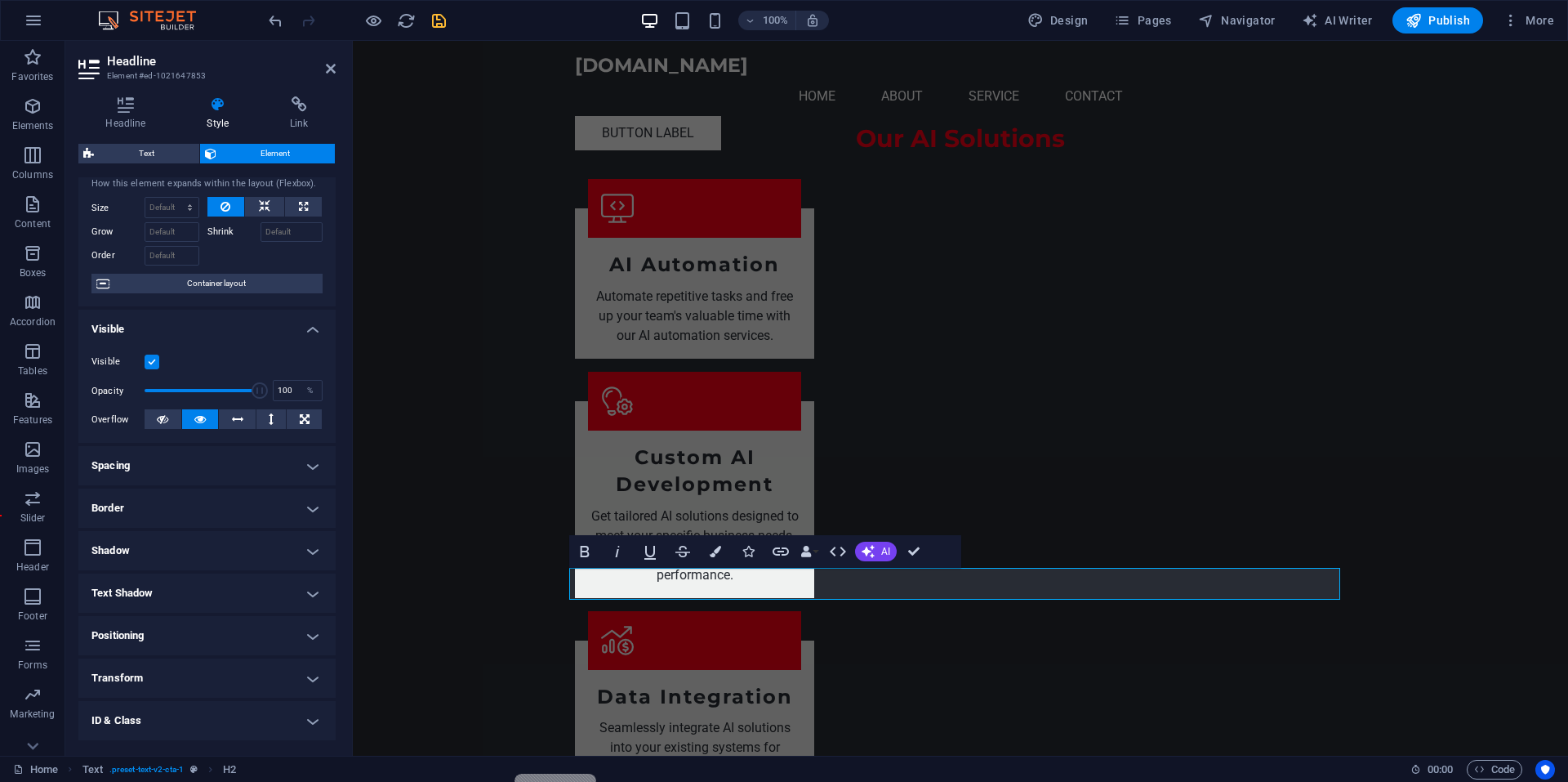
scroll to position [0, 0]
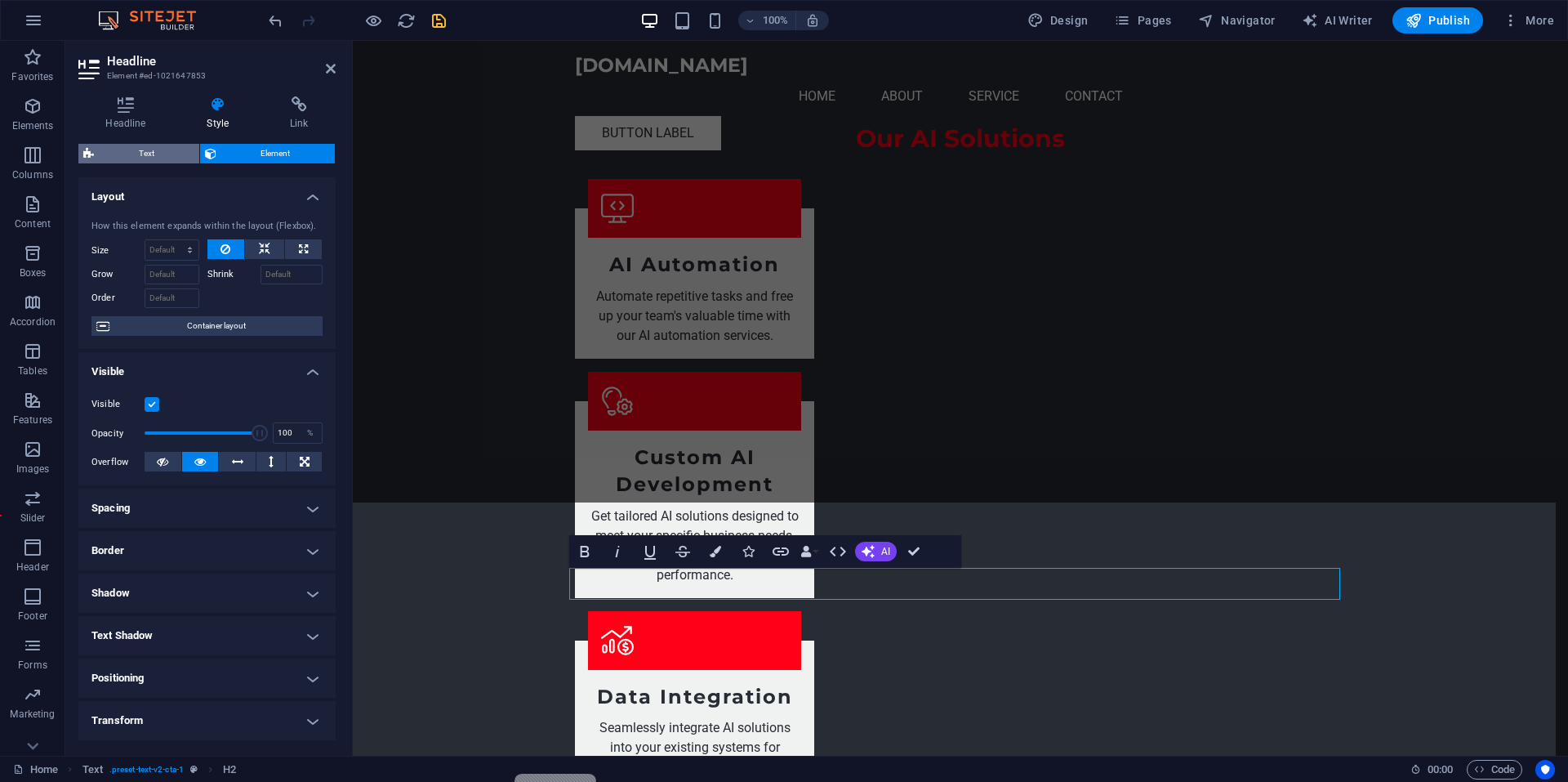
click at [160, 158] on span "Text" at bounding box center [146, 154] width 95 height 20
select select "preset-text-v2-cta-1"
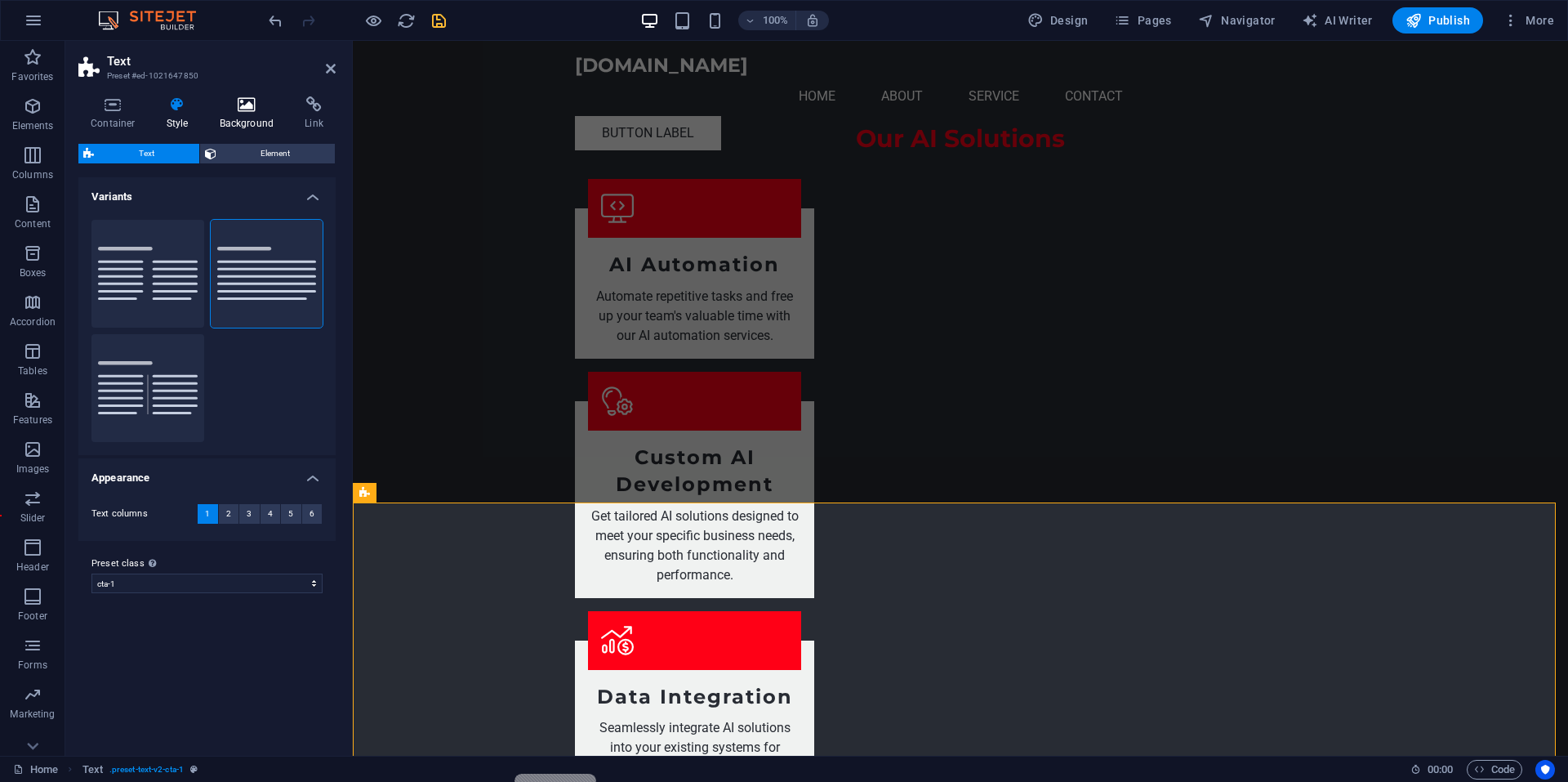
click at [215, 119] on h4 "Background" at bounding box center [250, 113] width 86 height 34
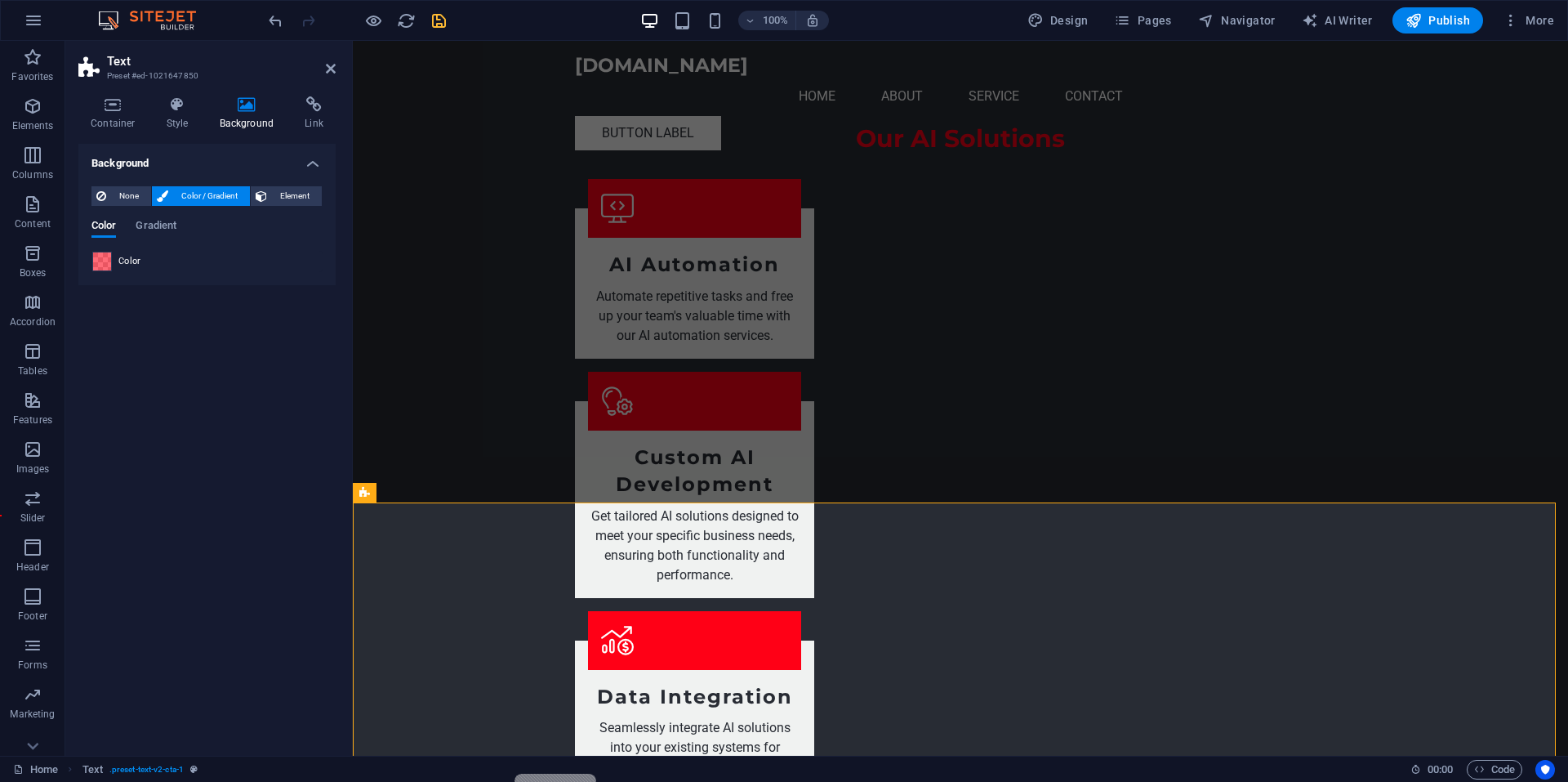
click at [103, 263] on span at bounding box center [102, 262] width 18 height 18
type input "rgba(255, 0, 22, 0.576)"
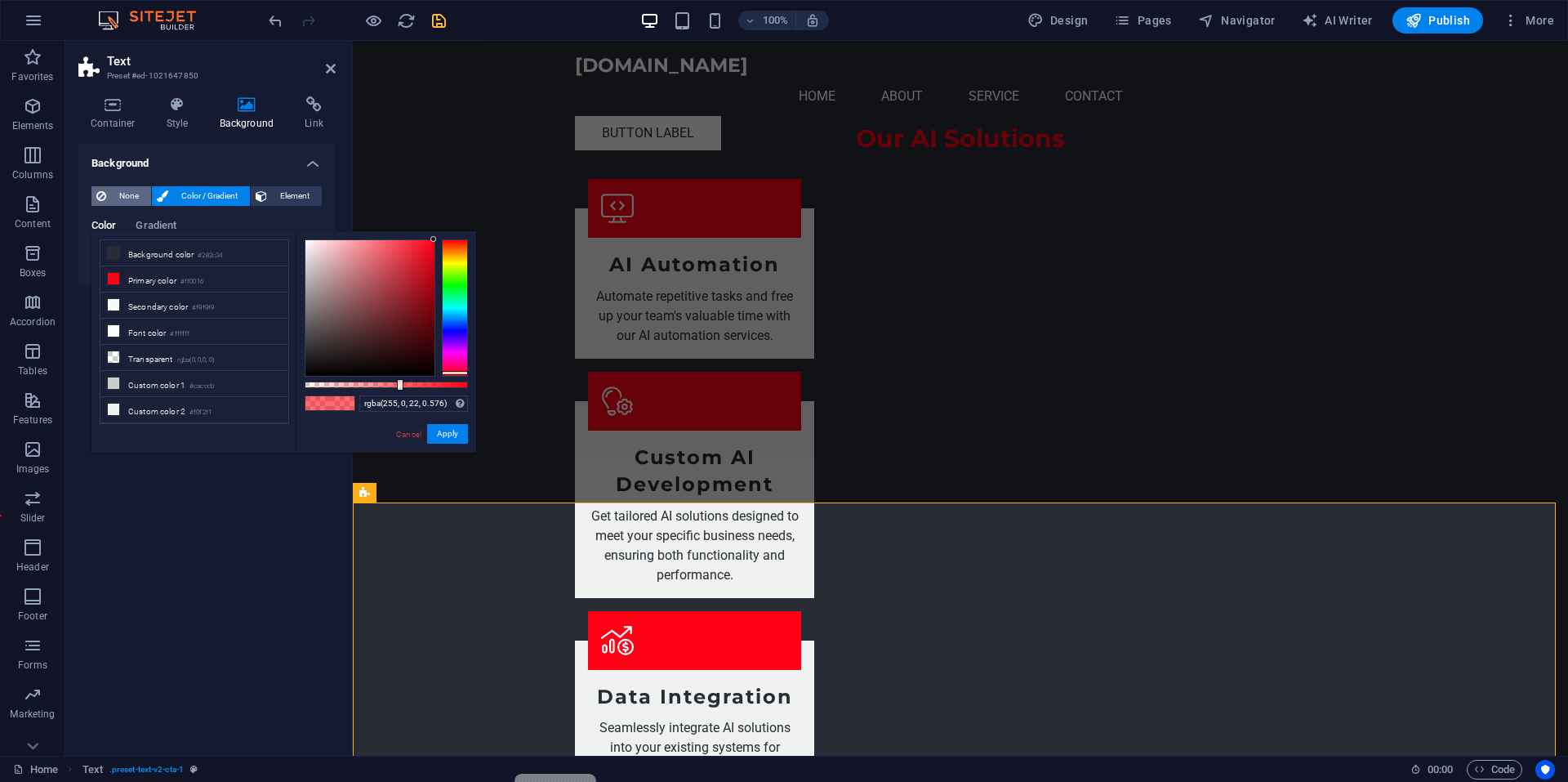
click at [133, 197] on span "None" at bounding box center [128, 196] width 35 height 20
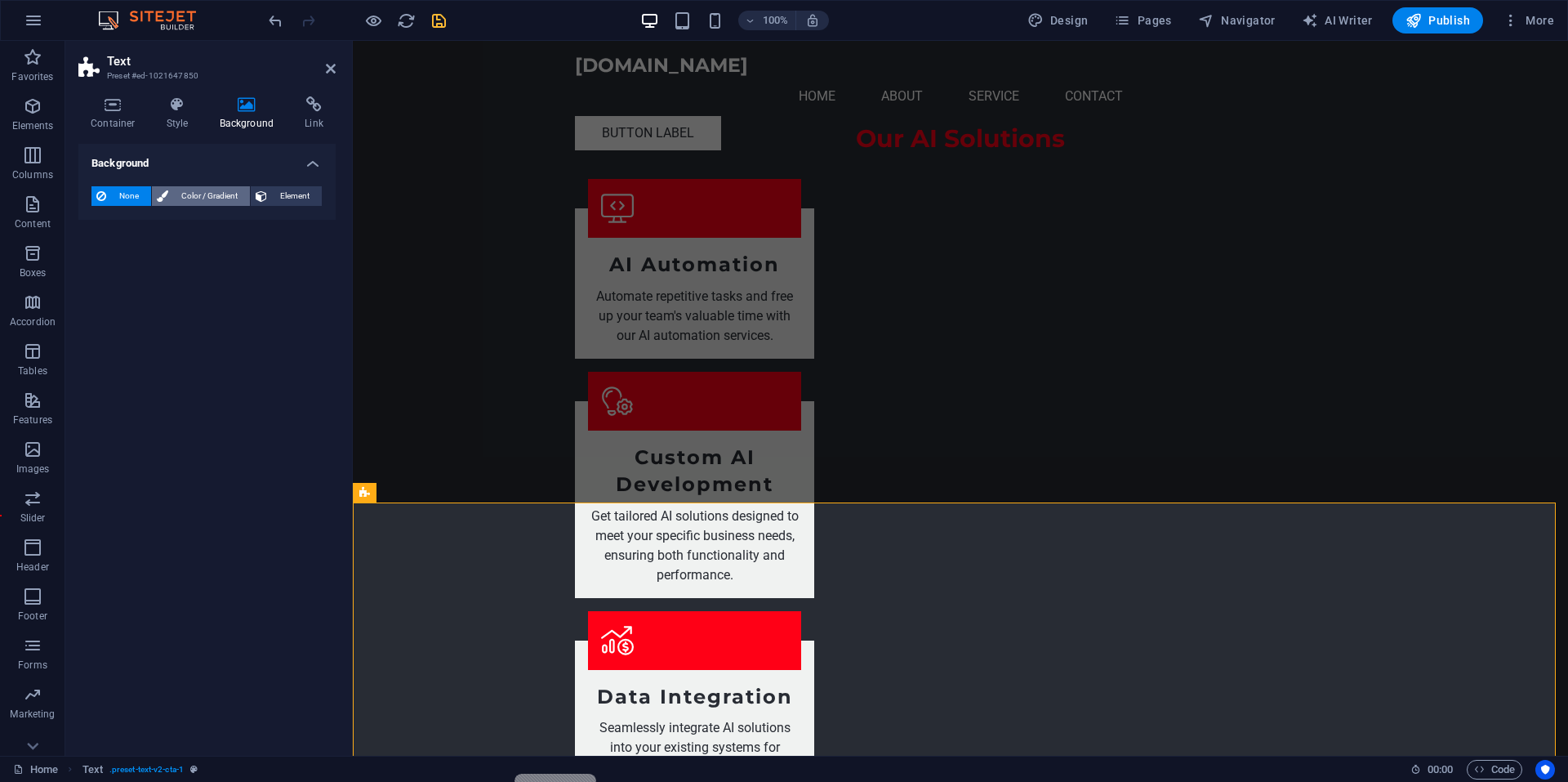
click at [170, 196] on button "Color / Gradient" at bounding box center [200, 196] width 98 height 20
click at [128, 194] on span "None" at bounding box center [128, 196] width 35 height 20
click at [177, 196] on span "Color / Gradient" at bounding box center [209, 196] width 72 height 20
click at [305, 164] on h4 "Background" at bounding box center [207, 159] width 257 height 30
click at [162, 110] on icon at bounding box center [177, 104] width 46 height 17
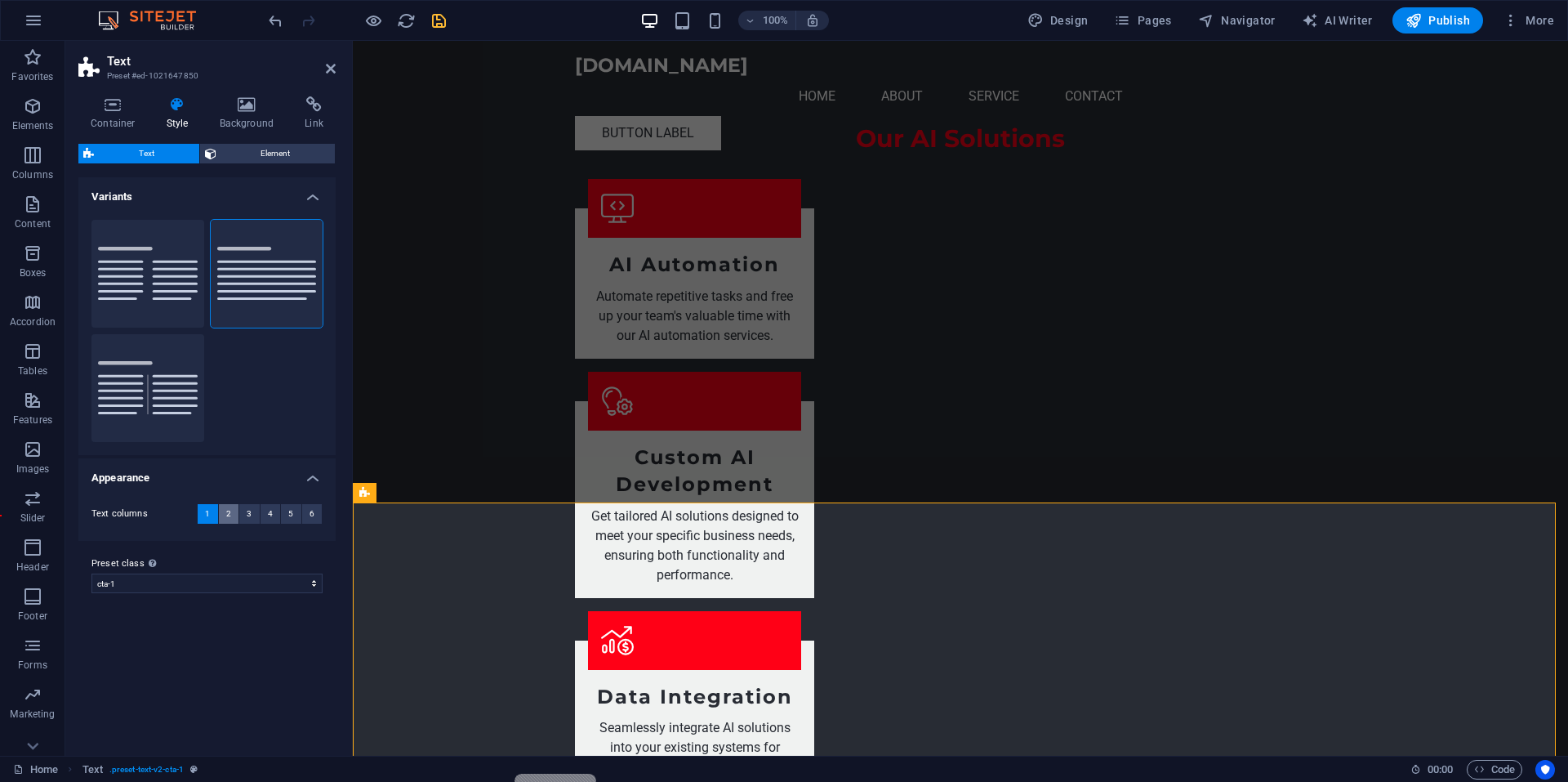
click at [228, 510] on span "2" at bounding box center [228, 514] width 5 height 20
click at [267, 515] on span "4" at bounding box center [270, 514] width 5 height 20
click at [241, 515] on button "3" at bounding box center [249, 514] width 21 height 20
click at [286, 517] on button "5" at bounding box center [291, 514] width 21 height 20
click at [209, 515] on span "1" at bounding box center [208, 514] width 5 height 20
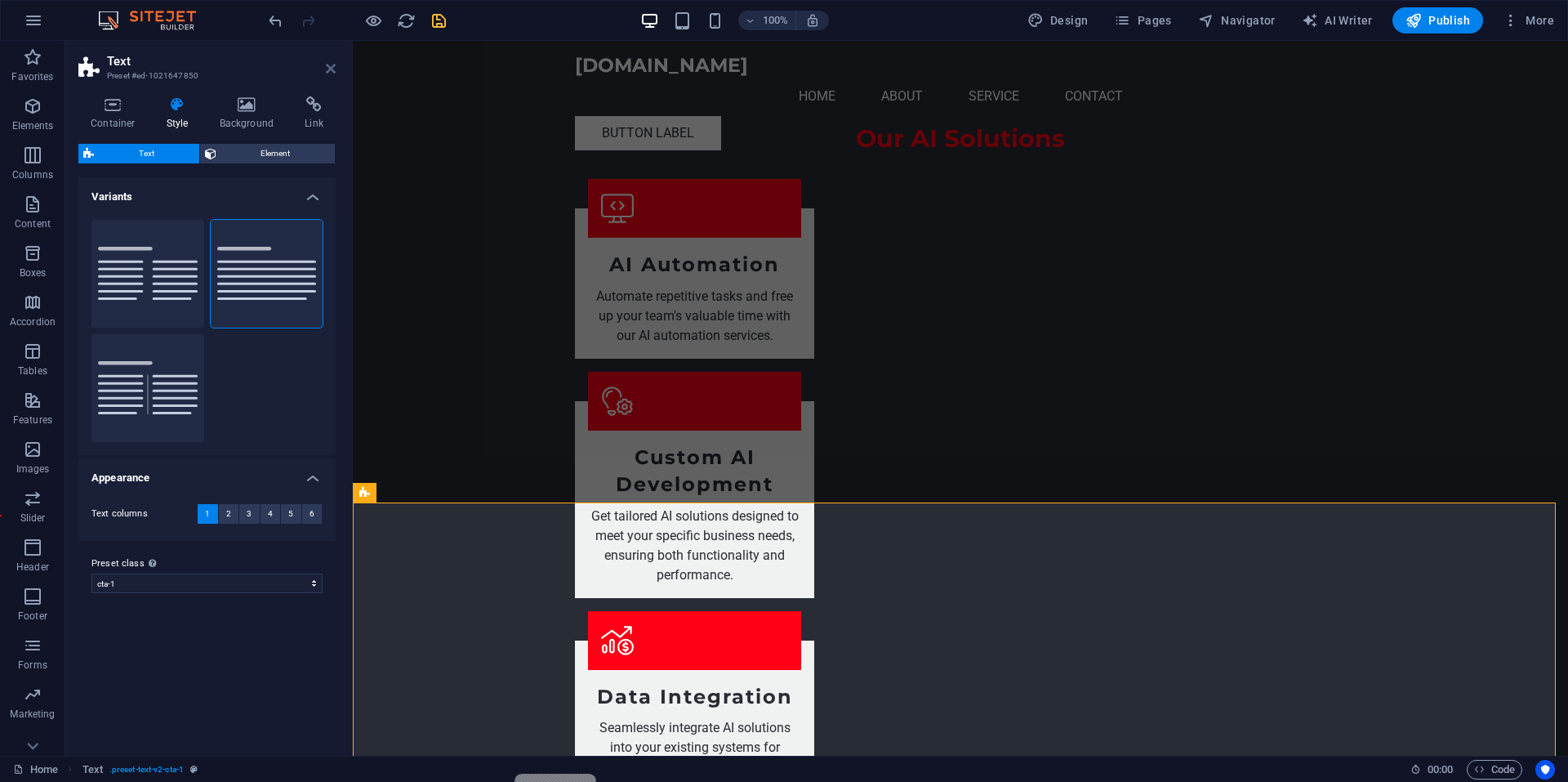
click at [325, 70] on header "Text Preset #ed-1021647850" at bounding box center [207, 61] width 257 height 42
click at [329, 65] on icon at bounding box center [330, 69] width 10 height 13
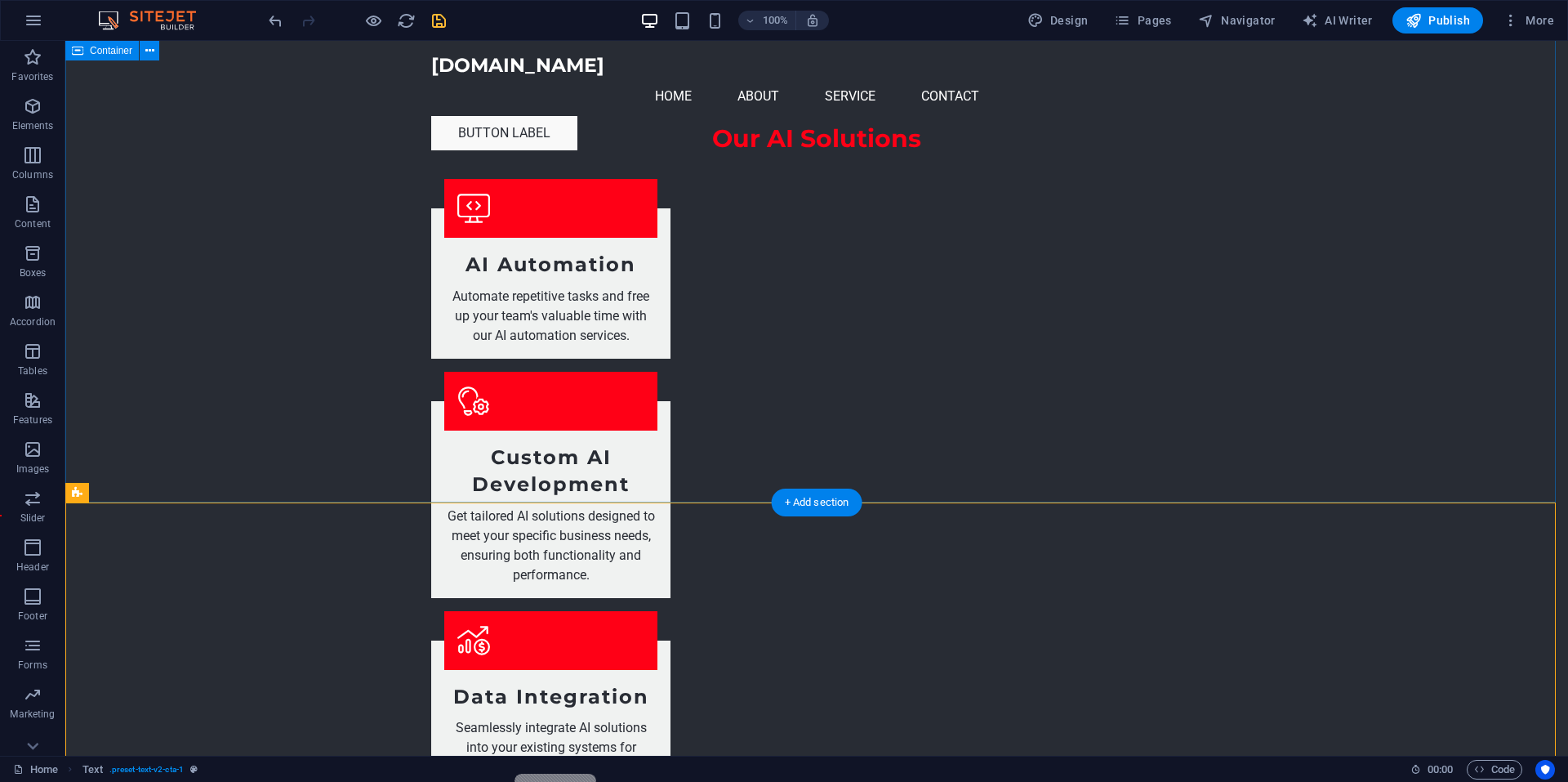
click at [1401, 396] on div "Our AI Solutions AI Automation Automate repetitive tasks and free up your team'…" at bounding box center [816, 792] width 1503 height 1470
drag, startPoint x: 1016, startPoint y: 583, endPoint x: 728, endPoint y: 584, distance: 288.0
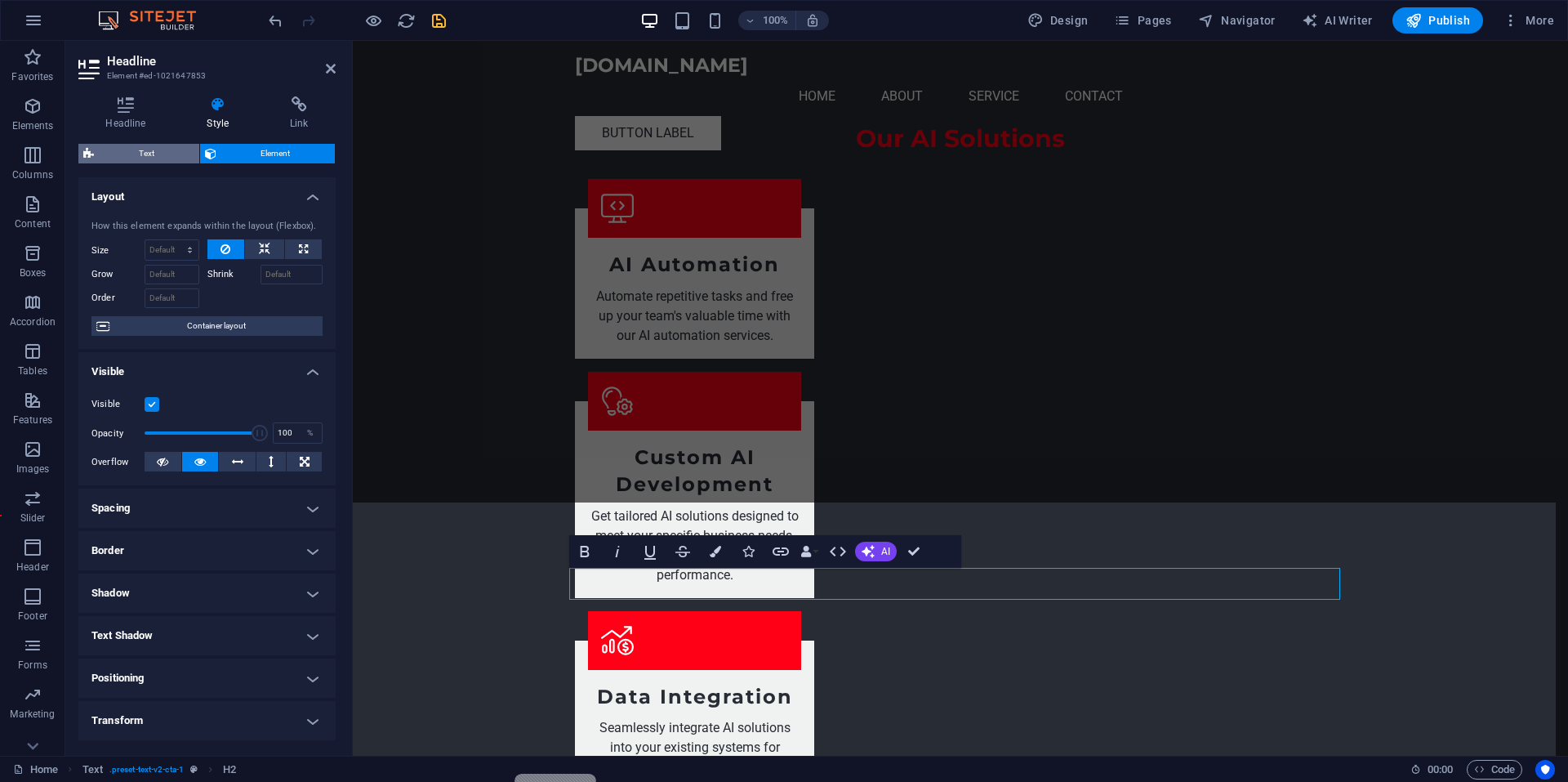
click at [171, 149] on span "Text" at bounding box center [146, 154] width 95 height 20
select select "preset-text-v2-cta-1"
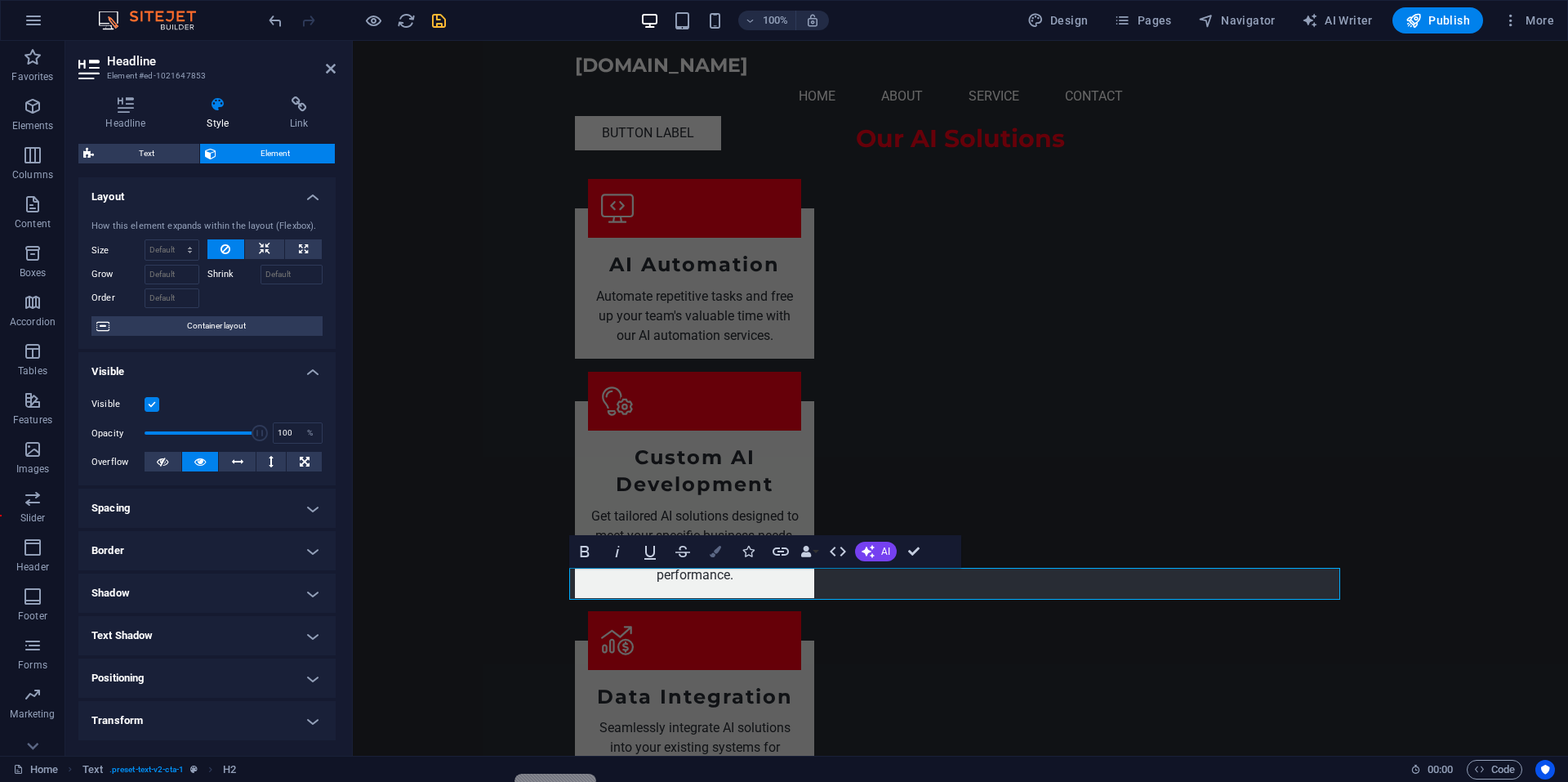
click at [713, 558] on icon "button" at bounding box center [715, 552] width 12 height 12
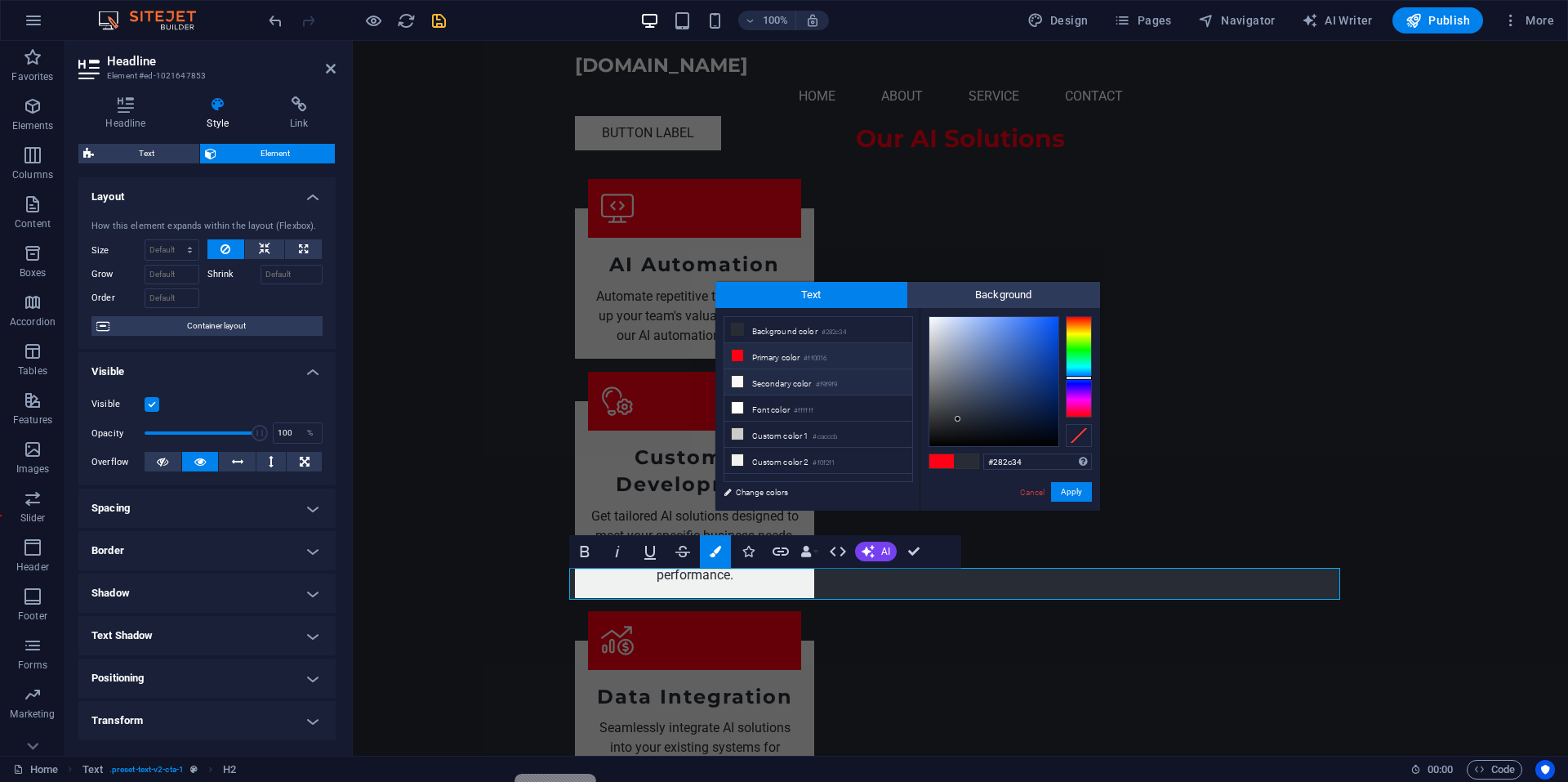
click at [802, 379] on li "Secondary color #f9f9f9" at bounding box center [818, 383] width 188 height 27
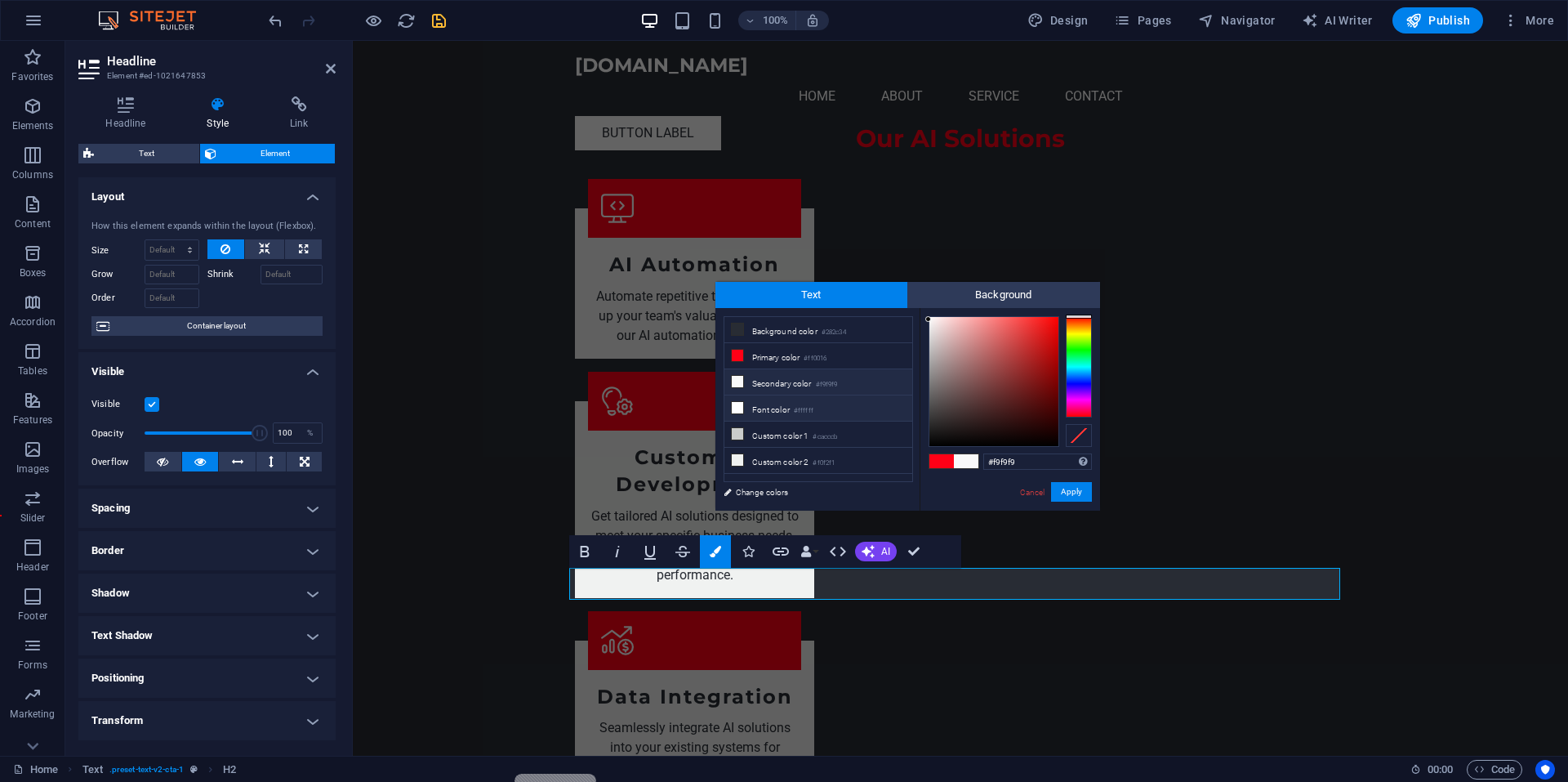
click at [788, 403] on li "Font color #ffffff" at bounding box center [818, 408] width 188 height 27
type input "#ffffff"
click at [1078, 493] on button "Apply" at bounding box center [1070, 492] width 41 height 20
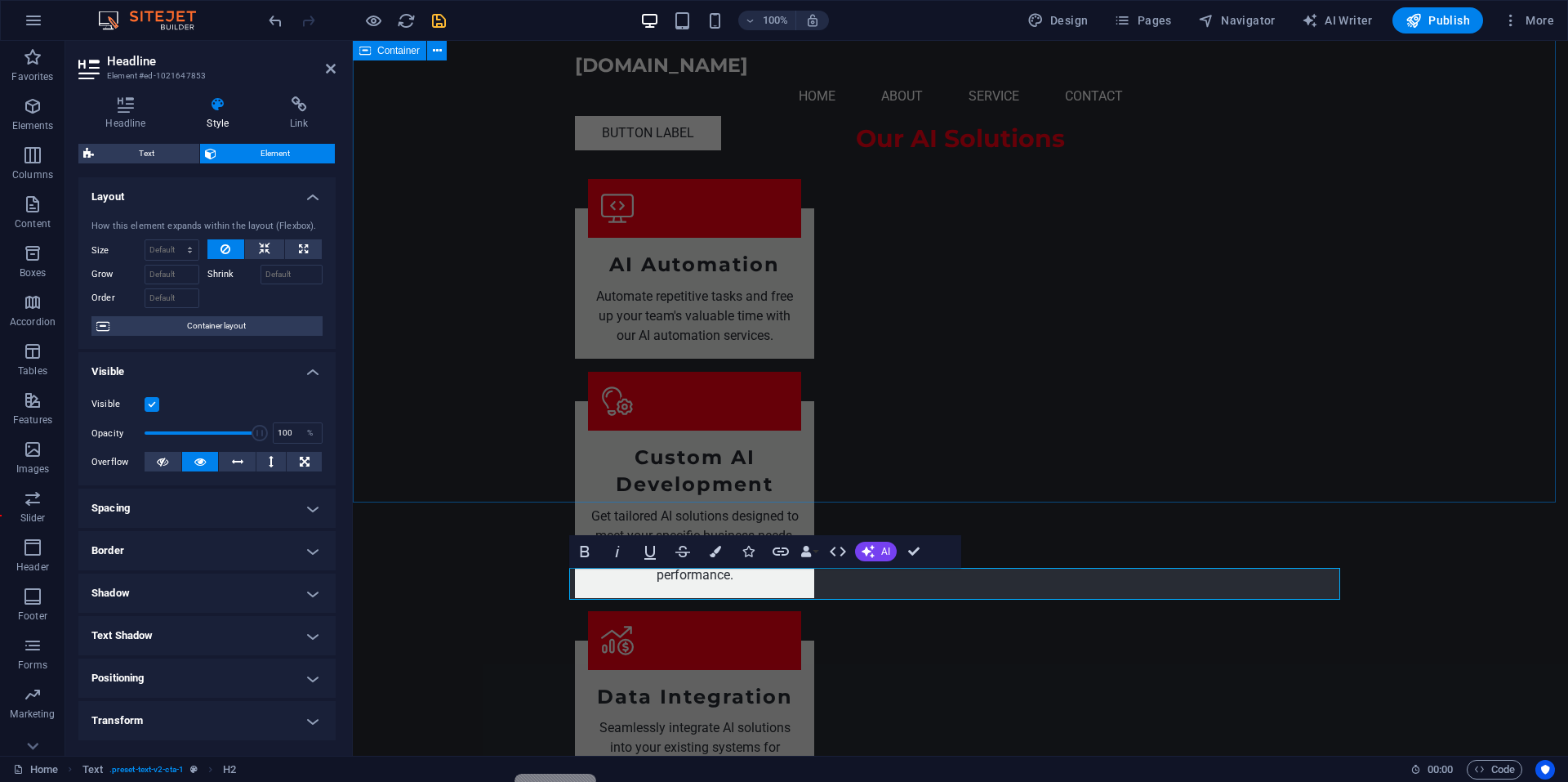
click at [1498, 395] on div "Our AI Solutions AI Automation Automate repetitive tasks and free up your team'…" at bounding box center [960, 792] width 1214 height 1470
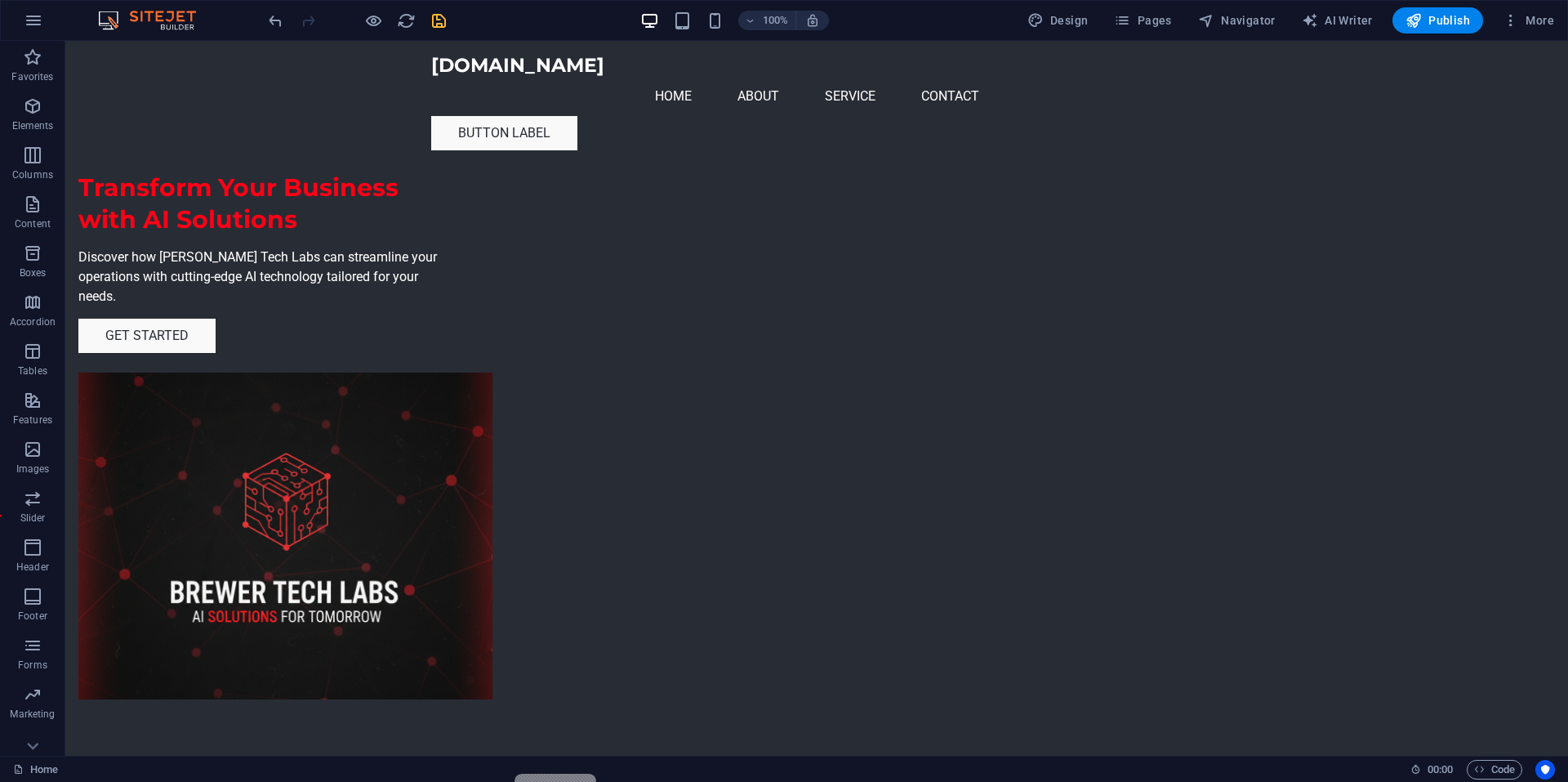
click at [442, 15] on icon "save" at bounding box center [439, 21] width 19 height 19
checkbox input "false"
